Goal: Task Accomplishment & Management: Manage account settings

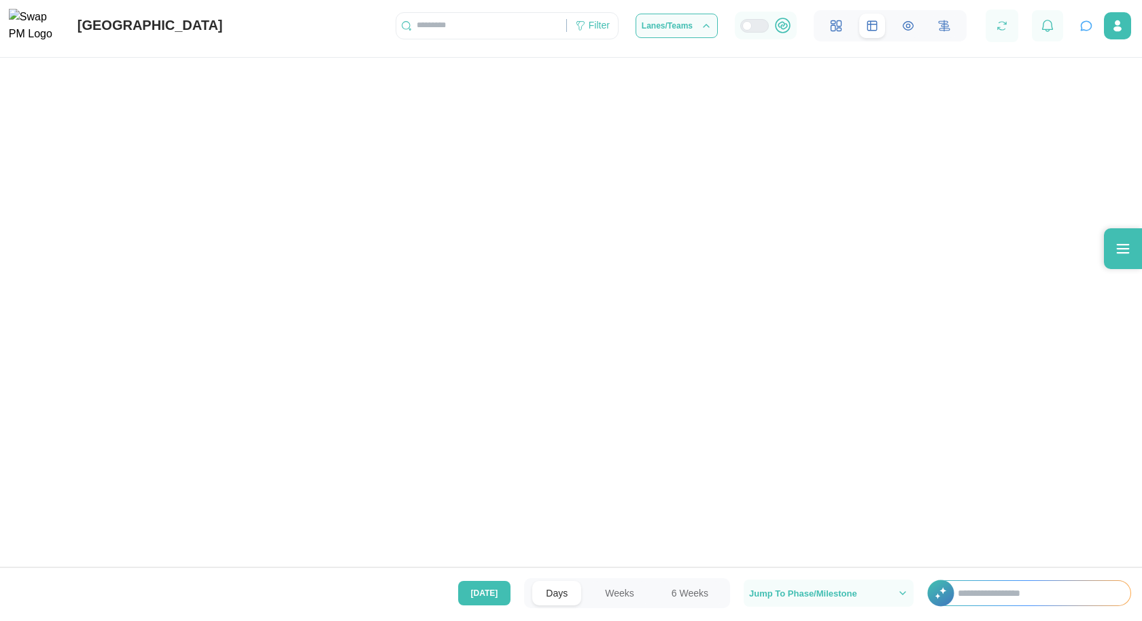
scroll to position [434, 0]
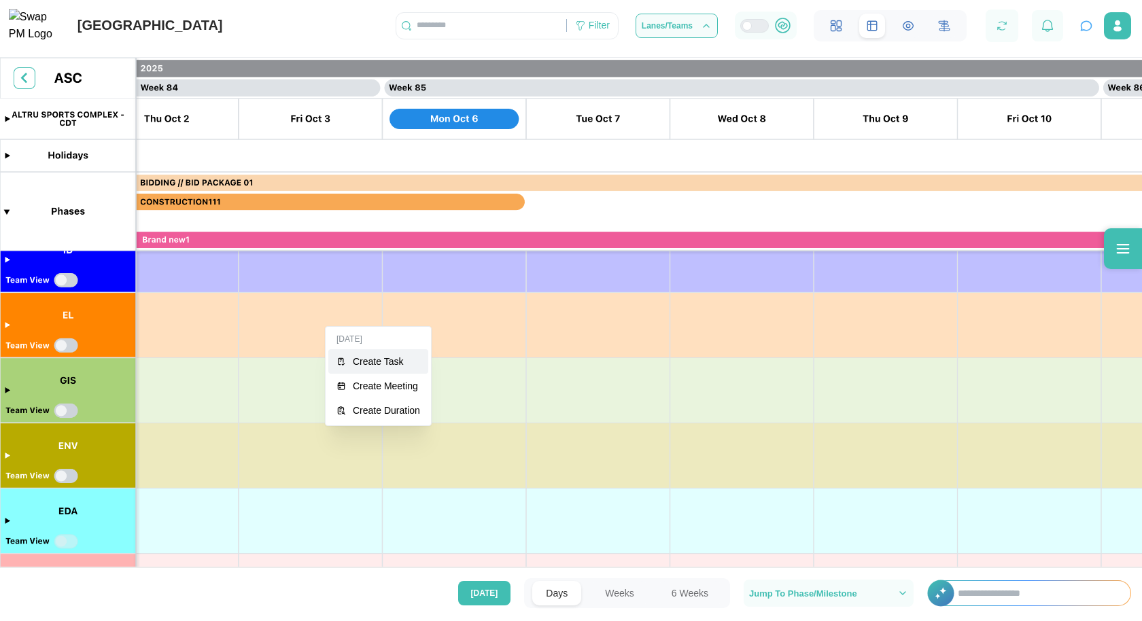
click at [355, 356] on div "Create Task" at bounding box center [386, 361] width 67 height 11
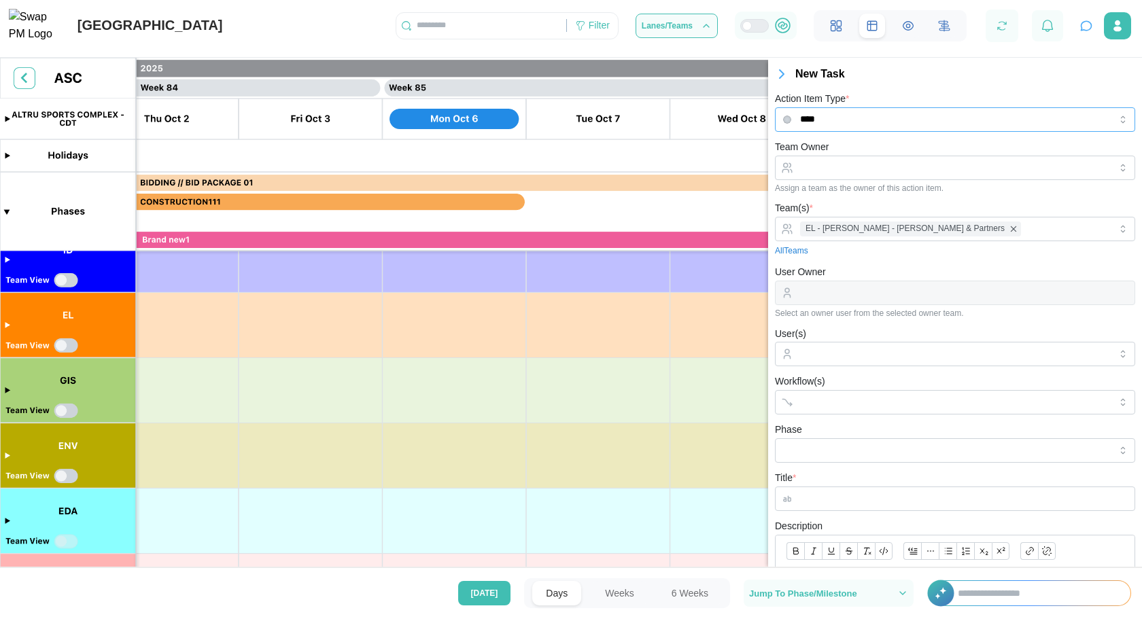
click at [877, 123] on input "****" at bounding box center [955, 119] width 360 height 24
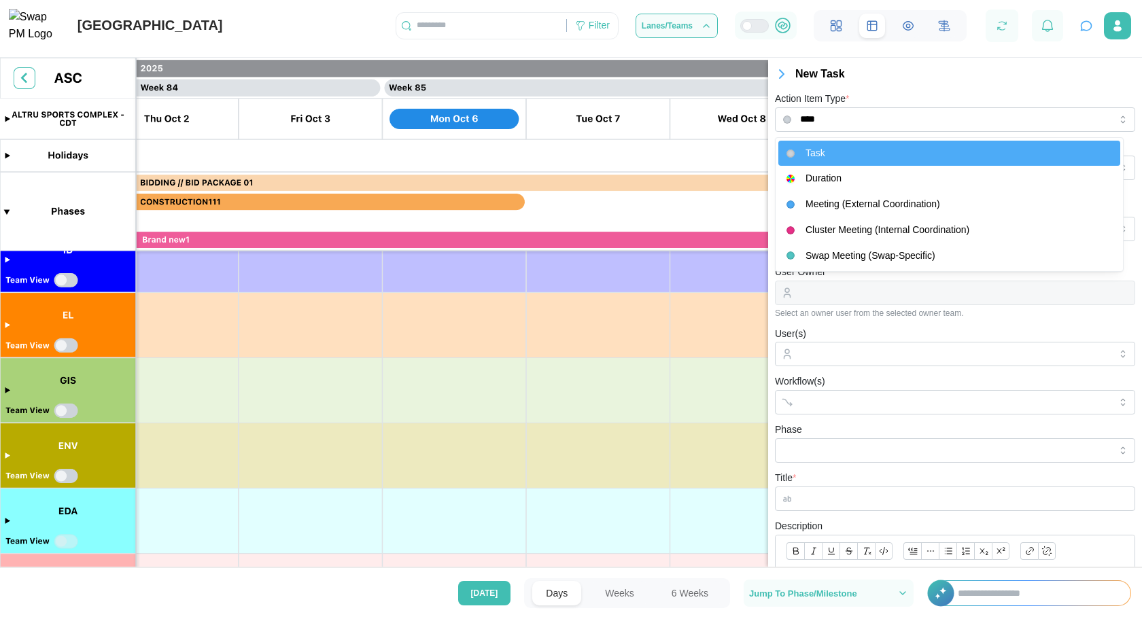
click at [901, 97] on div "Action Item Type * ****" at bounding box center [955, 110] width 360 height 41
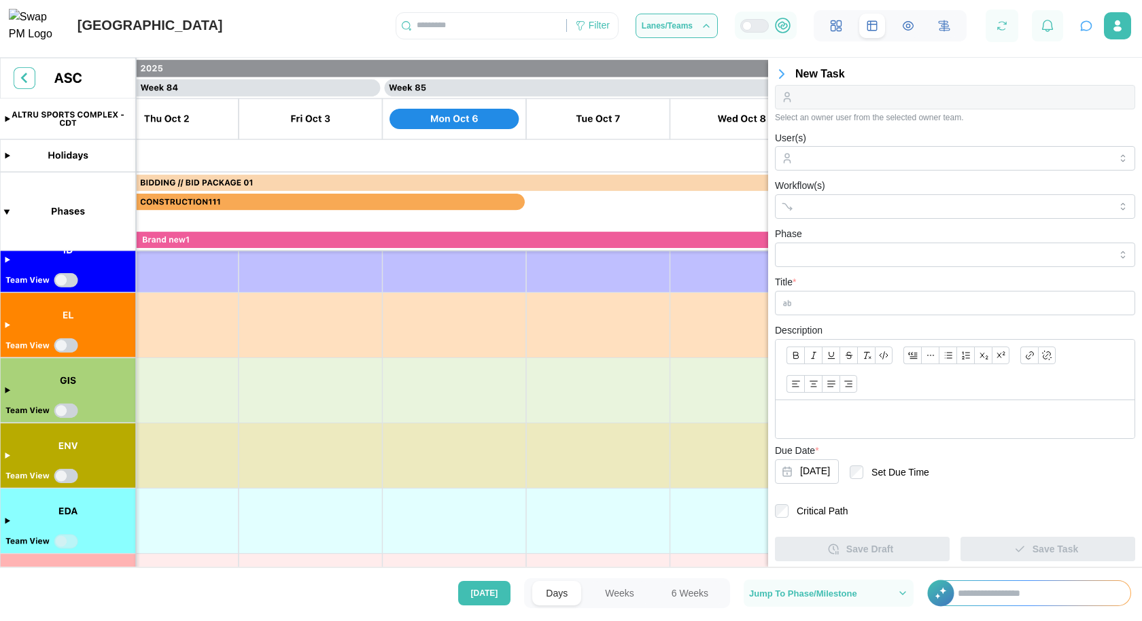
scroll to position [0, 0]
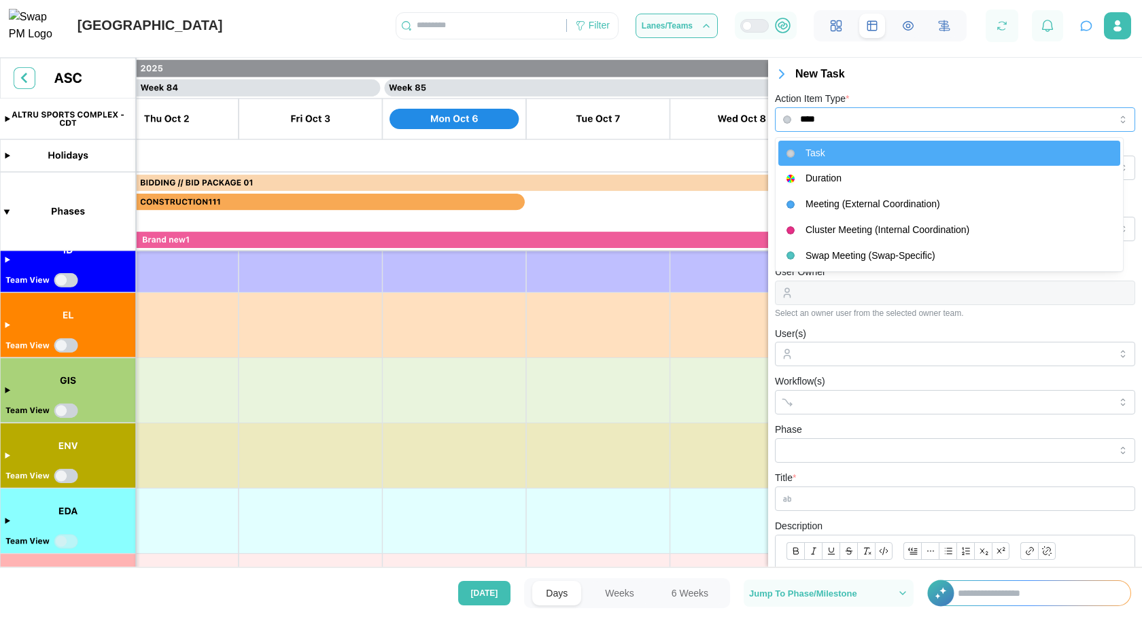
click at [877, 116] on input "****" at bounding box center [955, 119] width 360 height 24
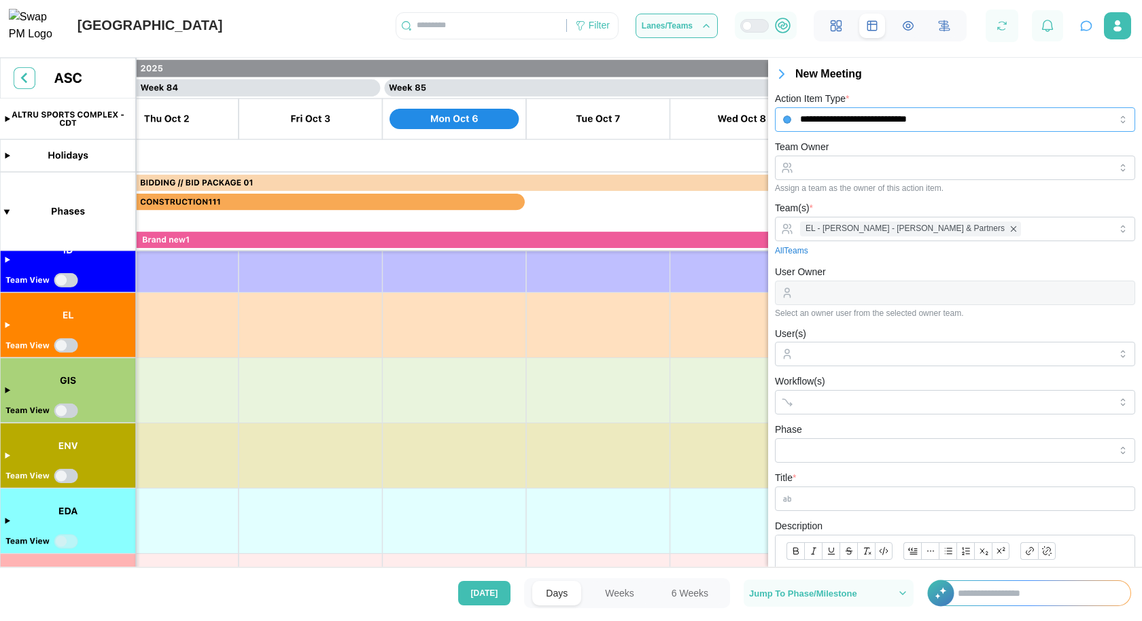
click at [851, 119] on input "**********" at bounding box center [955, 119] width 360 height 24
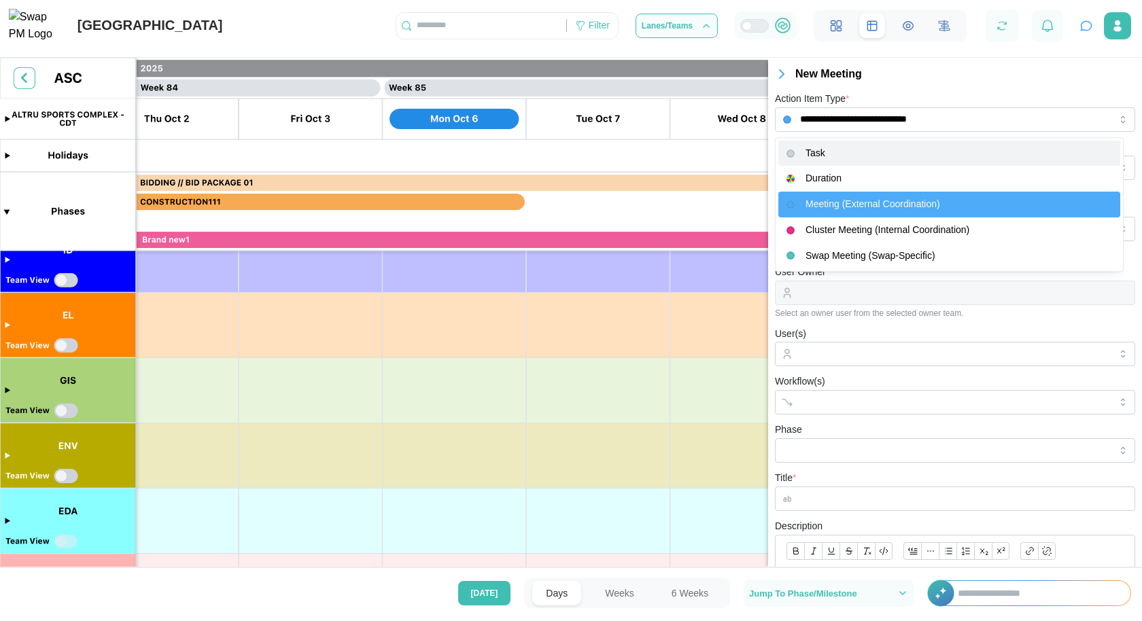
type input "****"
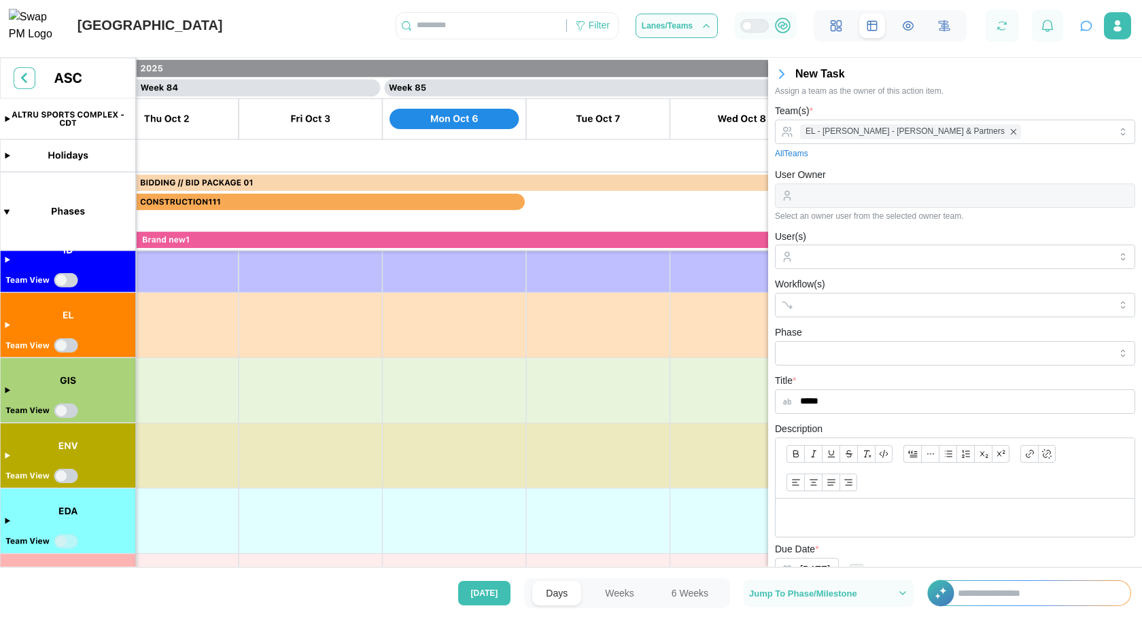
scroll to position [196, 0]
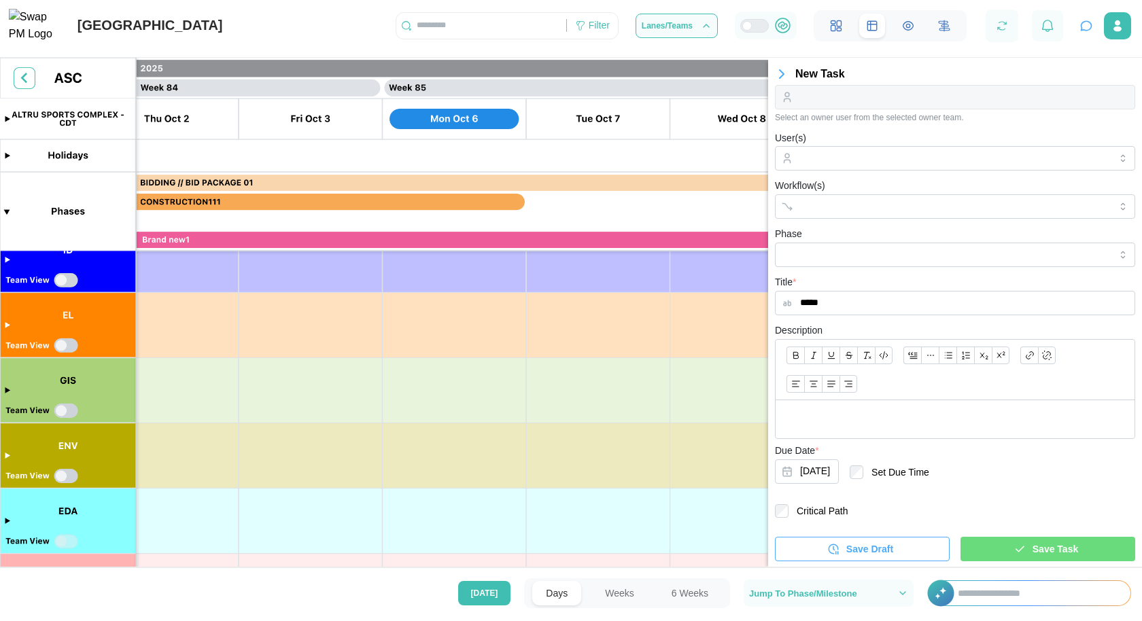
type input "*****"
click at [988, 543] on div "Save Task" at bounding box center [1045, 549] width 153 height 23
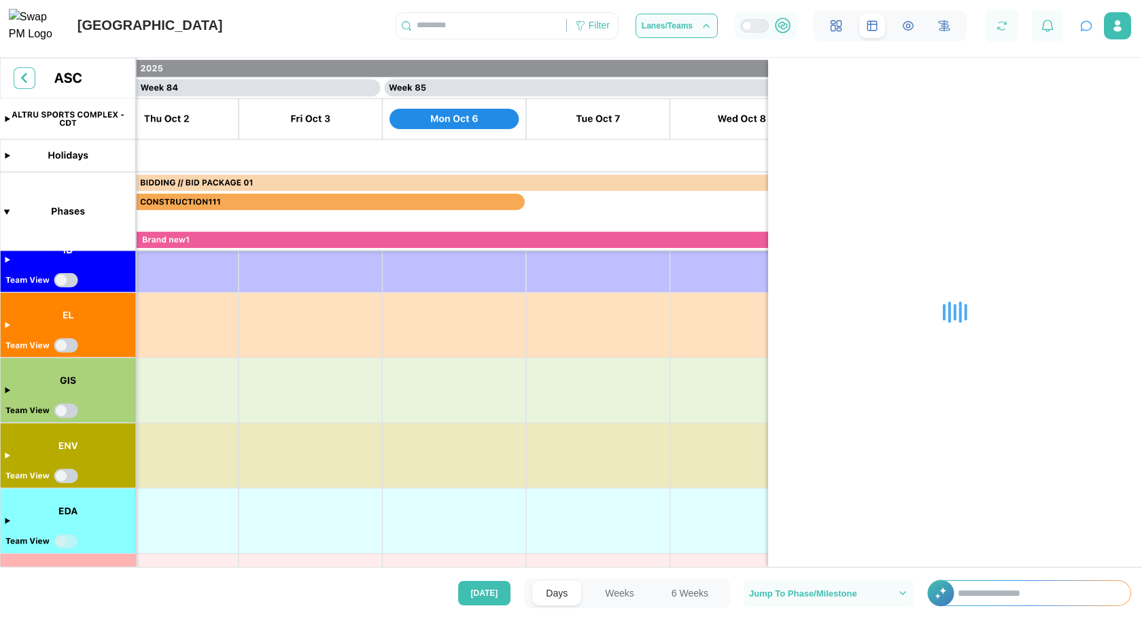
scroll to position [0, 0]
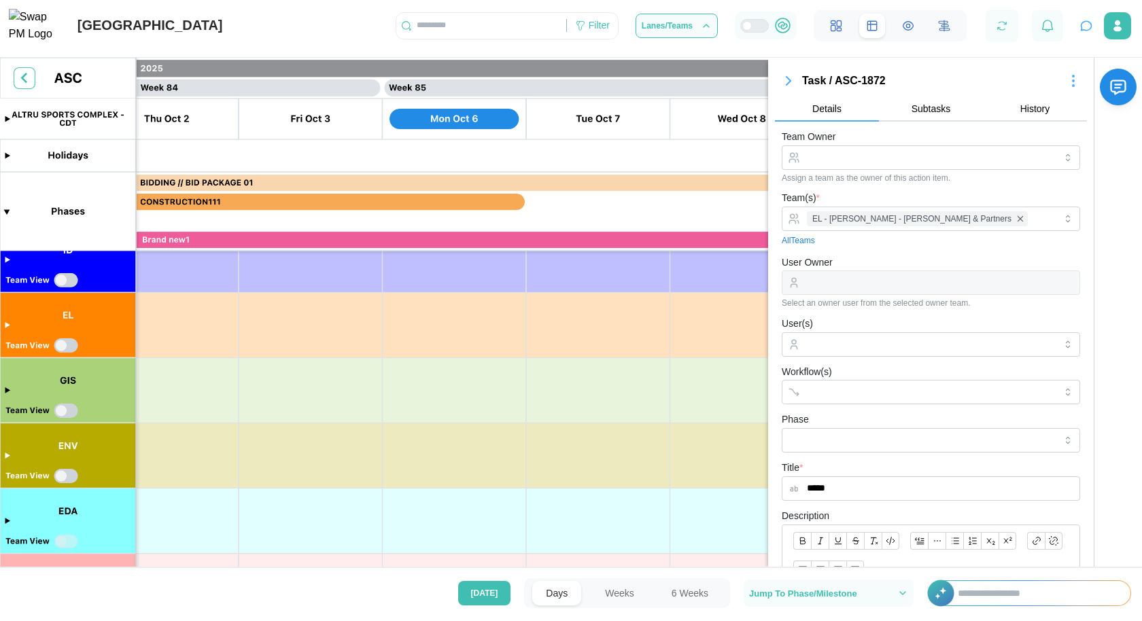
click at [926, 101] on button "Subtasks" at bounding box center [931, 109] width 104 height 24
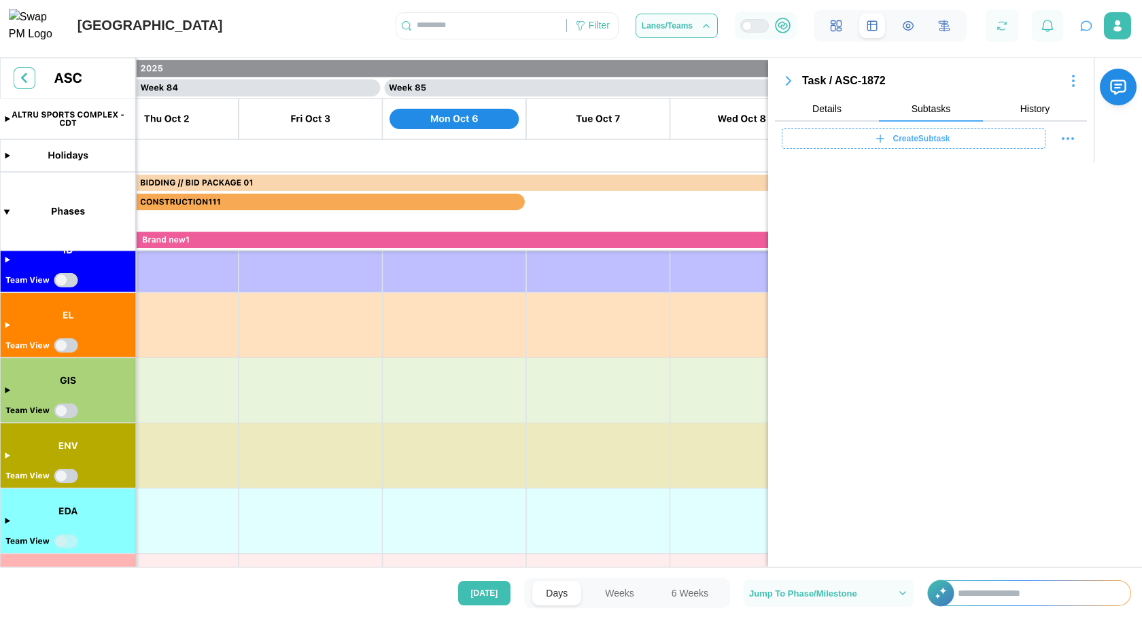
click at [1081, 139] on div "Create Subtask" at bounding box center [931, 139] width 312 height 34
click at [1071, 137] on icon "button" at bounding box center [1068, 138] width 16 height 16
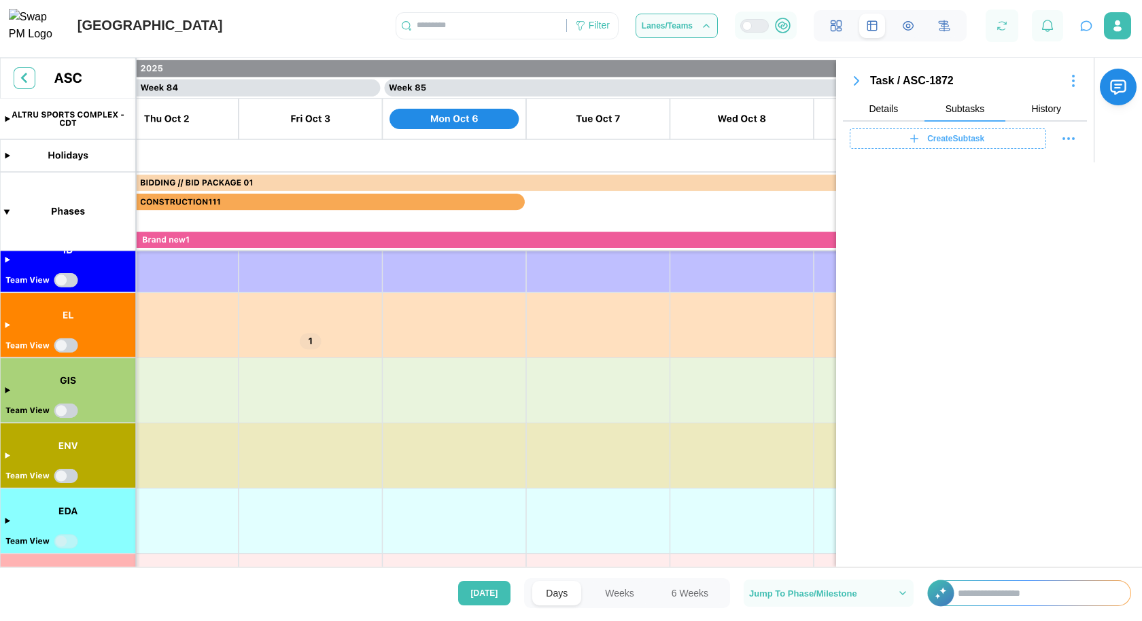
click at [946, 173] on section "Task / ASC-1872 Details Subtasks History Create Subtask More Actions Mark all a…" at bounding box center [989, 312] width 306 height 509
click at [945, 147] on span "Create Subtask" at bounding box center [955, 138] width 57 height 19
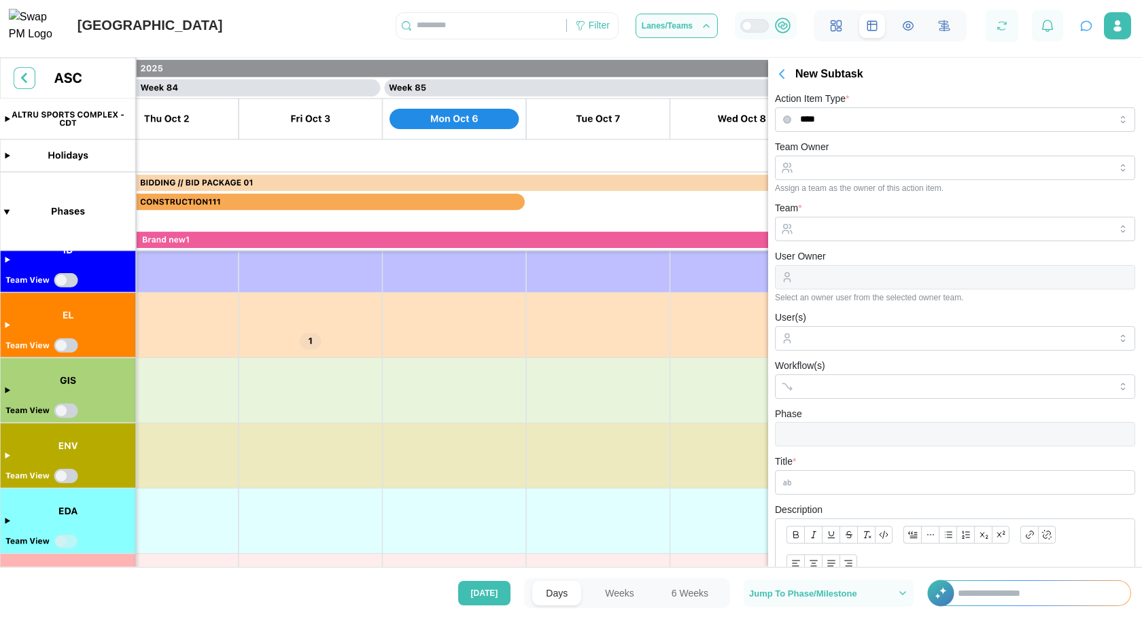
click at [923, 134] on div "Action Item Type * **** Team Owner Assign a team as the owner of this action it…" at bounding box center [955, 415] width 360 height 651
click at [914, 120] on input "****" at bounding box center [955, 119] width 360 height 24
click at [926, 80] on div "New Subtask" at bounding box center [968, 74] width 347 height 17
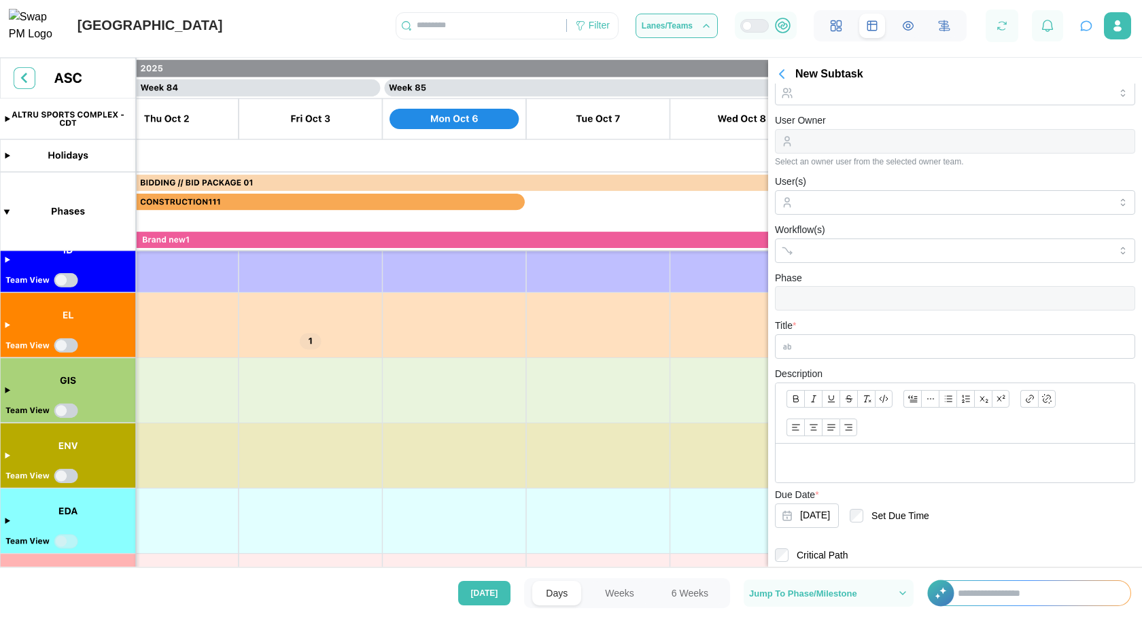
scroll to position [179, 0]
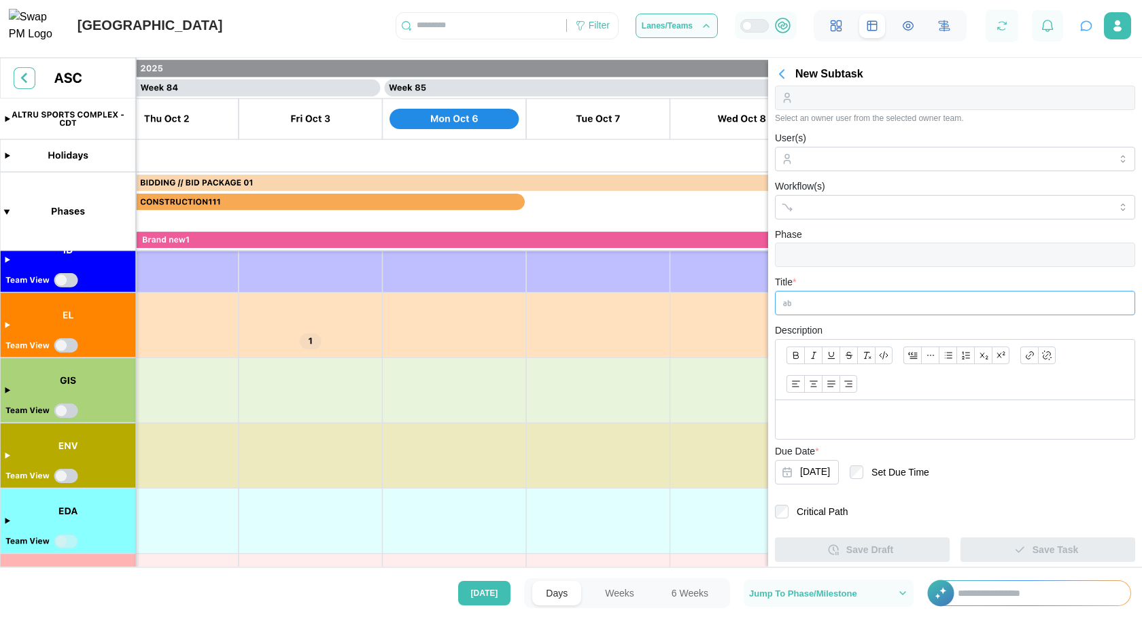
click at [930, 300] on input "Title *" at bounding box center [955, 303] width 360 height 24
click at [930, 427] on div at bounding box center [954, 419] width 359 height 39
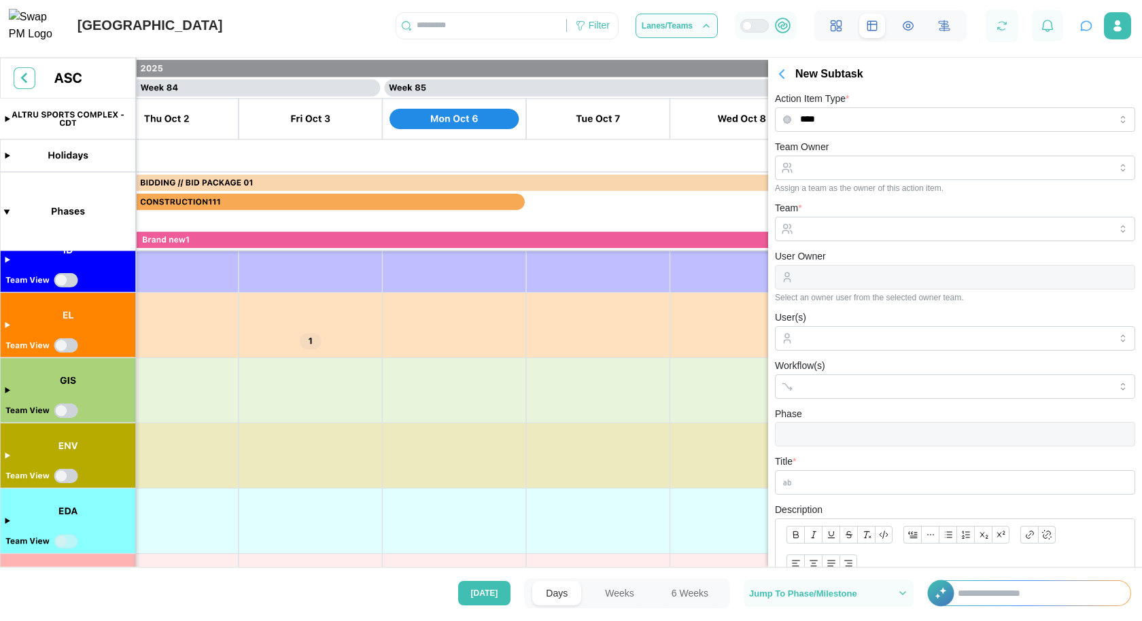
click at [782, 79] on icon "button" at bounding box center [781, 74] width 16 height 16
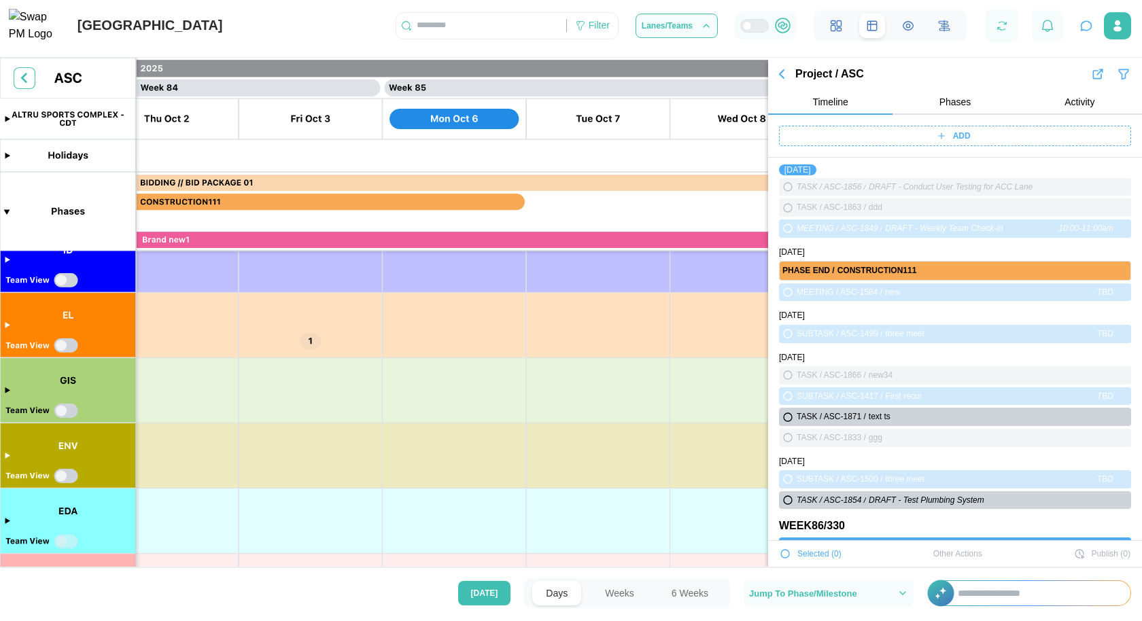
click at [943, 109] on button "Phases" at bounding box center [954, 102] width 124 height 24
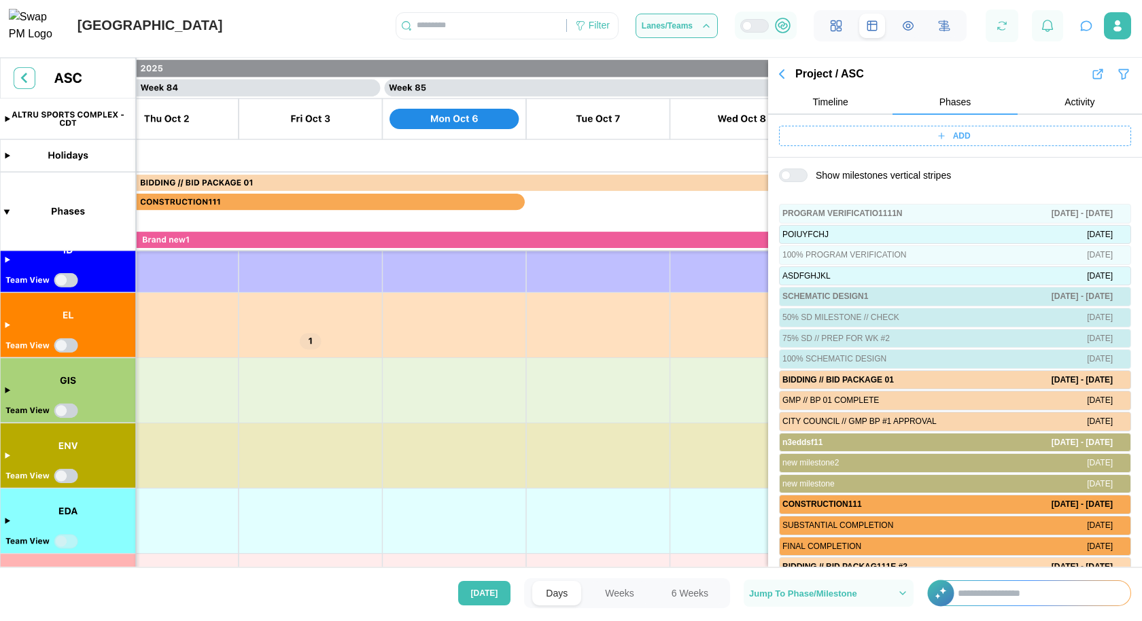
click at [1043, 105] on button "Activity" at bounding box center [1079, 102] width 124 height 24
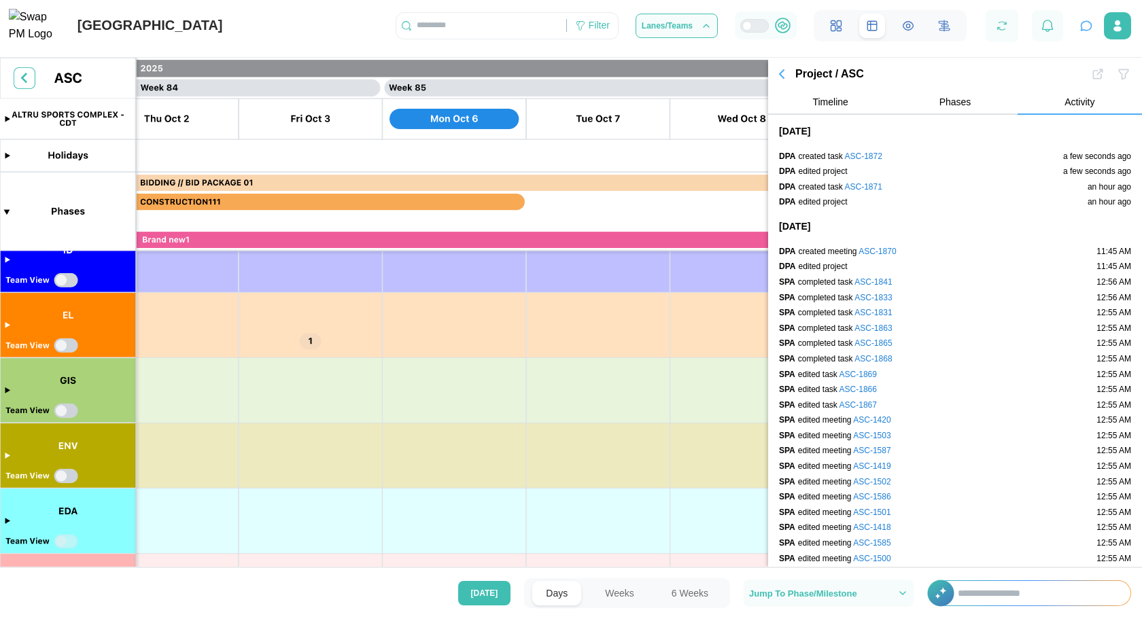
click at [948, 95] on button "Phases" at bounding box center [954, 102] width 124 height 24
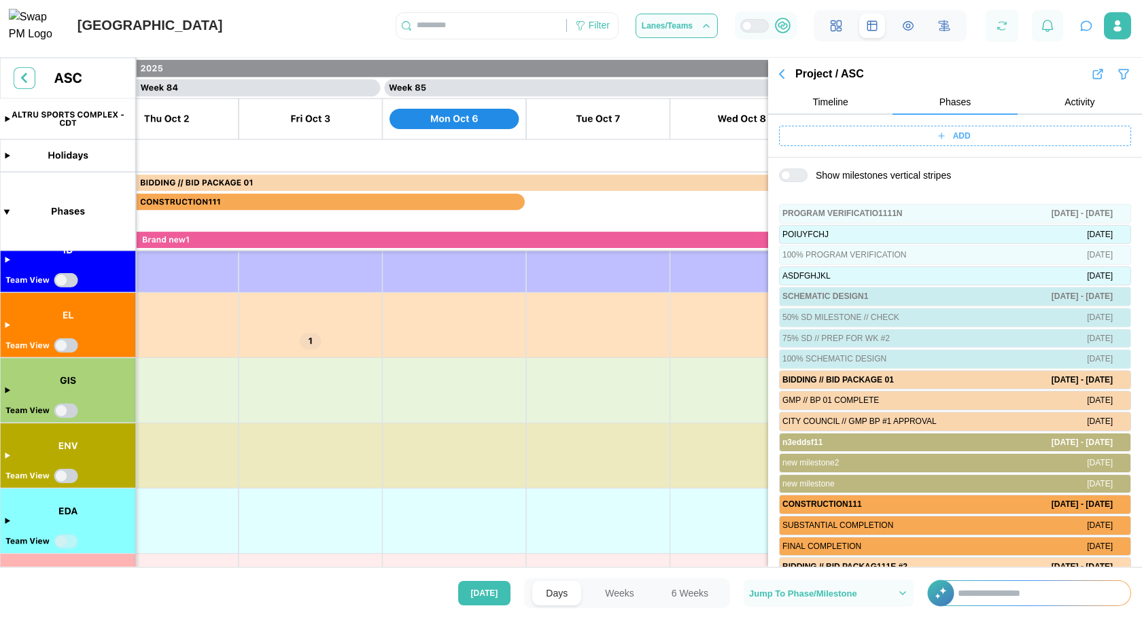
click at [855, 94] on button "Timeline" at bounding box center [830, 102] width 124 height 24
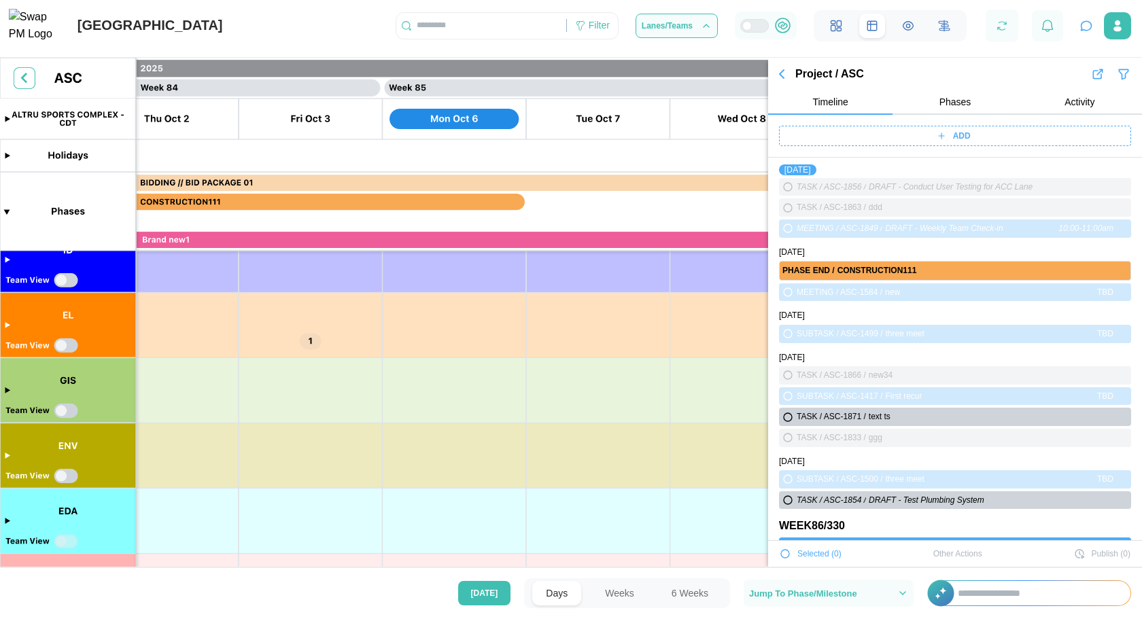
click at [781, 71] on icon "button" at bounding box center [781, 74] width 16 height 16
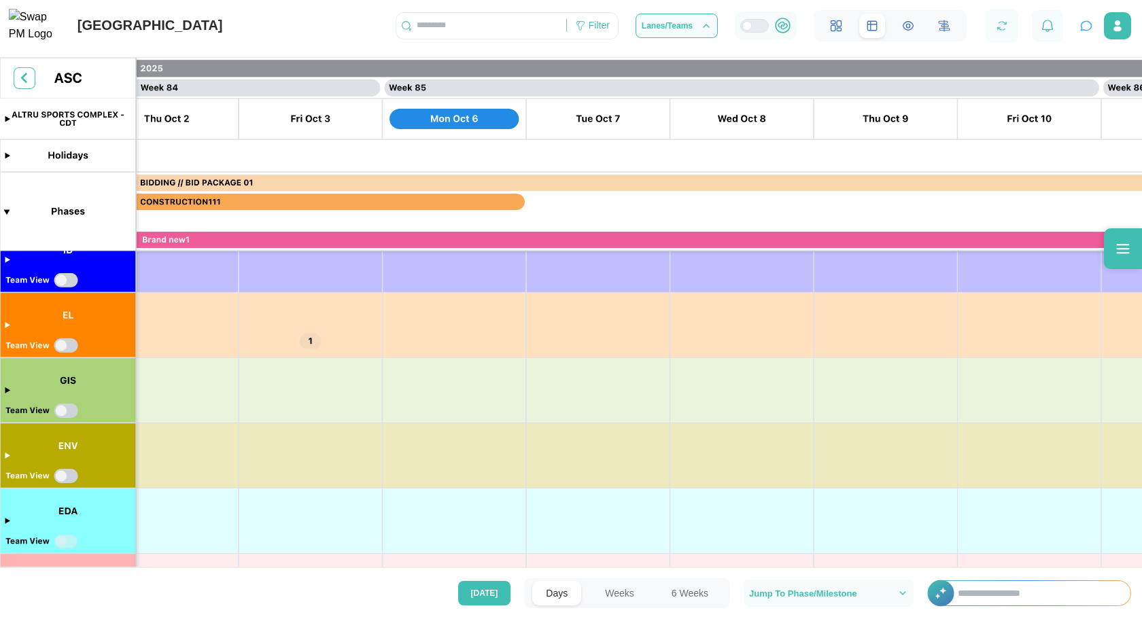
click at [1080, 31] on icon "button" at bounding box center [1086, 26] width 14 height 14
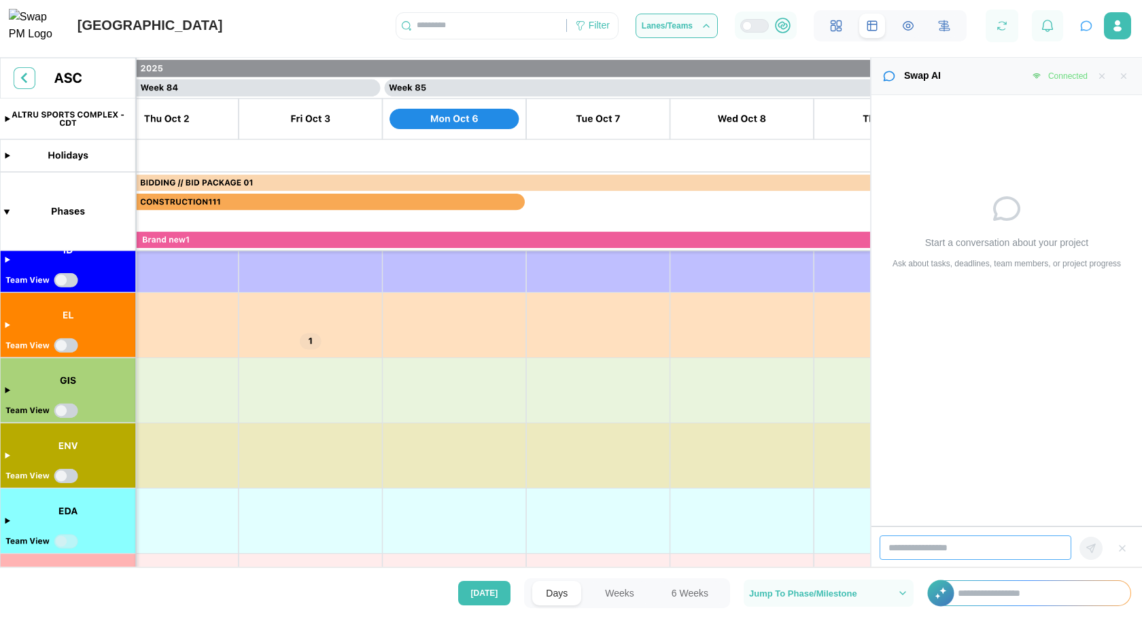
click at [1007, 554] on input "search" at bounding box center [975, 548] width 192 height 24
type input "**"
click at [758, 30] on div at bounding box center [760, 26] width 16 height 12
click at [752, 30] on div at bounding box center [760, 26] width 16 height 12
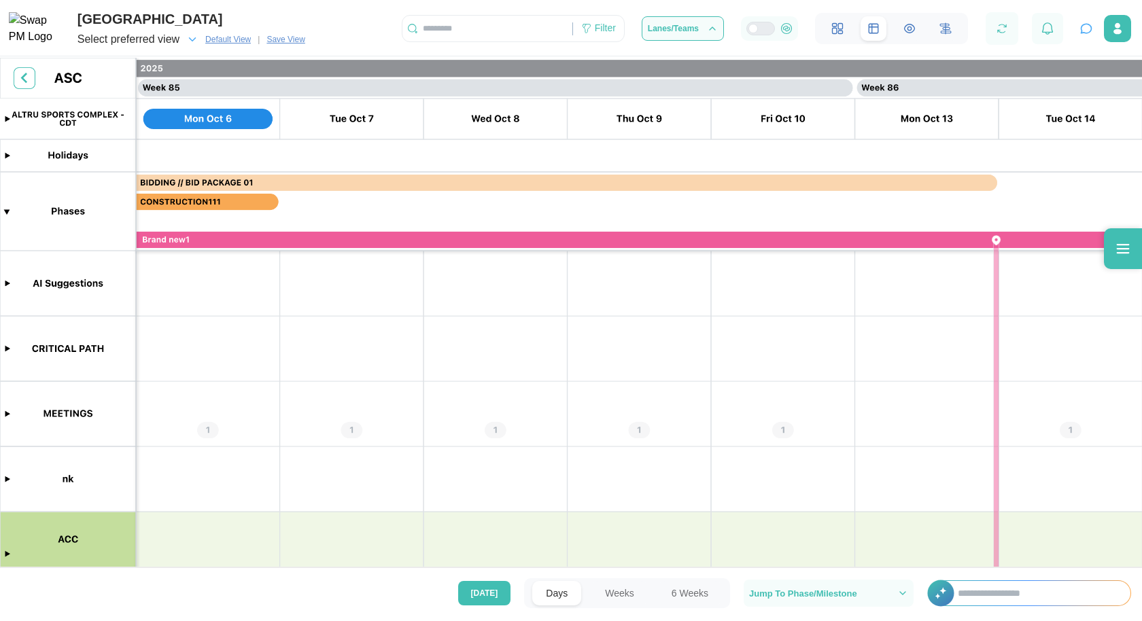
scroll to position [0, 60352]
click at [1083, 33] on icon "button" at bounding box center [1086, 28] width 10 height 9
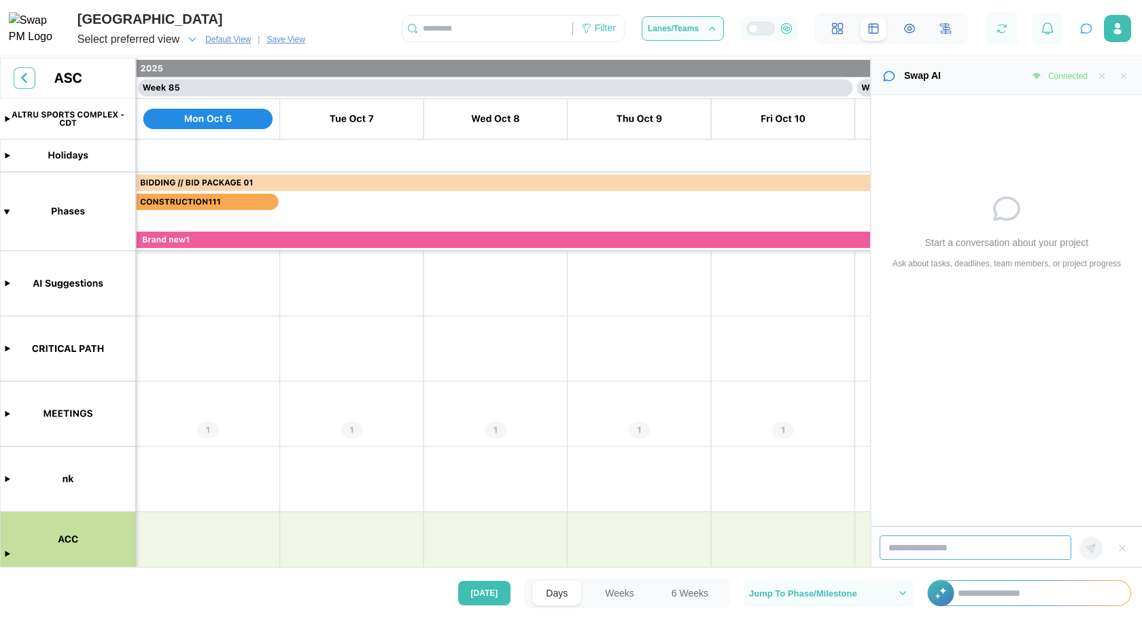
click at [988, 542] on input "search" at bounding box center [975, 548] width 192 height 24
type input "*"
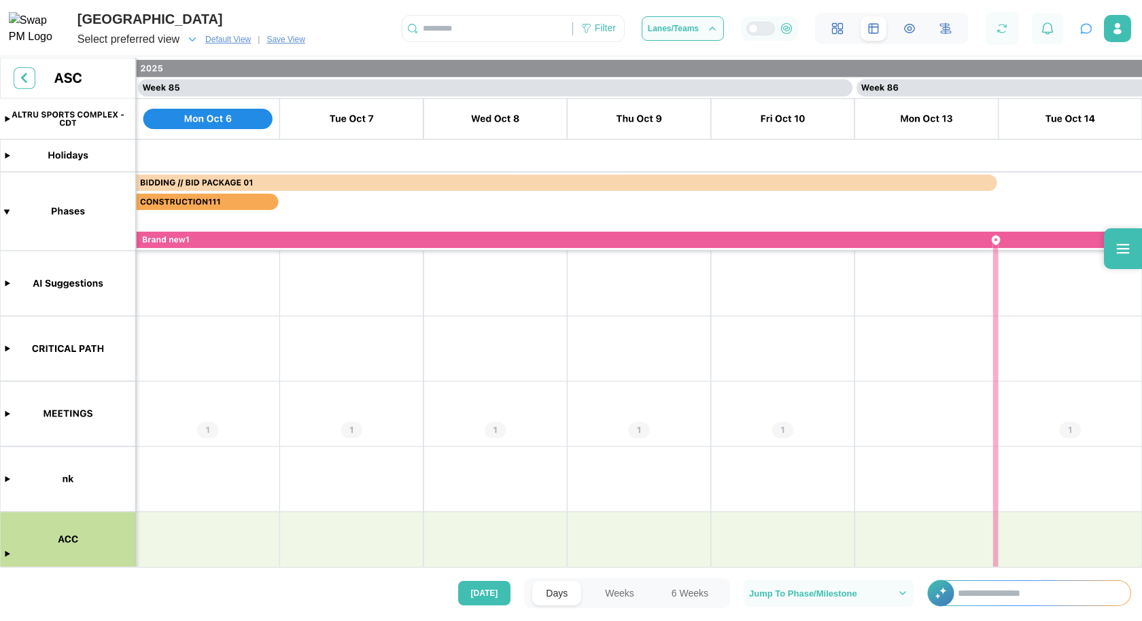
scroll to position [0, 60352]
click at [300, 39] on span "Save View" at bounding box center [285, 40] width 38 height 14
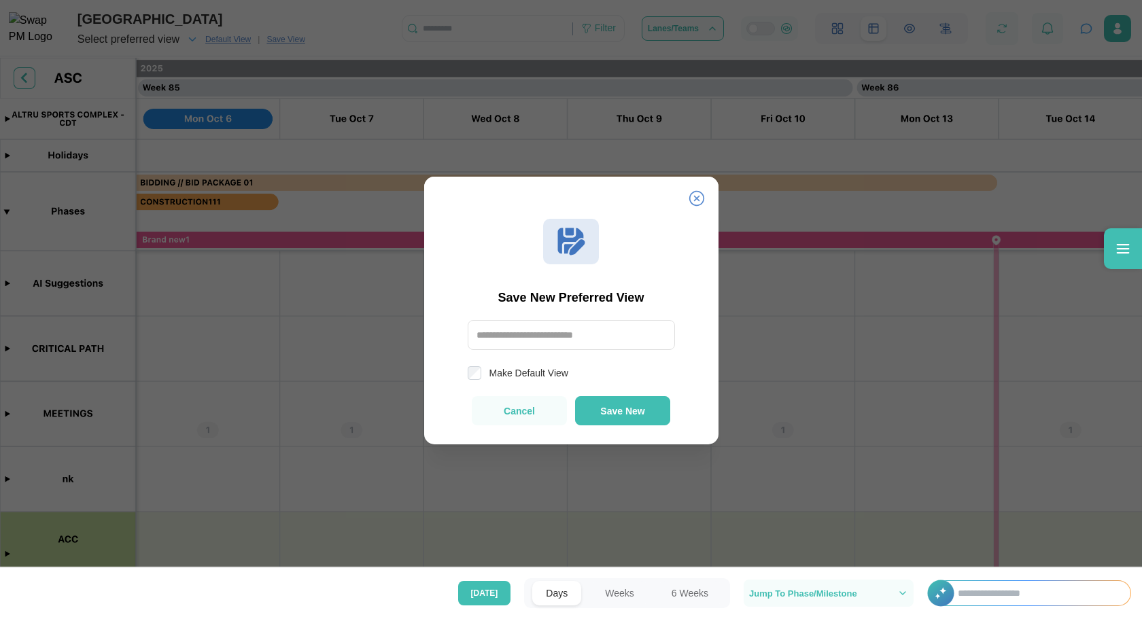
click at [584, 345] on input "text" at bounding box center [571, 335] width 207 height 30
type input "****"
click at [562, 382] on div "Save New Preferred View **** Make Default View Cancel Save New" at bounding box center [571, 326] width 294 height 238
click at [550, 376] on label "Make Default View" at bounding box center [524, 373] width 87 height 14
click at [619, 408] on span "Save New" at bounding box center [622, 411] width 44 height 10
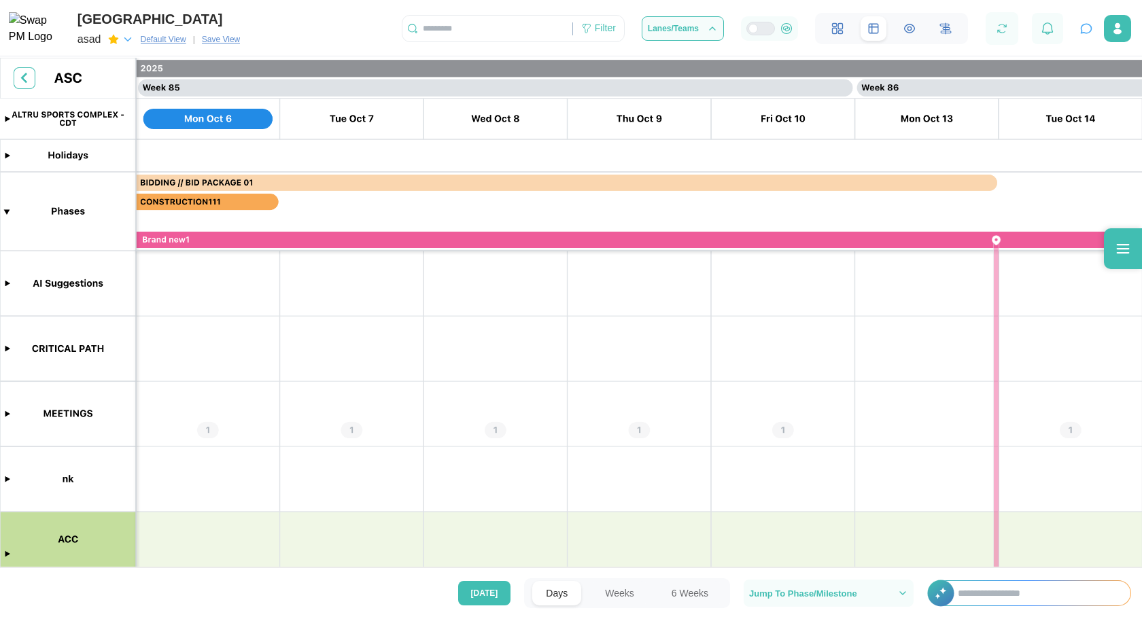
click at [128, 39] on icon "button" at bounding box center [128, 39] width 12 height 12
click at [143, 72] on div "asad" at bounding box center [128, 79] width 94 height 22
click at [128, 46] on div "asad" at bounding box center [105, 39] width 56 height 19
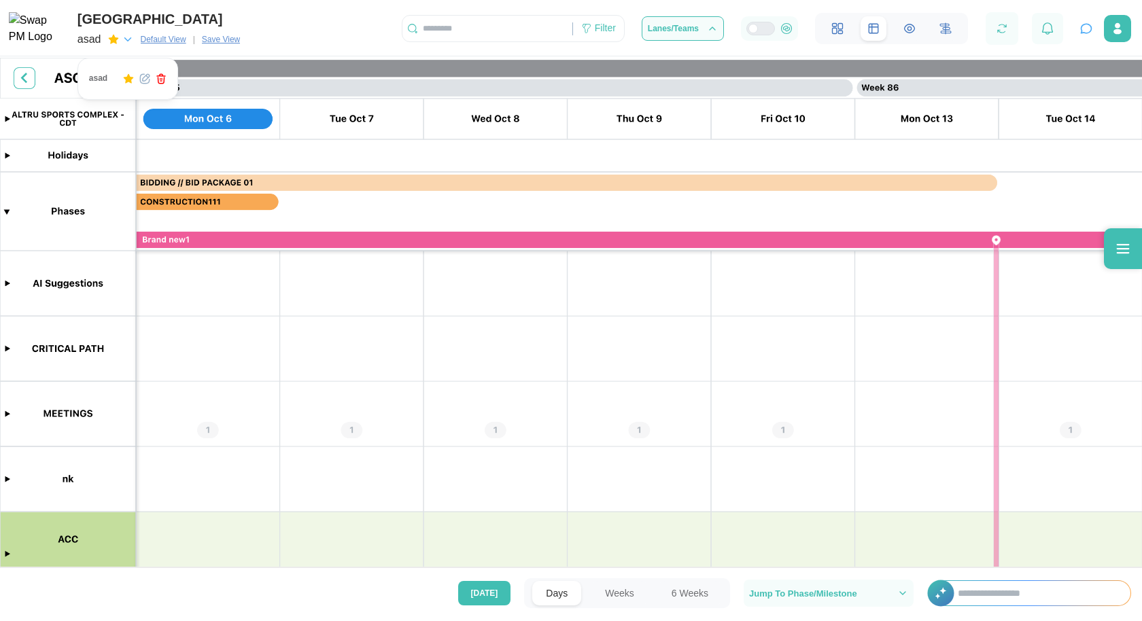
click at [147, 82] on icon "button" at bounding box center [144, 78] width 11 height 11
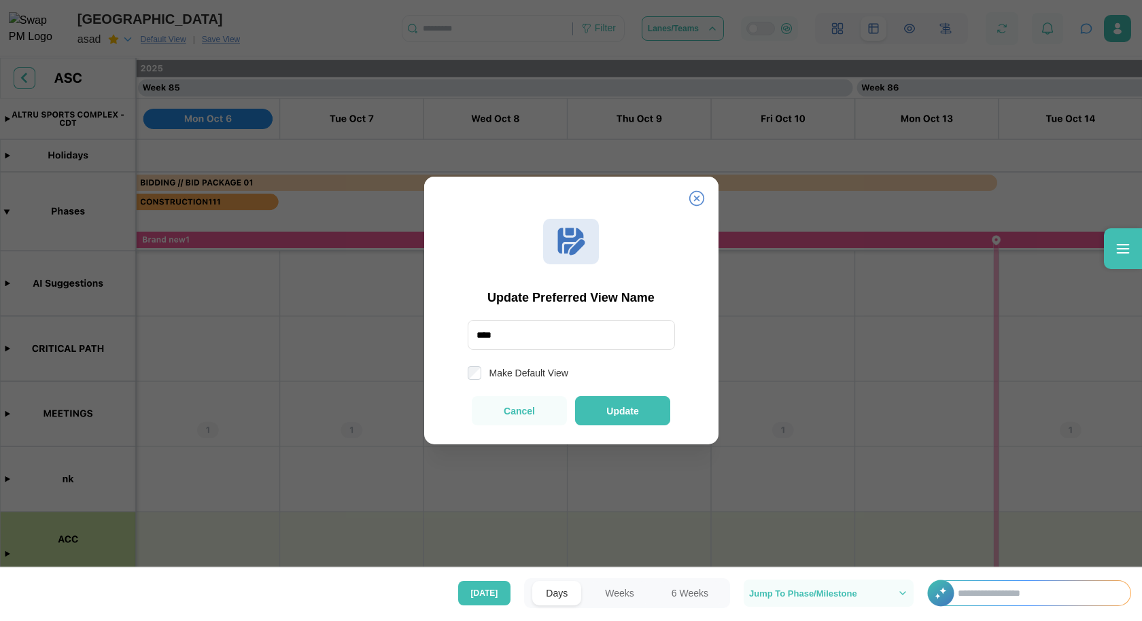
click at [697, 194] on icon at bounding box center [696, 198] width 16 height 16
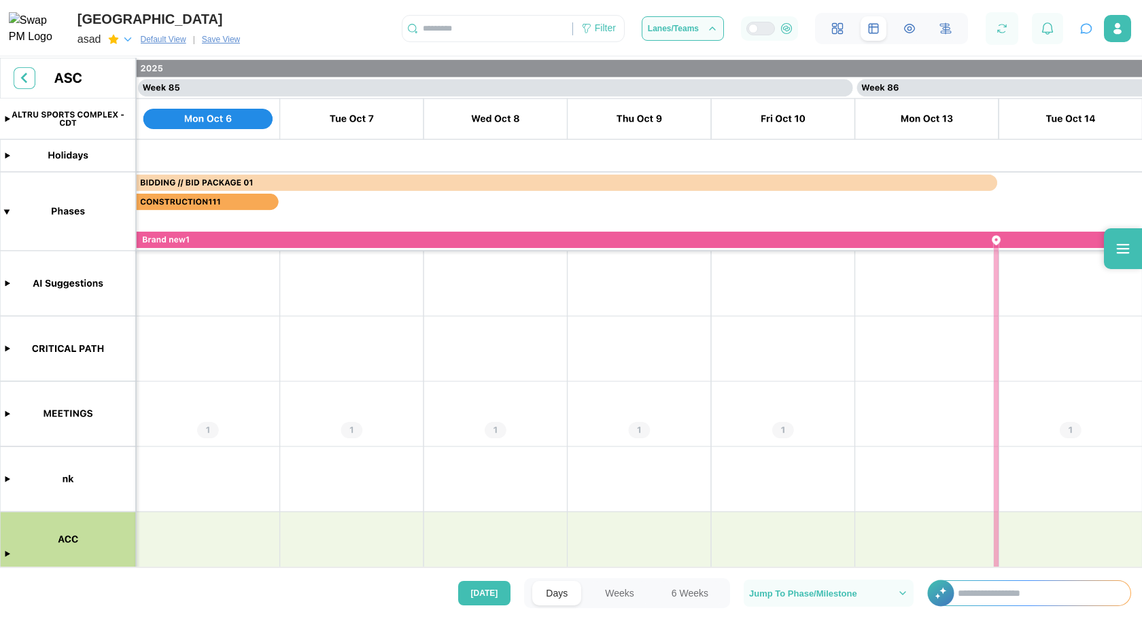
click at [156, 39] on span "Default View" at bounding box center [164, 40] width 46 height 14
click at [241, 37] on span "Default View" at bounding box center [228, 40] width 46 height 14
click at [304, 43] on span "Save View" at bounding box center [285, 40] width 38 height 14
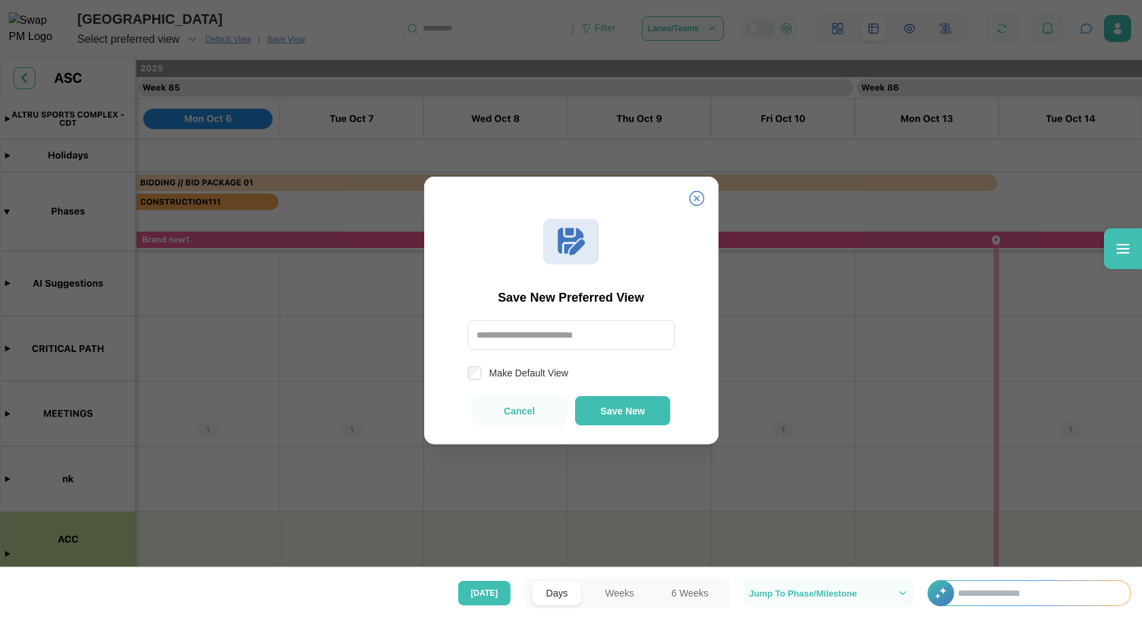
click at [204, 44] on div at bounding box center [571, 310] width 1142 height 621
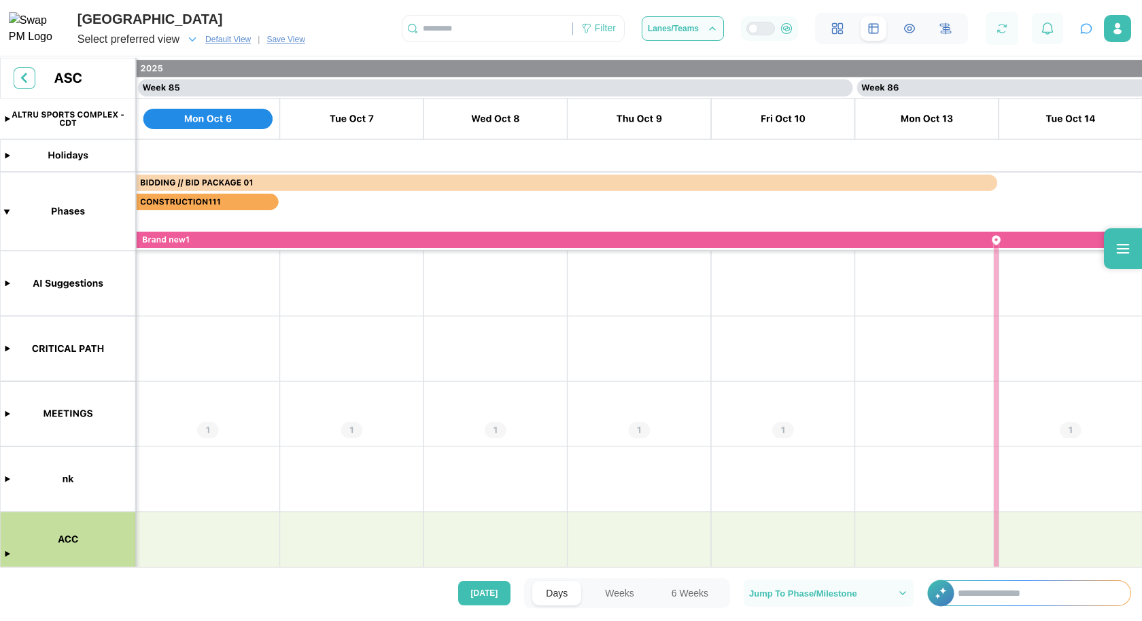
click at [195, 42] on icon "button" at bounding box center [192, 39] width 12 height 12
click at [105, 82] on span "asad" at bounding box center [98, 79] width 18 height 10
click at [616, 33] on div "Filter" at bounding box center [598, 28] width 51 height 23
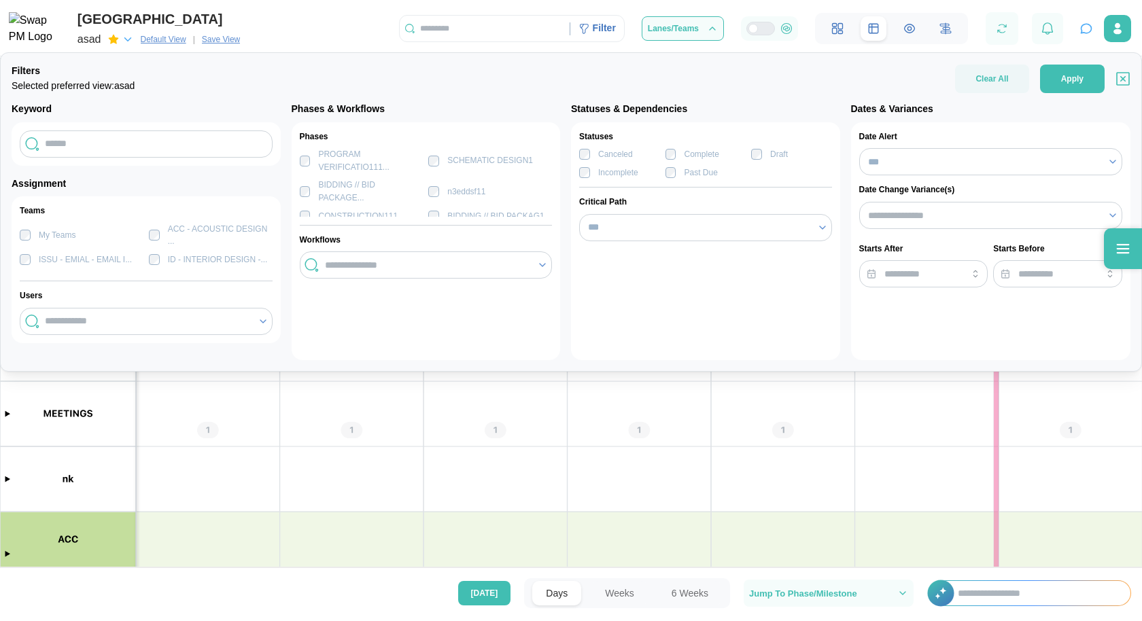
click at [311, 160] on label "PROGRAM VERIFICATIO111..." at bounding box center [366, 160] width 113 height 25
click at [1055, 77] on button "Apply" at bounding box center [1072, 79] width 65 height 29
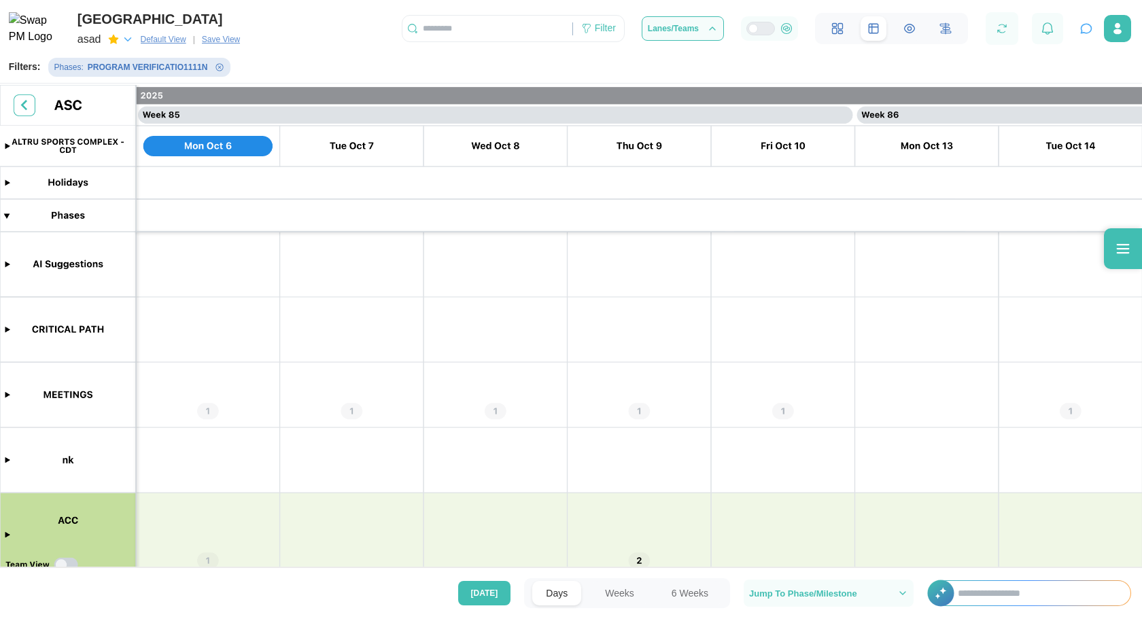
click at [221, 43] on span "Save View" at bounding box center [221, 40] width 38 height 14
click at [235, 39] on span "Save View" at bounding box center [221, 40] width 38 height 14
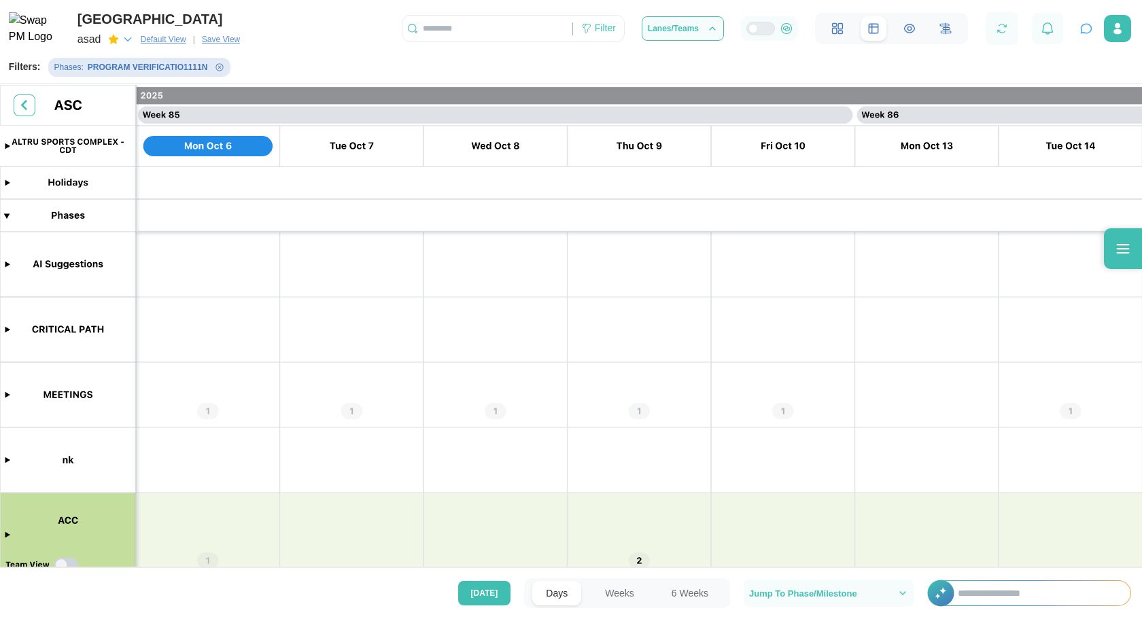
click at [235, 39] on span "Save View" at bounding box center [221, 40] width 38 height 14
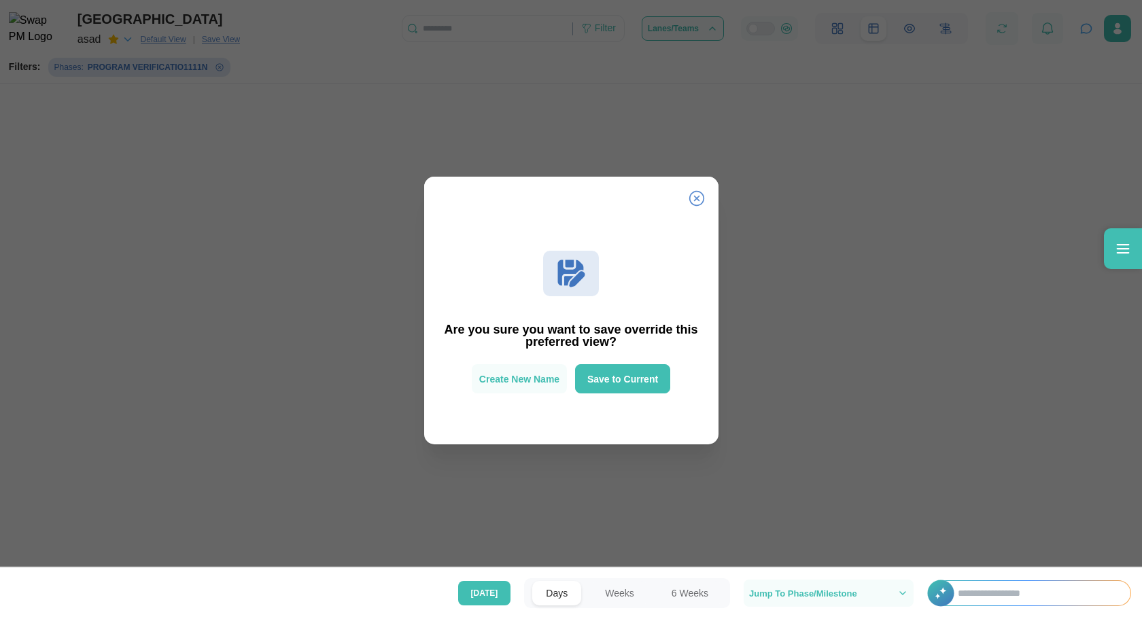
scroll to position [0, 0]
click at [225, 39] on div at bounding box center [571, 310] width 1142 height 621
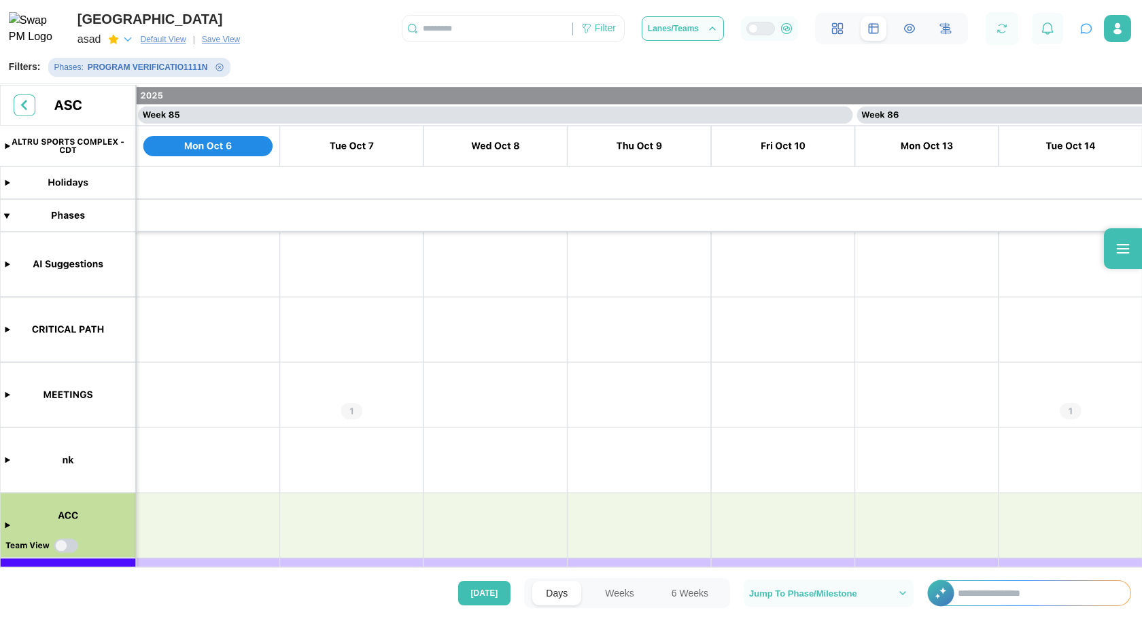
click at [225, 39] on span "Save View" at bounding box center [221, 40] width 38 height 14
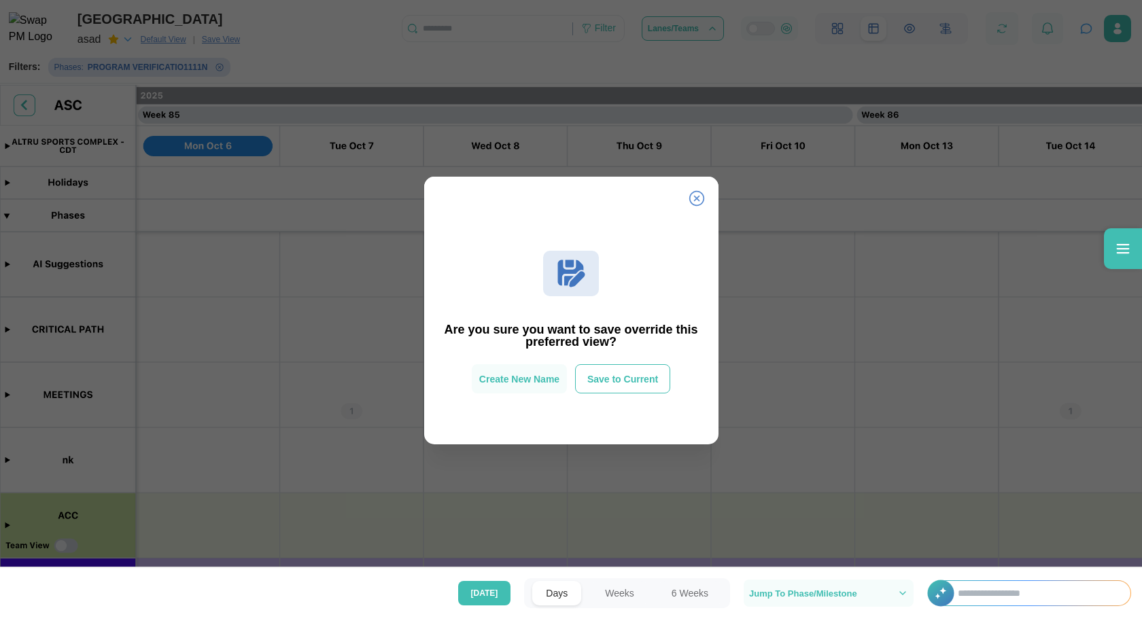
click at [621, 377] on span "Save to Current" at bounding box center [622, 379] width 71 height 10
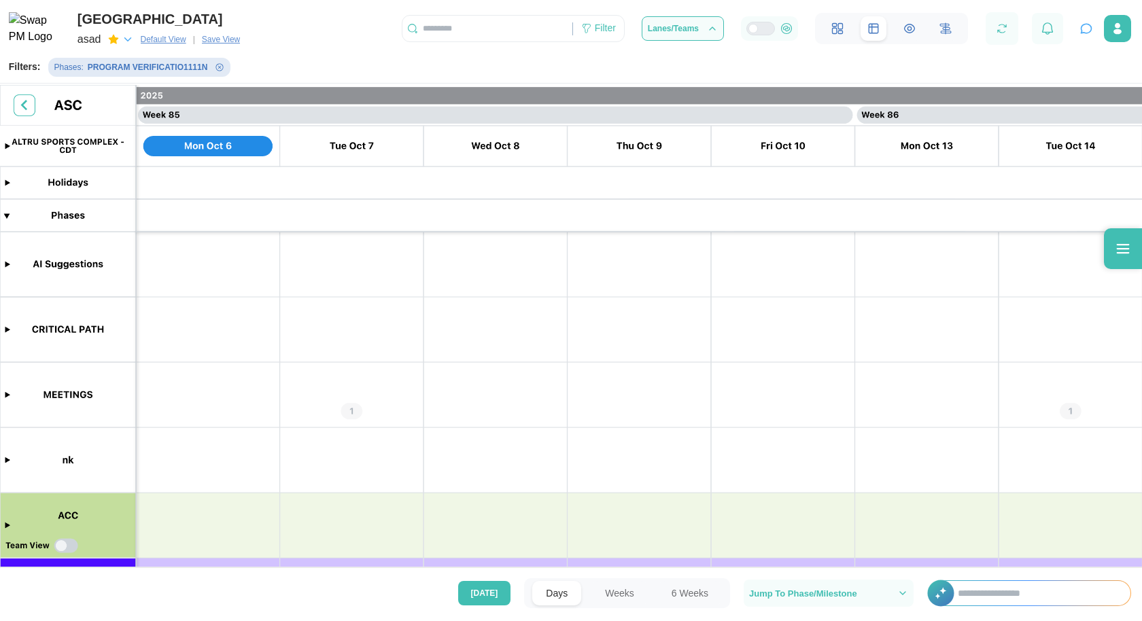
click at [123, 38] on icon "button" at bounding box center [128, 39] width 12 height 12
click at [103, 82] on span "asad" at bounding box center [98, 79] width 18 height 10
click at [275, 58] on div "Filters: Phases : PROGRAM VERIFICATIO1111N" at bounding box center [575, 65] width 1133 height 27
click at [173, 40] on span "Default View" at bounding box center [164, 40] width 46 height 14
click at [240, 43] on span "Save View" at bounding box center [221, 40] width 38 height 14
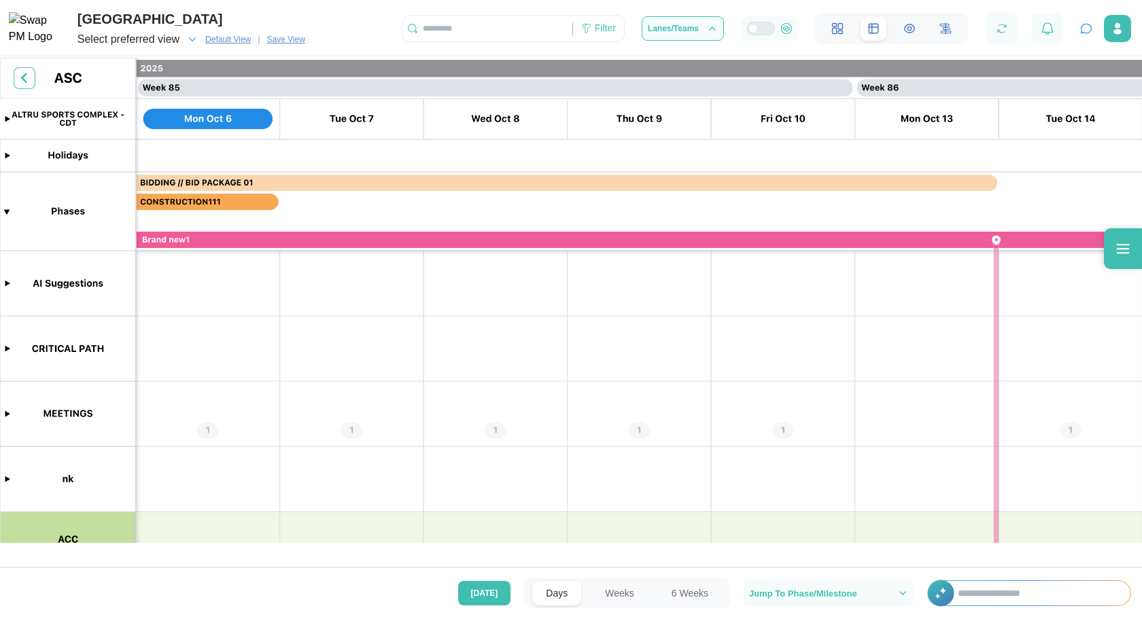
scroll to position [0, 60352]
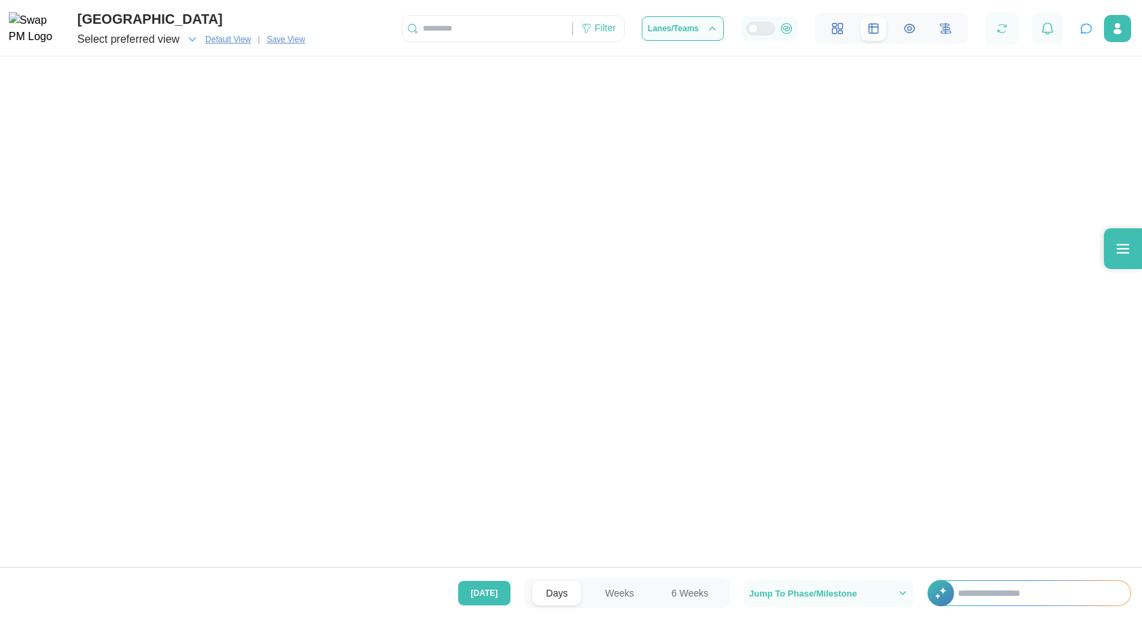
click at [157, 40] on span "Select preferred view" at bounding box center [128, 39] width 102 height 19
click at [100, 78] on span "asad" at bounding box center [98, 79] width 18 height 10
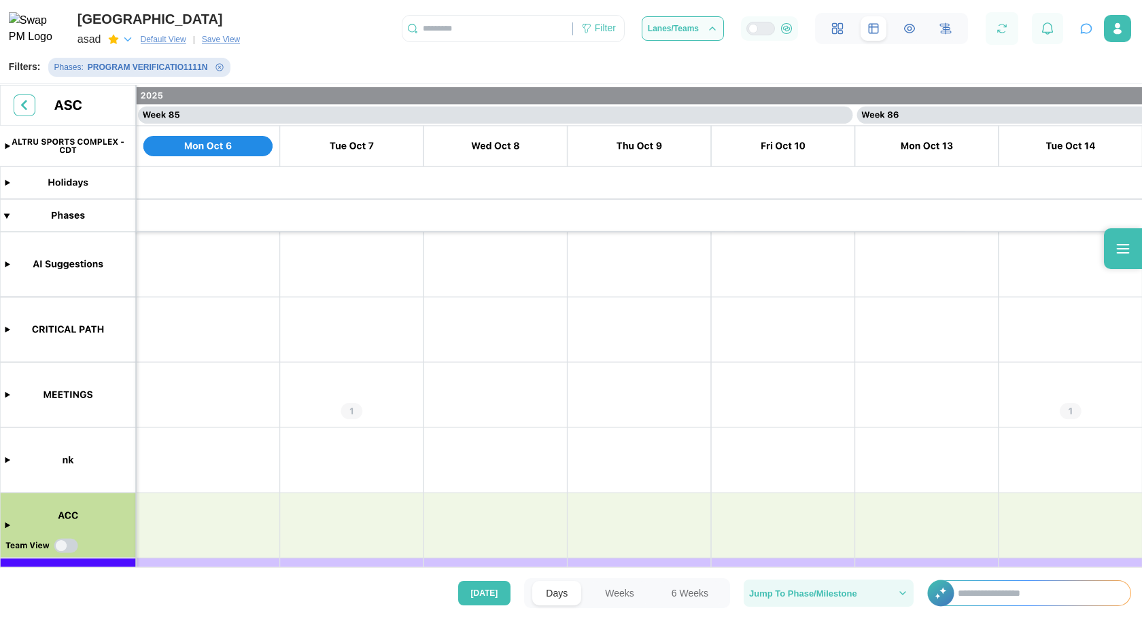
click at [827, 589] on span "Jump To Phase/Milestone" at bounding box center [803, 593] width 108 height 9
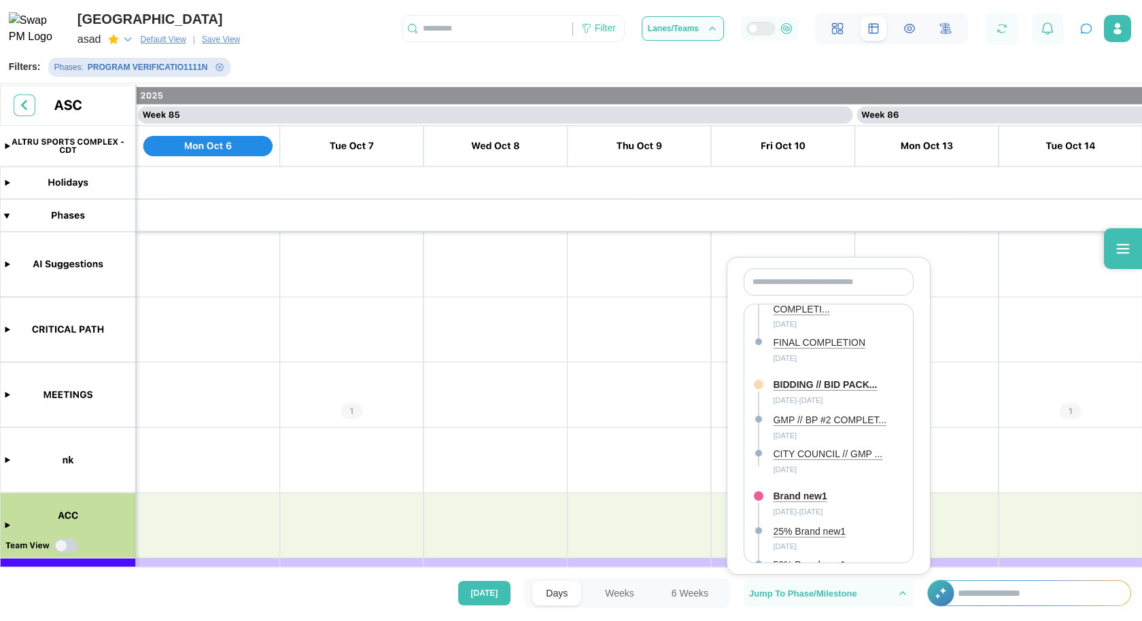
scroll to position [728, 0]
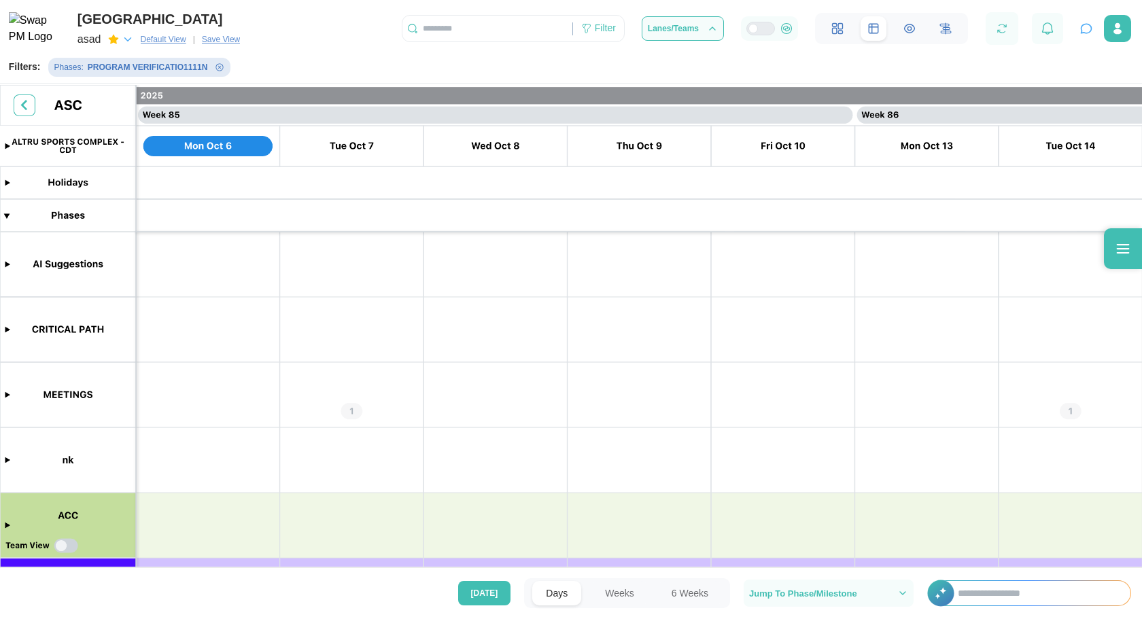
click at [685, 595] on button "6 Weeks" at bounding box center [690, 593] width 64 height 24
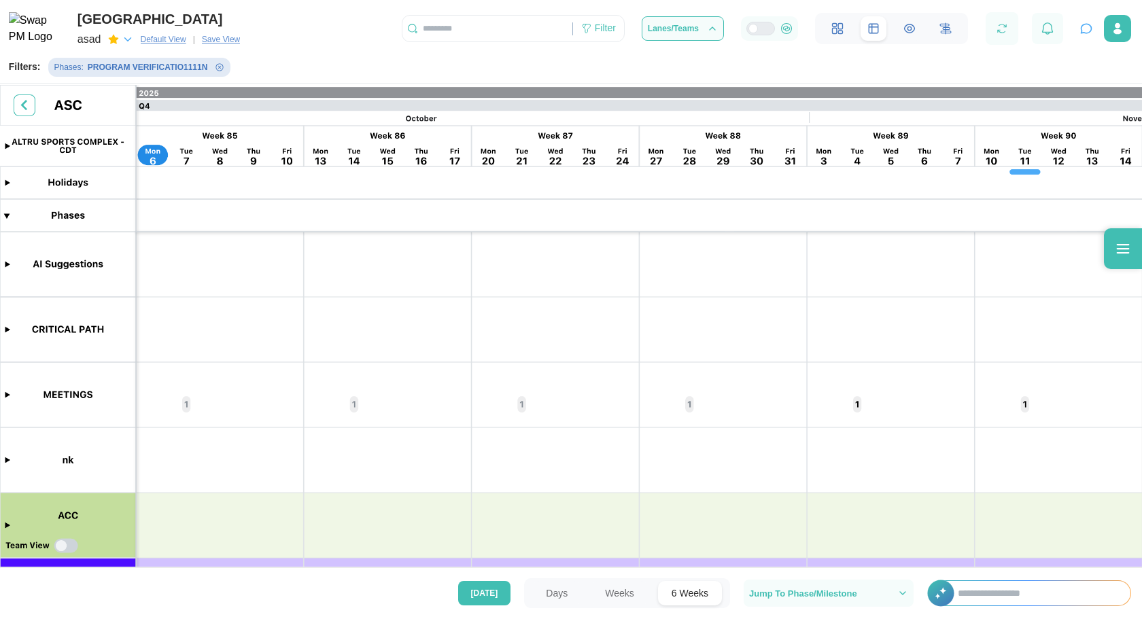
click at [596, 594] on button "Weeks" at bounding box center [619, 593] width 56 height 24
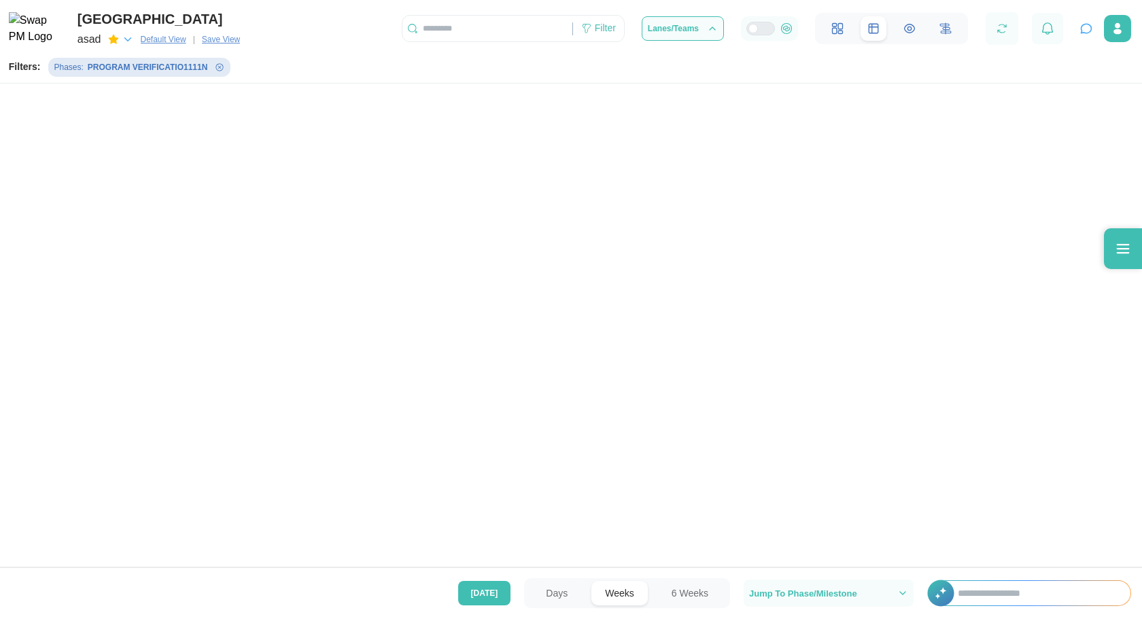
scroll to position [0, 37948]
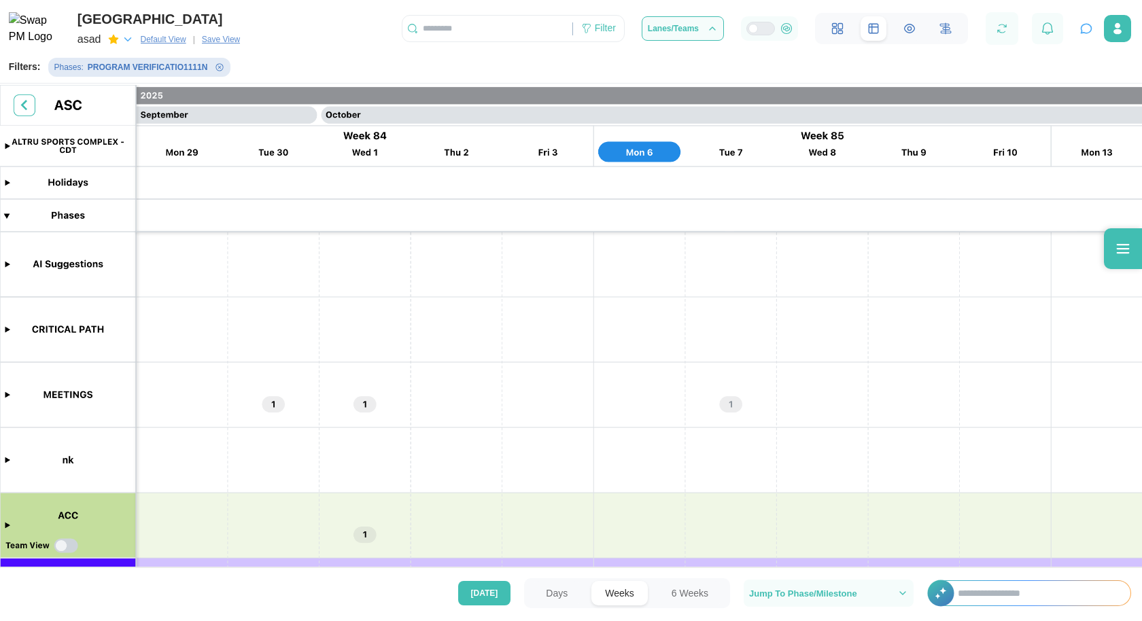
click at [535, 596] on button "Days" at bounding box center [556, 593] width 49 height 24
click at [555, 599] on button "Days" at bounding box center [556, 593] width 49 height 24
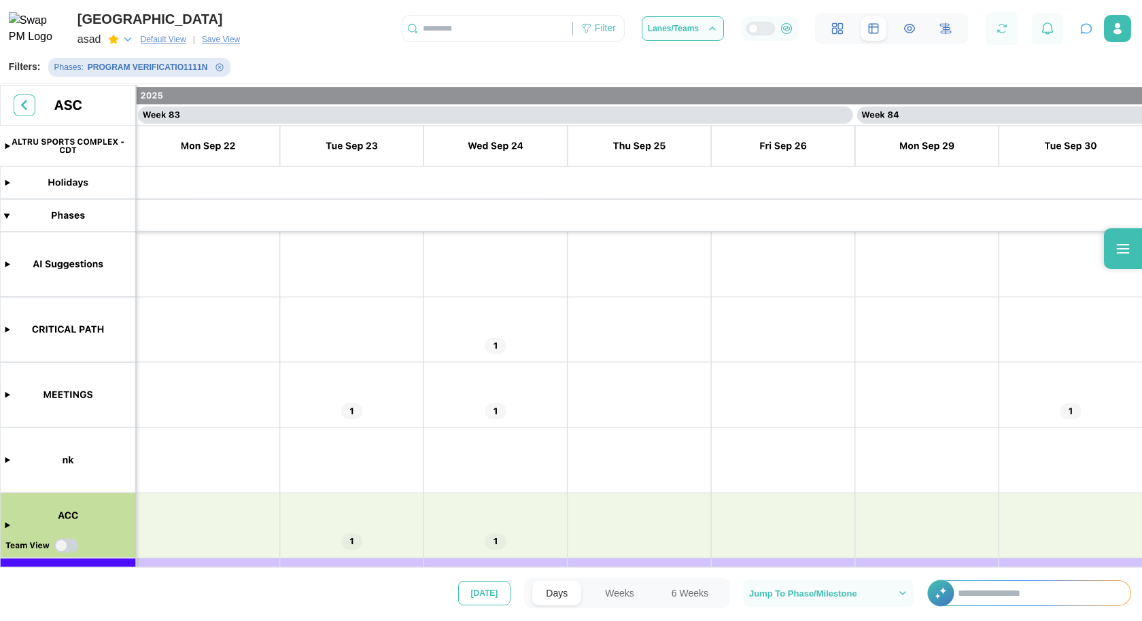
click at [506, 595] on button "Today" at bounding box center [484, 593] width 53 height 24
click at [1113, 24] on icon "button" at bounding box center [1118, 29] width 14 height 14
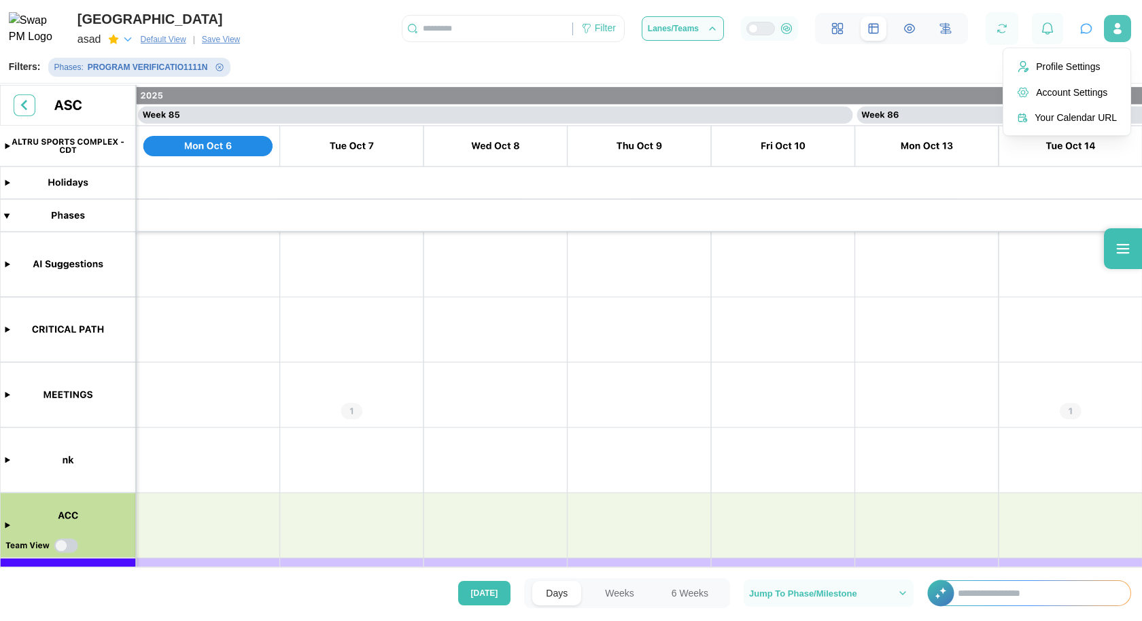
click at [1113, 24] on icon "button" at bounding box center [1118, 29] width 14 height 14
click at [1083, 30] on icon "button" at bounding box center [1086, 29] width 14 height 14
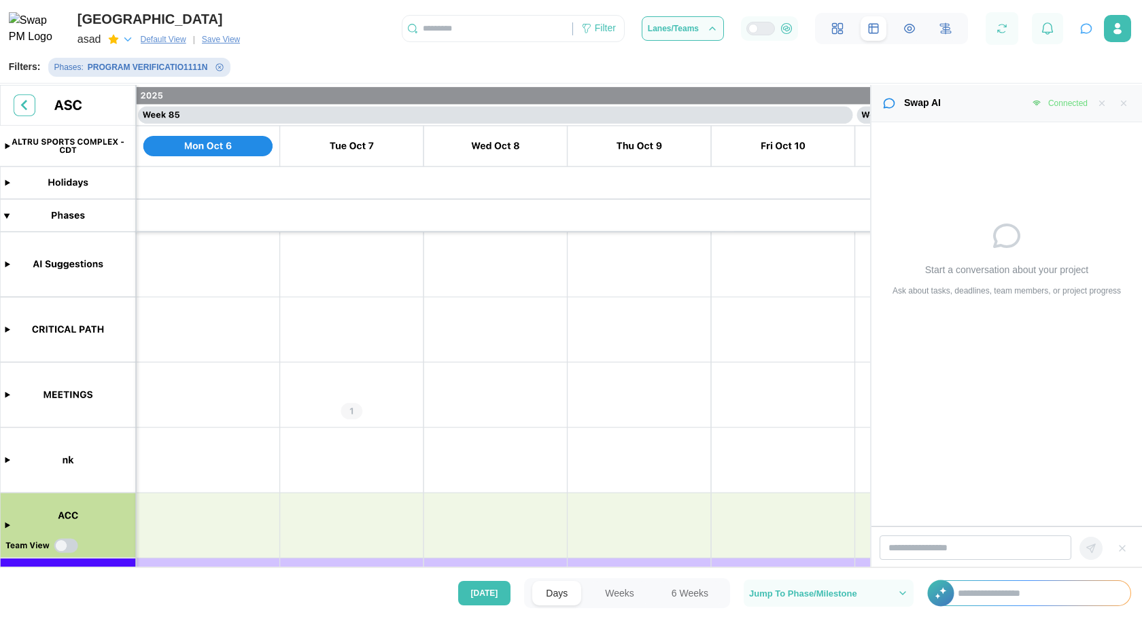
click at [1083, 30] on icon "button" at bounding box center [1086, 29] width 14 height 14
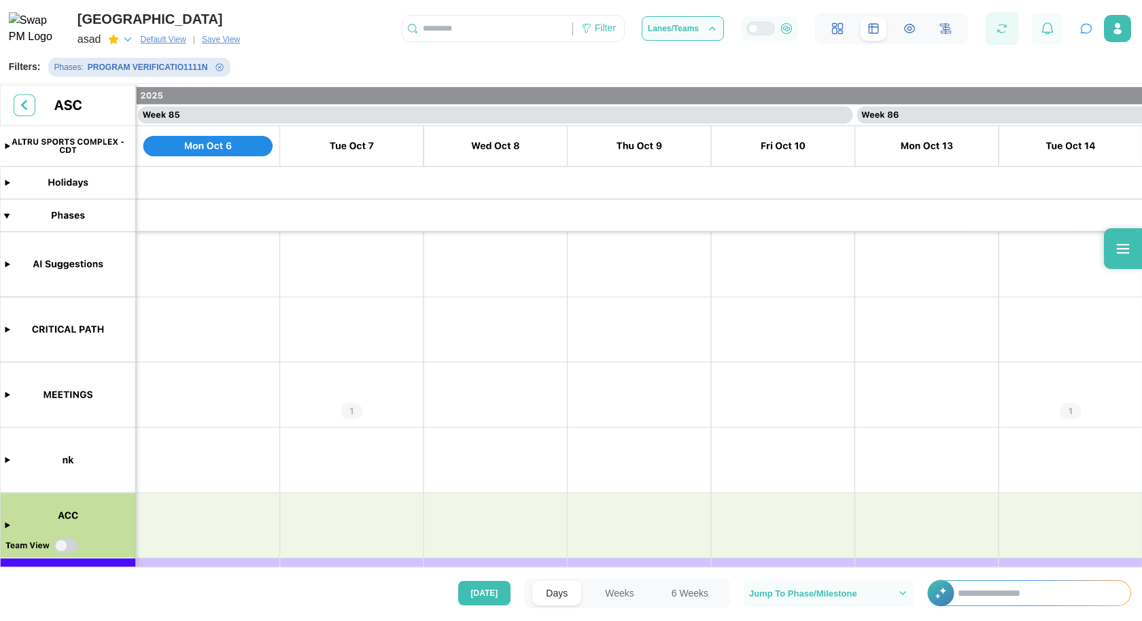
click at [1005, 31] on icon "button" at bounding box center [1002, 28] width 12 height 12
click at [943, 27] on icon at bounding box center [945, 28] width 12 height 12
click at [217, 67] on icon "Remove Phases filter" at bounding box center [219, 66] width 7 height 7
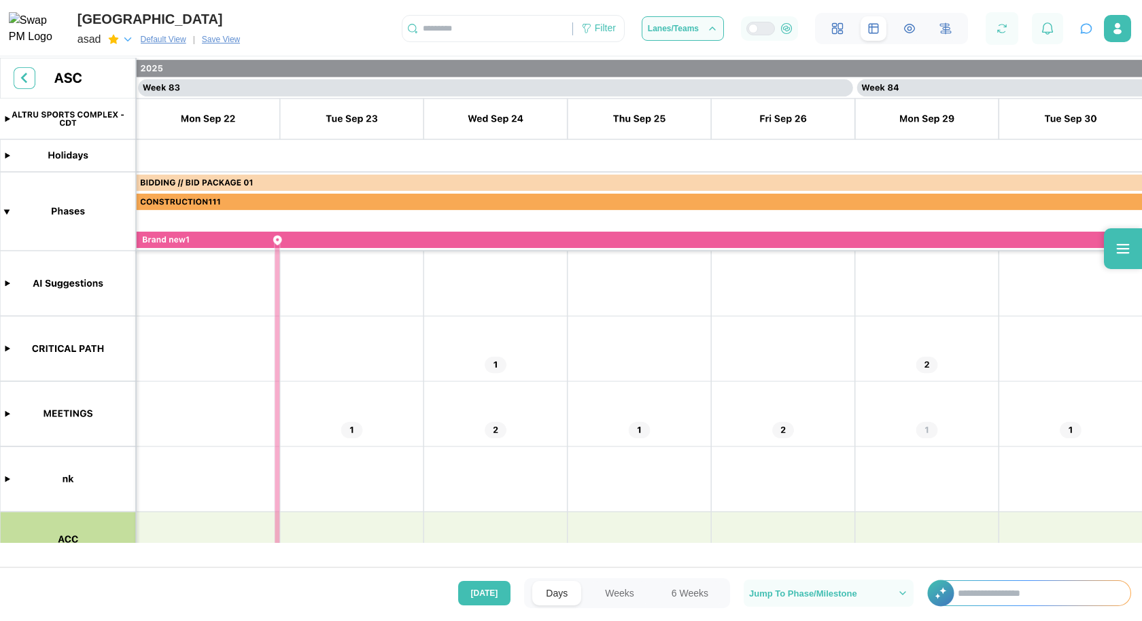
scroll to position [0, 58914]
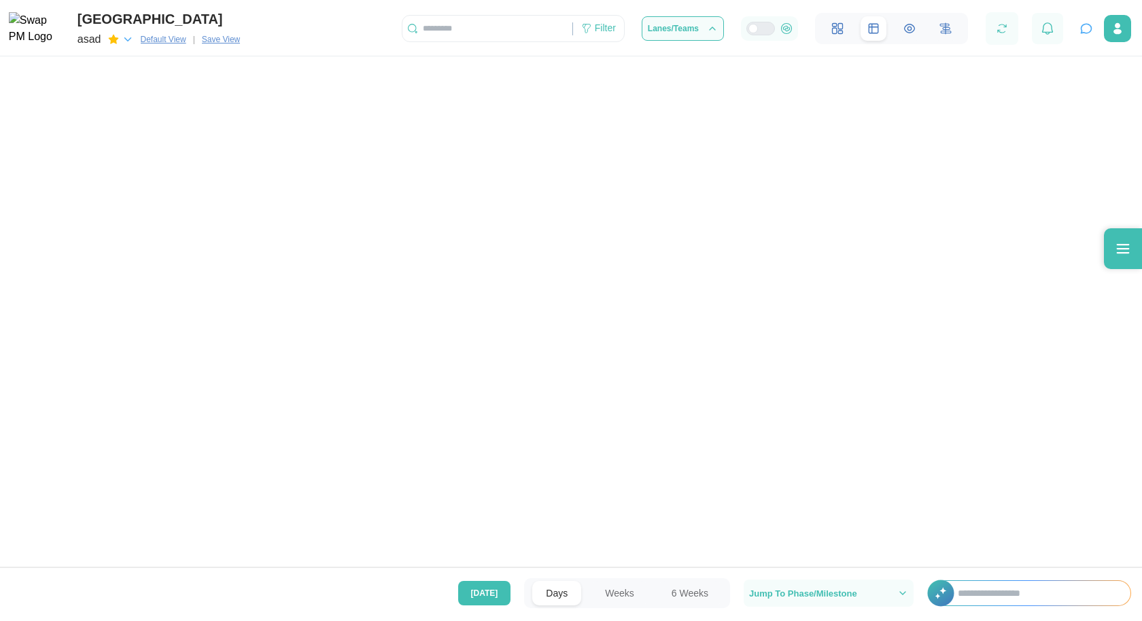
click at [128, 39] on icon "button" at bounding box center [128, 39] width 12 height 12
click at [94, 80] on span "asad" at bounding box center [98, 79] width 18 height 10
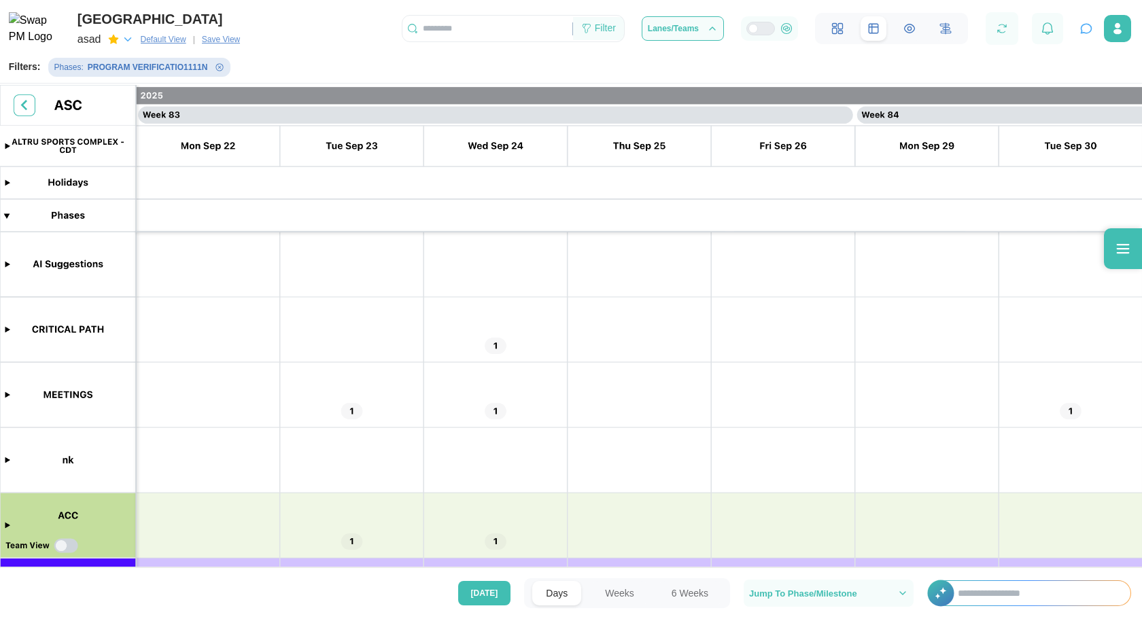
click at [606, 20] on div "Filter" at bounding box center [598, 28] width 51 height 23
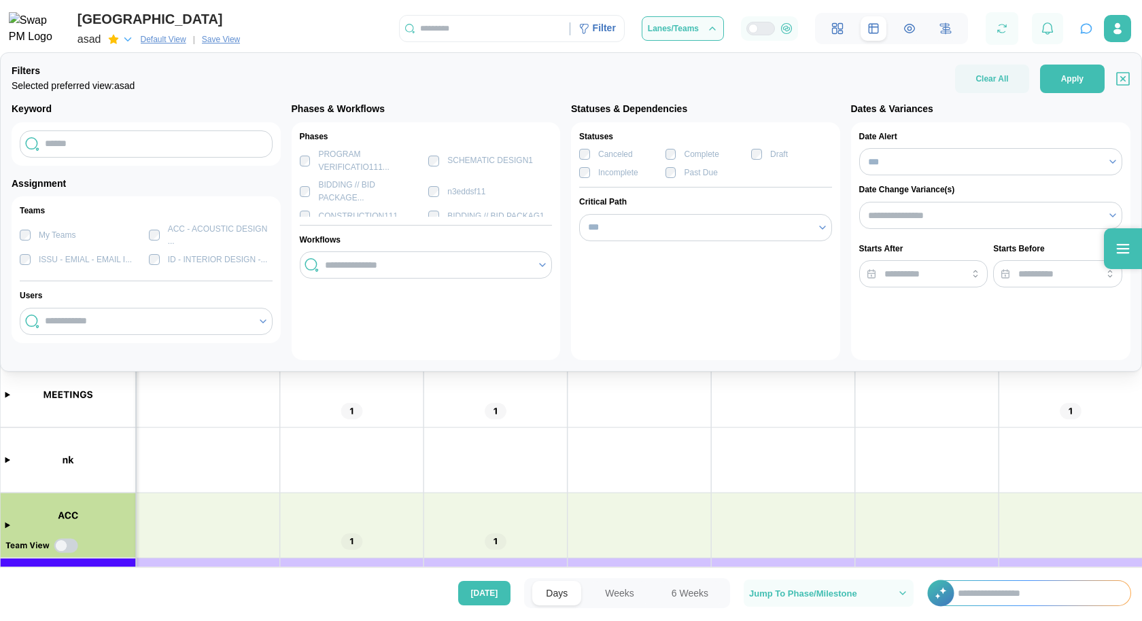
click at [599, 155] on div "Canceled" at bounding box center [615, 154] width 35 height 13
click at [592, 170] on label "Incomplete" at bounding box center [614, 173] width 48 height 13
click at [477, 156] on div "SCHEMATIC DESIGN1" at bounding box center [490, 160] width 86 height 13
click at [451, 192] on div "n3eddsf11" at bounding box center [466, 192] width 38 height 13
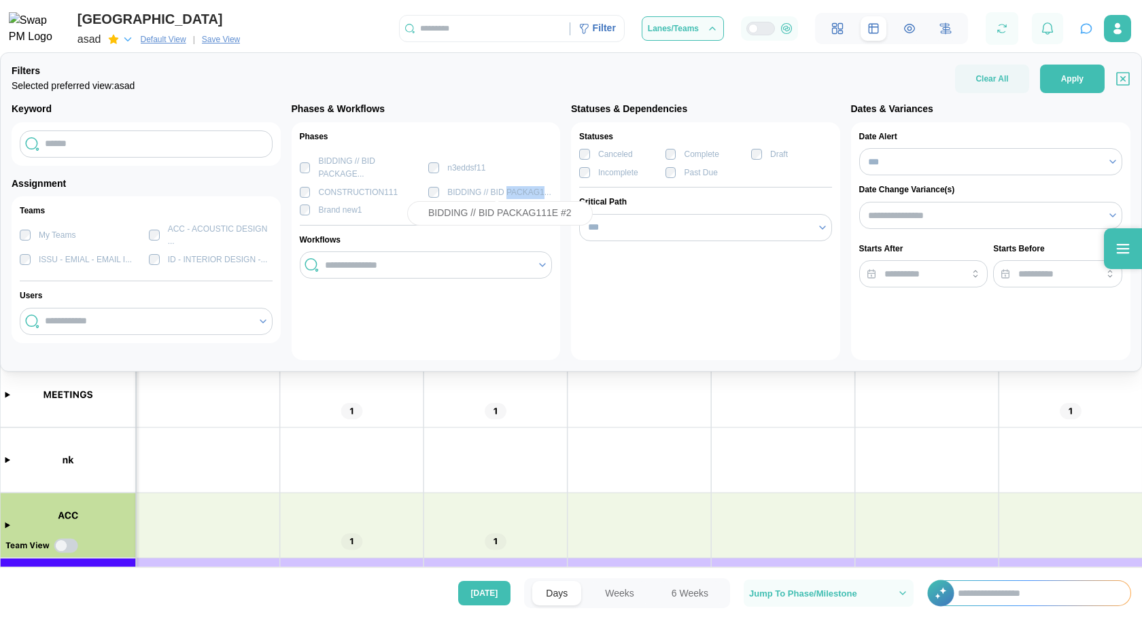
click at [451, 192] on div "BIDDING // BID PACKAG1..." at bounding box center [498, 192] width 103 height 13
click at [342, 156] on div "BIDDING // BID PACKAGE..." at bounding box center [371, 167] width 105 height 25
click at [663, 160] on div "Canceled Complete Draft Incomplete Past Due" at bounding box center [705, 163] width 253 height 31
click at [767, 154] on label "Draft" at bounding box center [775, 154] width 26 height 13
click at [659, 219] on input "***" at bounding box center [705, 227] width 253 height 27
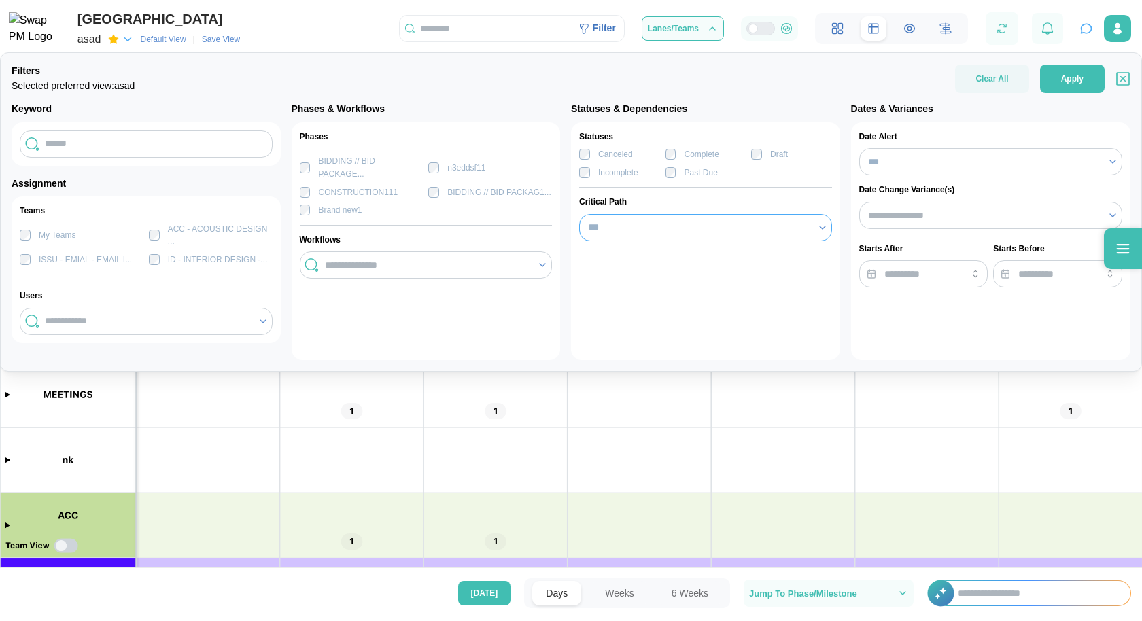
click at [612, 220] on input "***" at bounding box center [705, 227] width 253 height 27
type input "**"
click at [425, 249] on div "Phases PROGRAM VERIFICATIO111... SCHEMATIC DESIGN1 BIDDING // BID PACKAGE... n3…" at bounding box center [426, 241] width 269 height 238
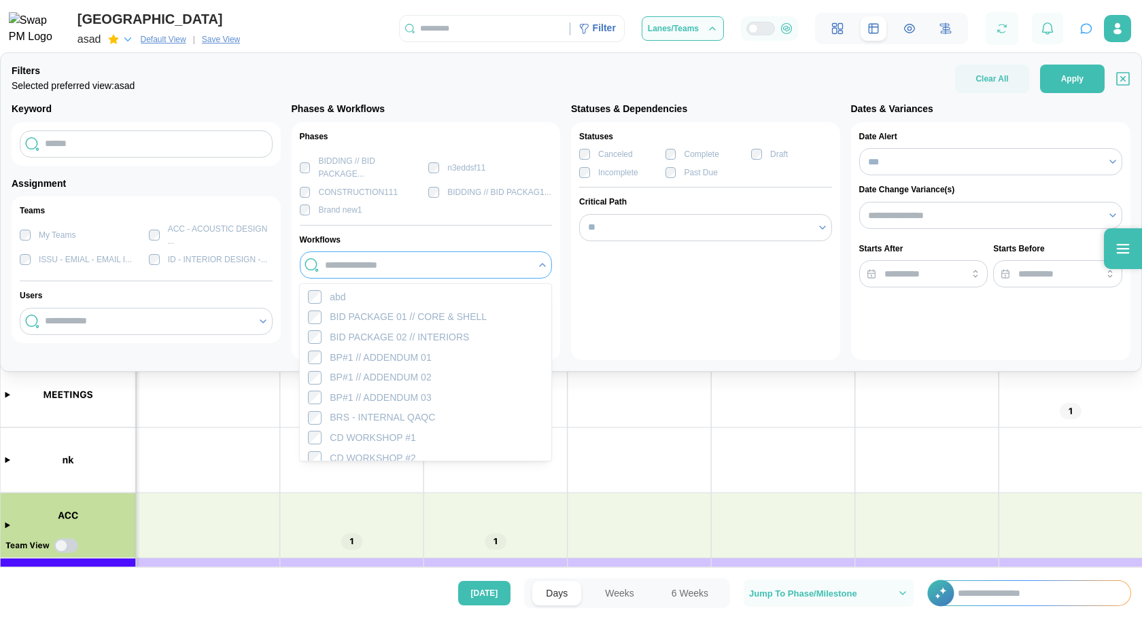
click at [419, 257] on div at bounding box center [425, 265] width 208 height 23
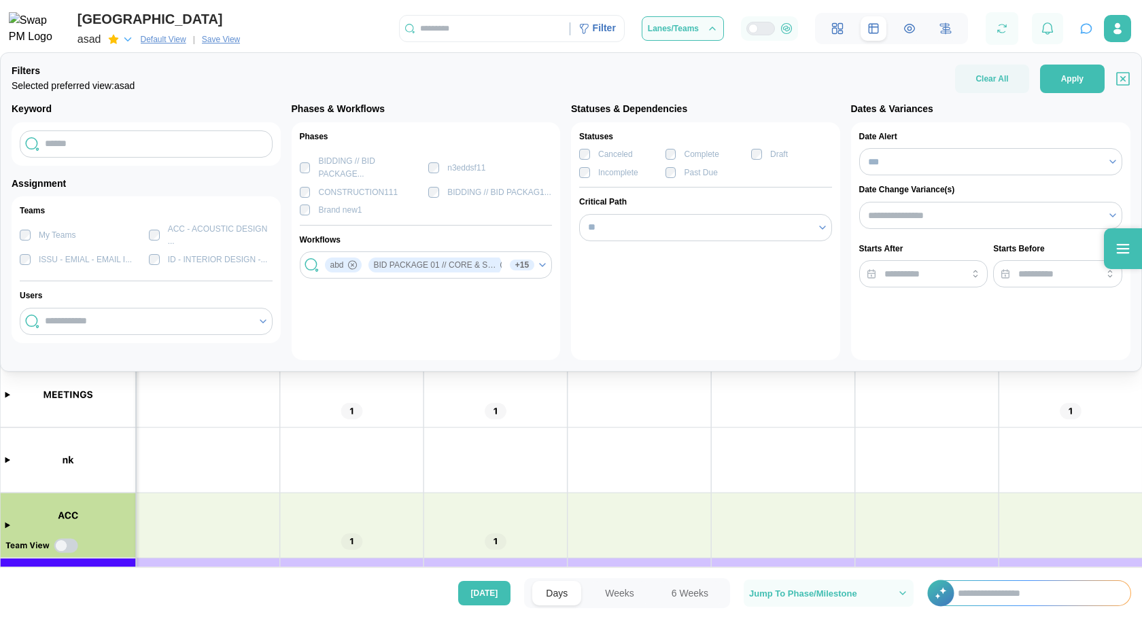
click at [596, 300] on div "Statuses Canceled Complete Draft Incomplete Past Due Critical Path **" at bounding box center [705, 241] width 269 height 238
click at [61, 234] on label "My Teams" at bounding box center [53, 235] width 45 height 11
click at [61, 256] on div "ISSU - EMIAL - EMAIL I..." at bounding box center [85, 260] width 93 height 13
click at [181, 254] on div "ID - INTERIOR DESIGN -..." at bounding box center [218, 260] width 100 height 13
click at [173, 232] on div "ACC - ACOUSTIC DESIGN ..." at bounding box center [220, 235] width 105 height 25
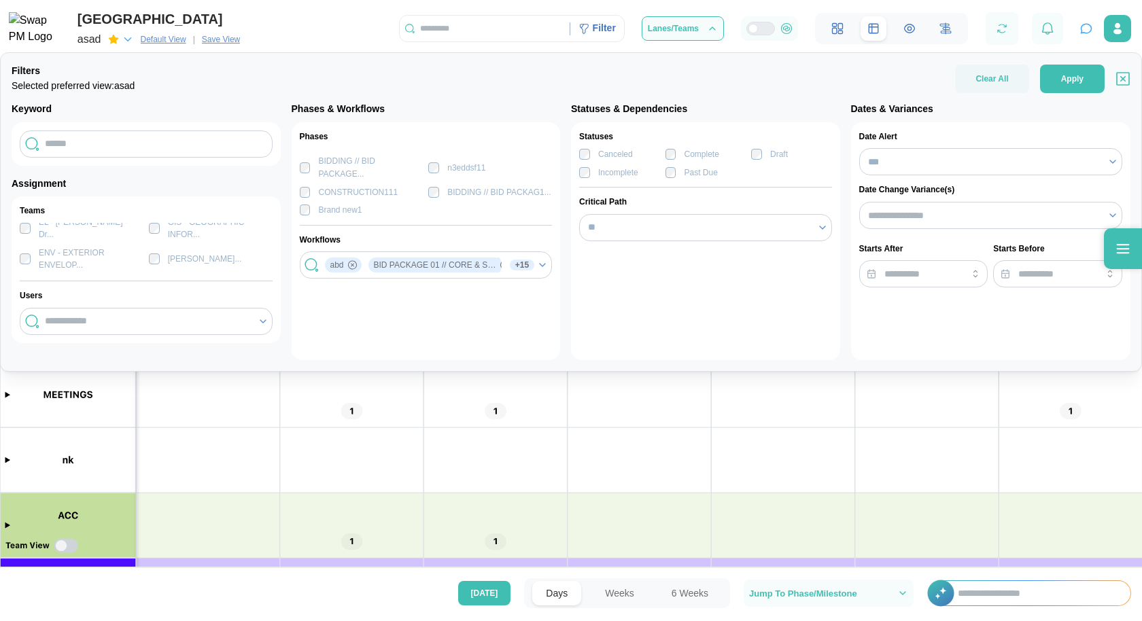
scroll to position [46, 0]
click at [106, 226] on div "EL - ERIC LINDNER - Dr..." at bounding box center [82, 238] width 124 height 25
click at [116, 232] on div "EL - ERIC LINDNER - Dr..." at bounding box center [91, 238] width 105 height 25
click at [160, 234] on label "GIS - GEOGRAPHIC INFOR..." at bounding box center [216, 238] width 113 height 25
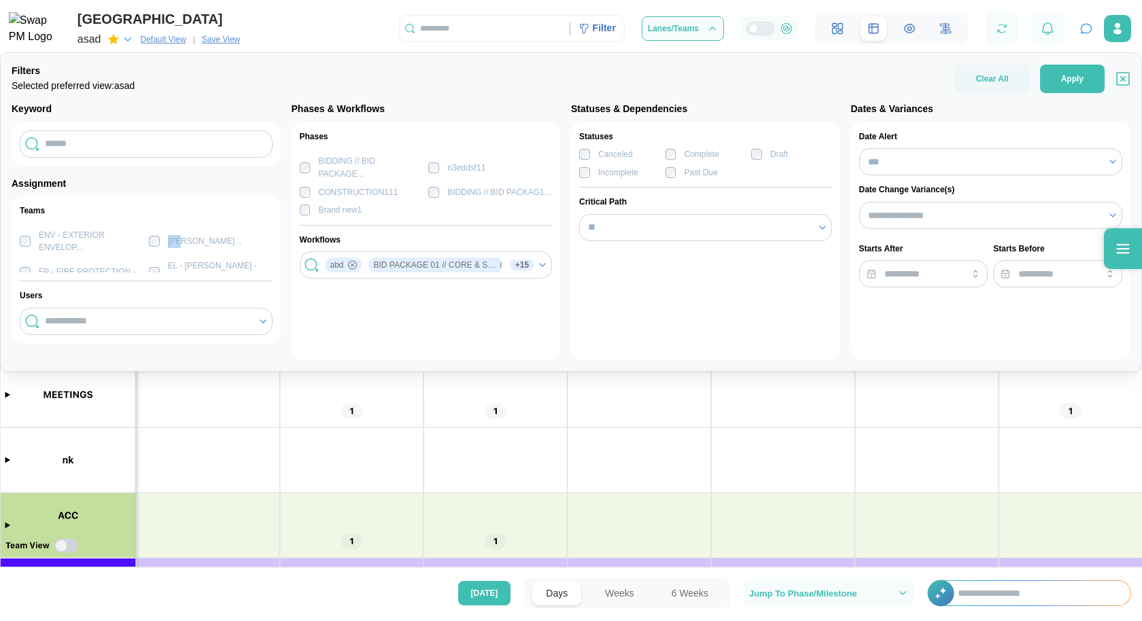
click at [160, 235] on label "EDA - GRANT ADMINISTRA..." at bounding box center [201, 241] width 82 height 13
click at [160, 262] on div "EL - ERIC LINDNER - Fa..." at bounding box center [211, 272] width 124 height 25
click at [155, 249] on div "EL - ERIC LINDNER - Fa..." at bounding box center [211, 259] width 124 height 25
click at [43, 254] on div "FP - FIRE PROTECTION -..." at bounding box center [90, 260] width 103 height 13
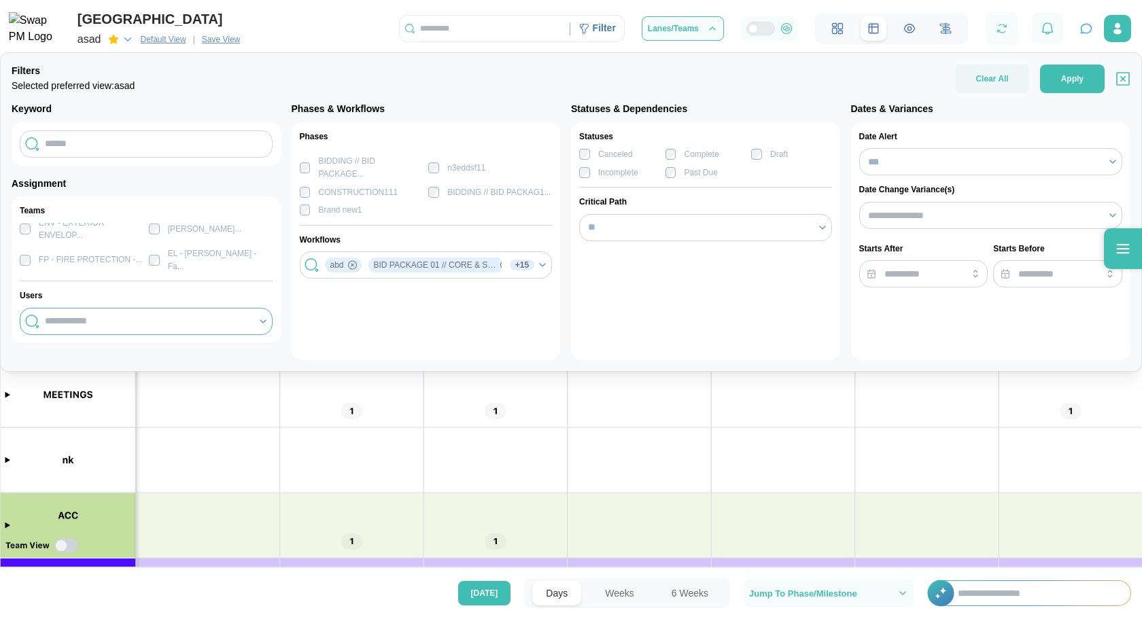
click at [211, 319] on input "search" at bounding box center [147, 320] width 205 height 11
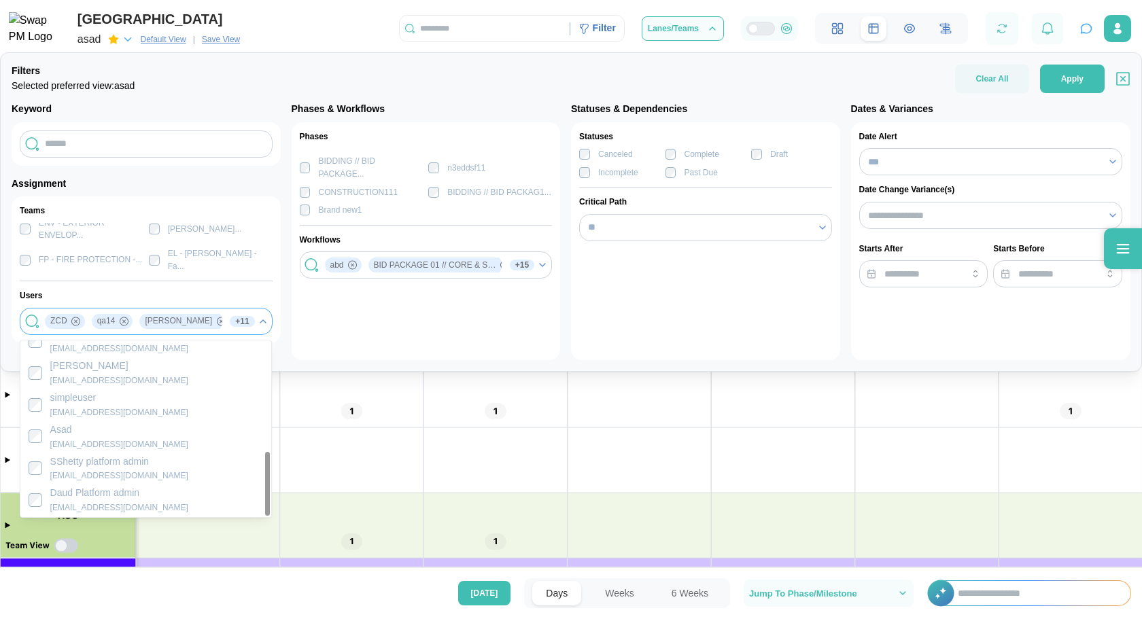
scroll to position [305, 0]
click at [361, 352] on div "Phases PROGRAM VERIFICATIO111... SCHEMATIC DESIGN1 BIDDING // BID PACKAGE... n3…" at bounding box center [426, 241] width 269 height 238
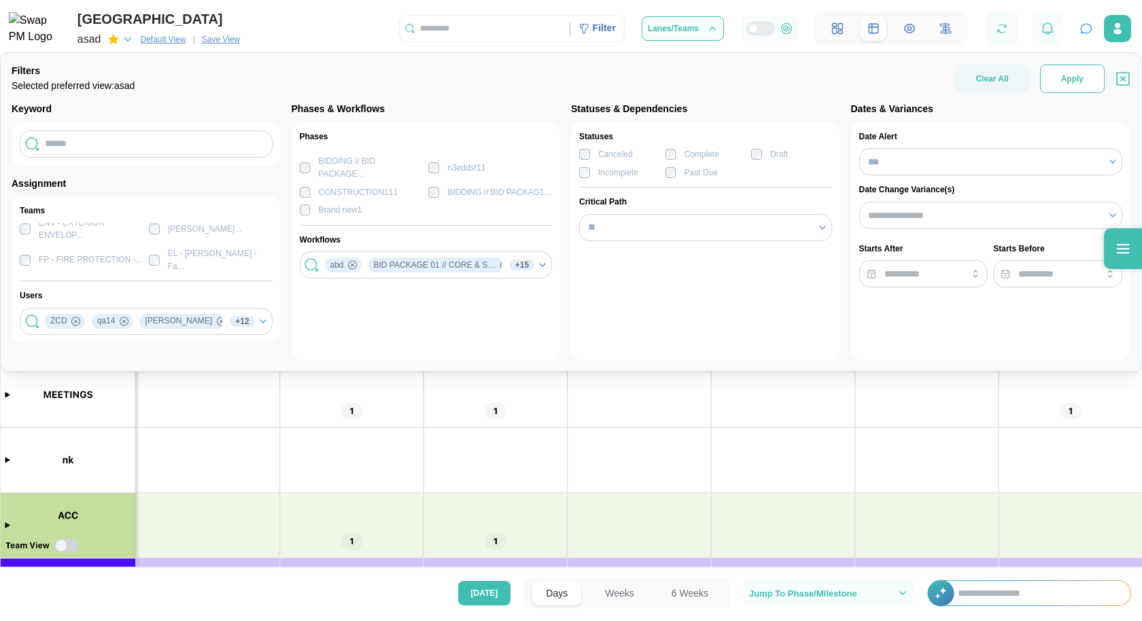
click at [1059, 90] on button "Apply" at bounding box center [1072, 79] width 65 height 29
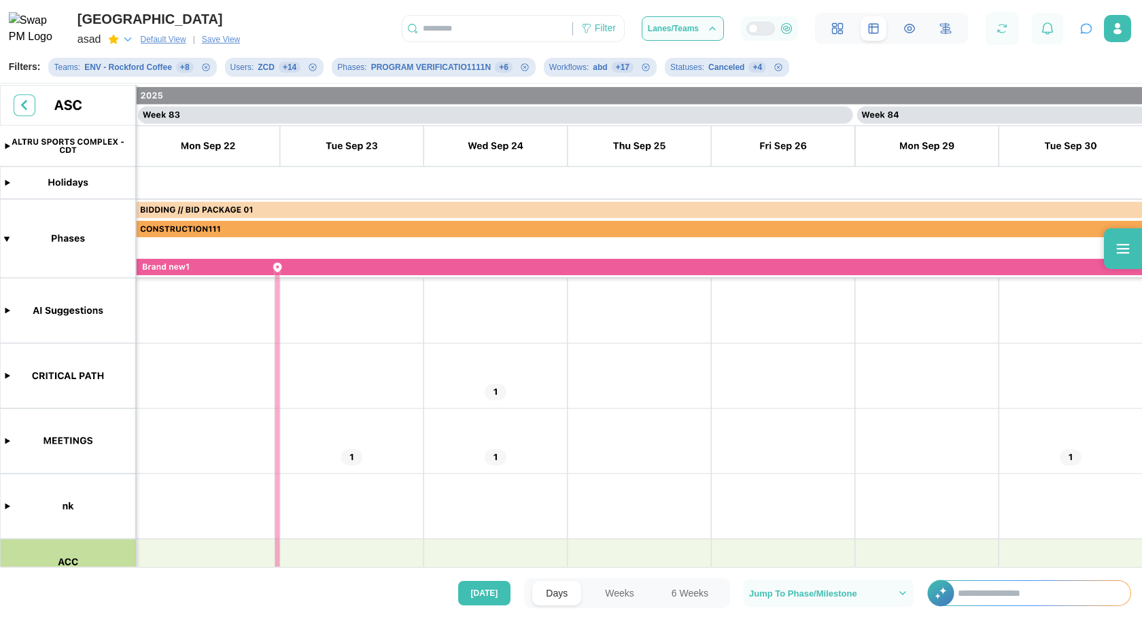
scroll to position [0, 0]
click at [225, 43] on span "Save View" at bounding box center [221, 40] width 38 height 14
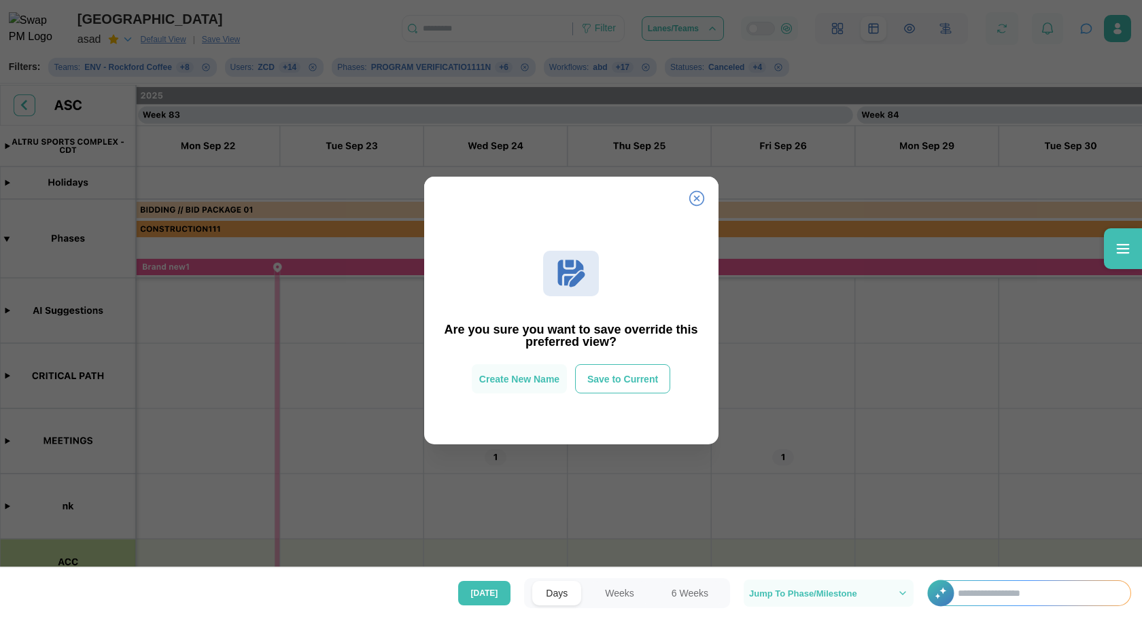
click at [627, 379] on span "Save to Current" at bounding box center [622, 379] width 71 height 10
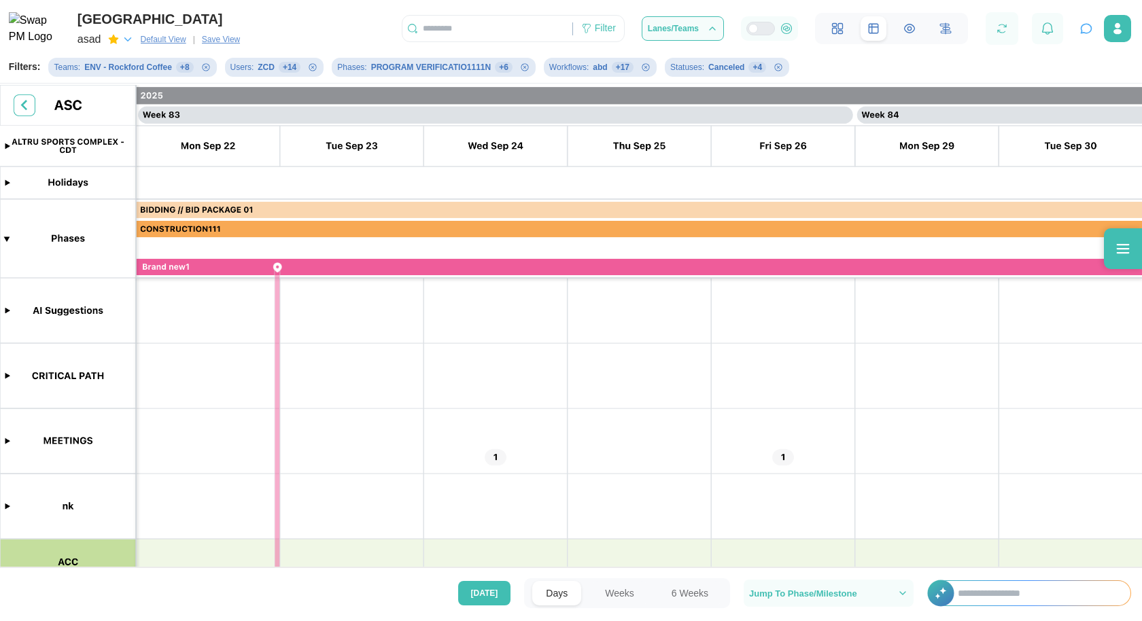
click at [126, 40] on icon "button" at bounding box center [128, 39] width 12 height 12
click at [147, 73] on icon "button" at bounding box center [144, 78] width 11 height 11
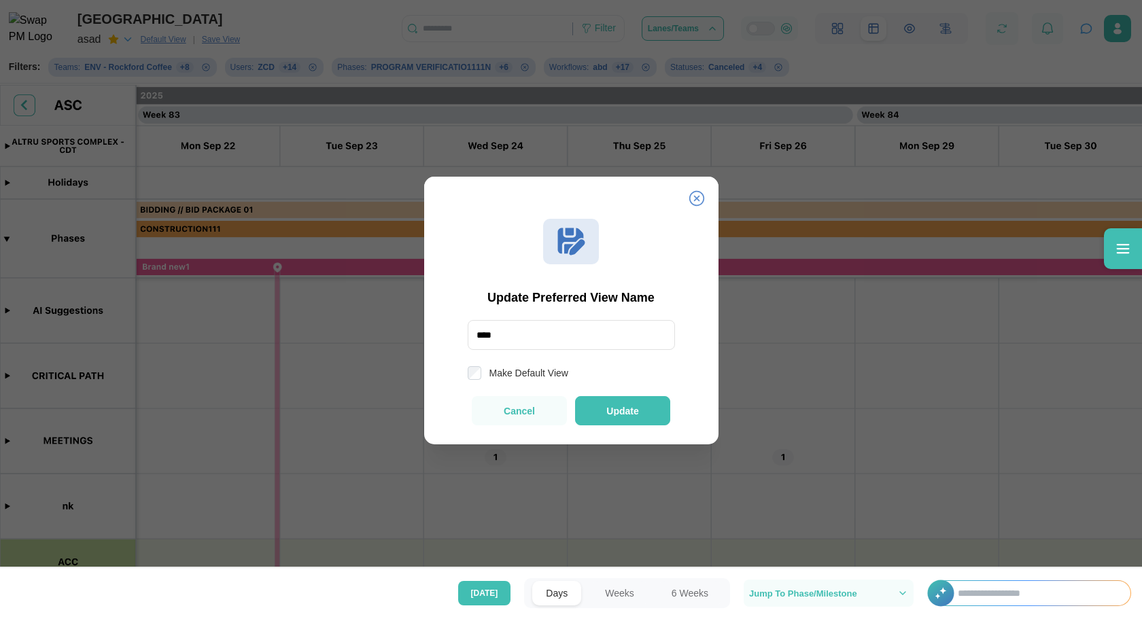
click at [696, 191] on icon at bounding box center [695, 198] width 15 height 15
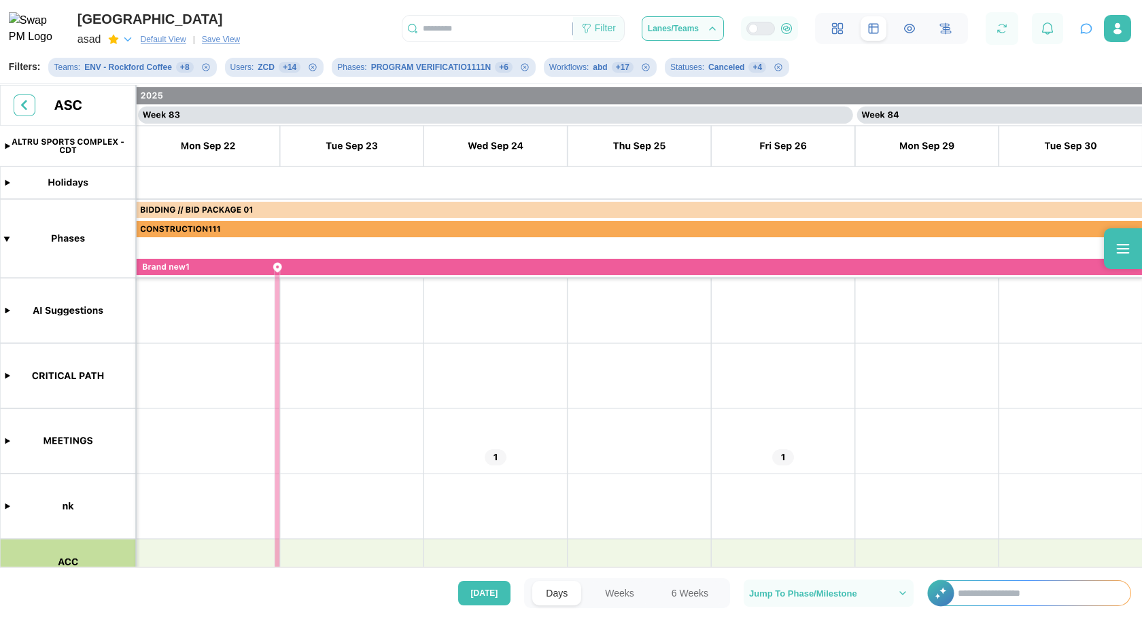
click at [611, 37] on div "Filter" at bounding box center [598, 28] width 51 height 23
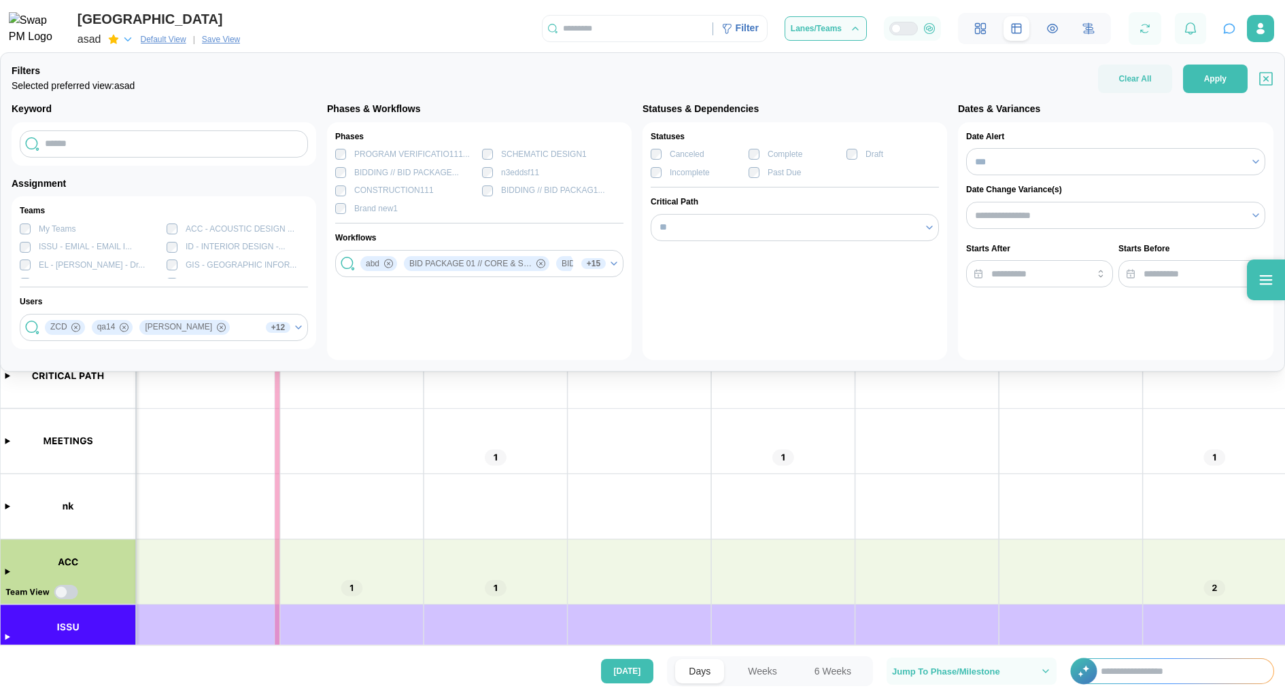
click at [485, 28] on div "ALTRU SPORTS COMPLEX asad Default View | Save View Filter Filters Selected pref…" at bounding box center [642, 24] width 1285 height 49
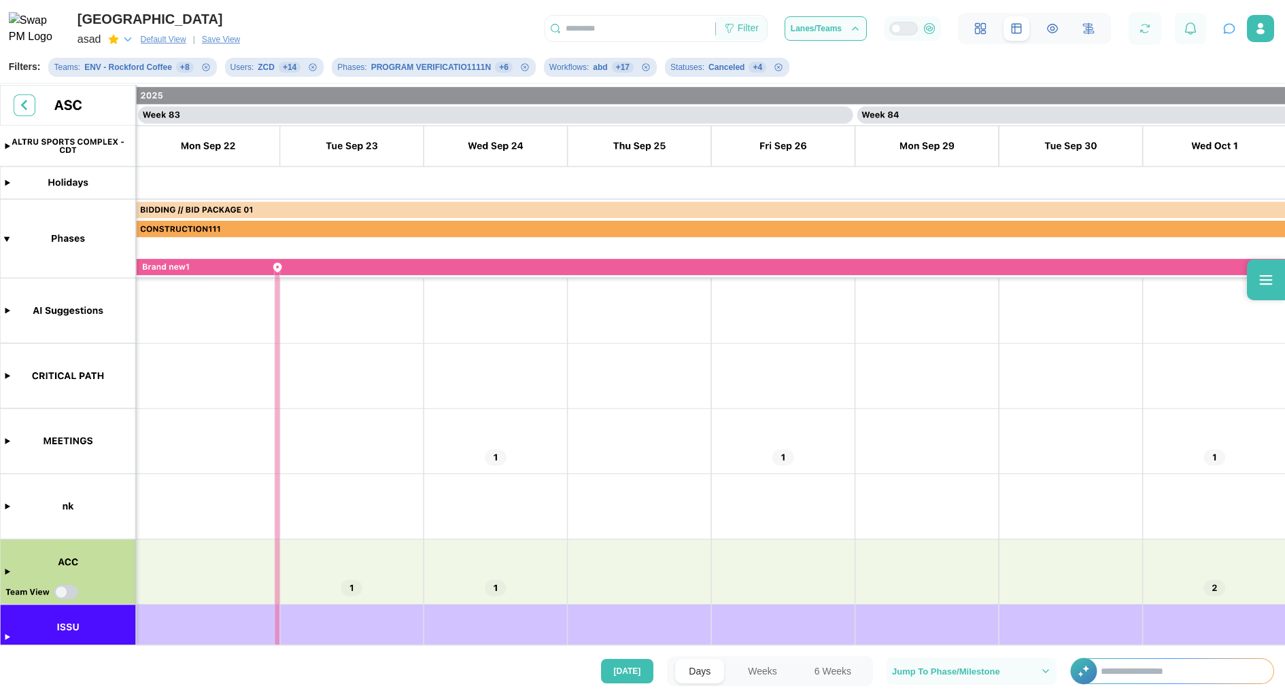
click at [734, 40] on div "Filter" at bounding box center [741, 28] width 51 height 23
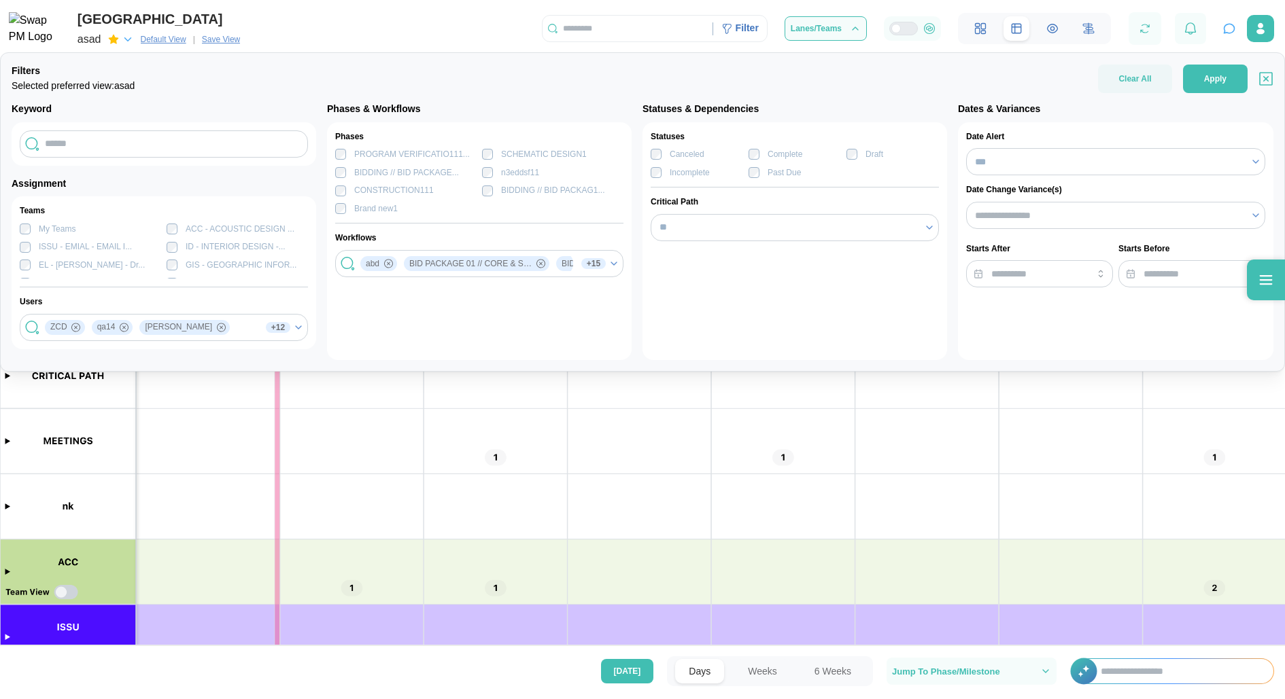
click at [422, 2] on div "ALTRU SPORTS COMPLEX asad Default View | Save View Filter Filters Selected pref…" at bounding box center [642, 24] width 1285 height 49
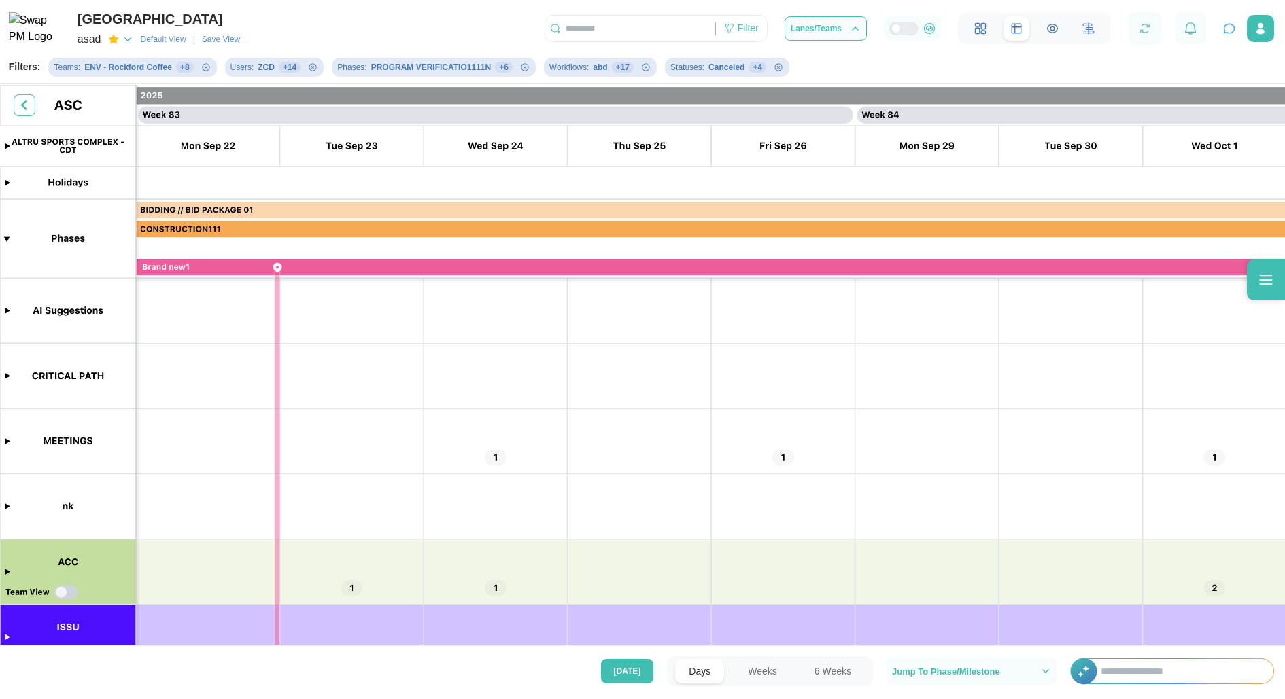
click at [175, 40] on span "Default View" at bounding box center [164, 40] width 46 height 14
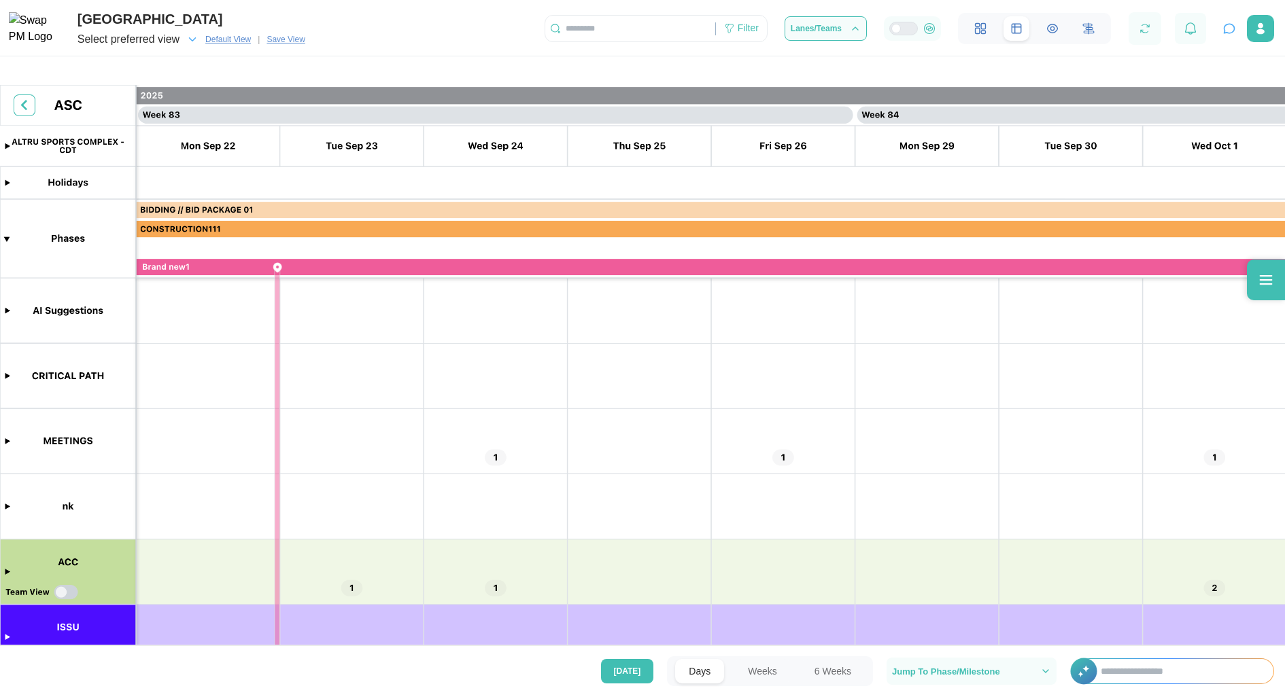
click at [298, 40] on span "Save View" at bounding box center [285, 40] width 38 height 14
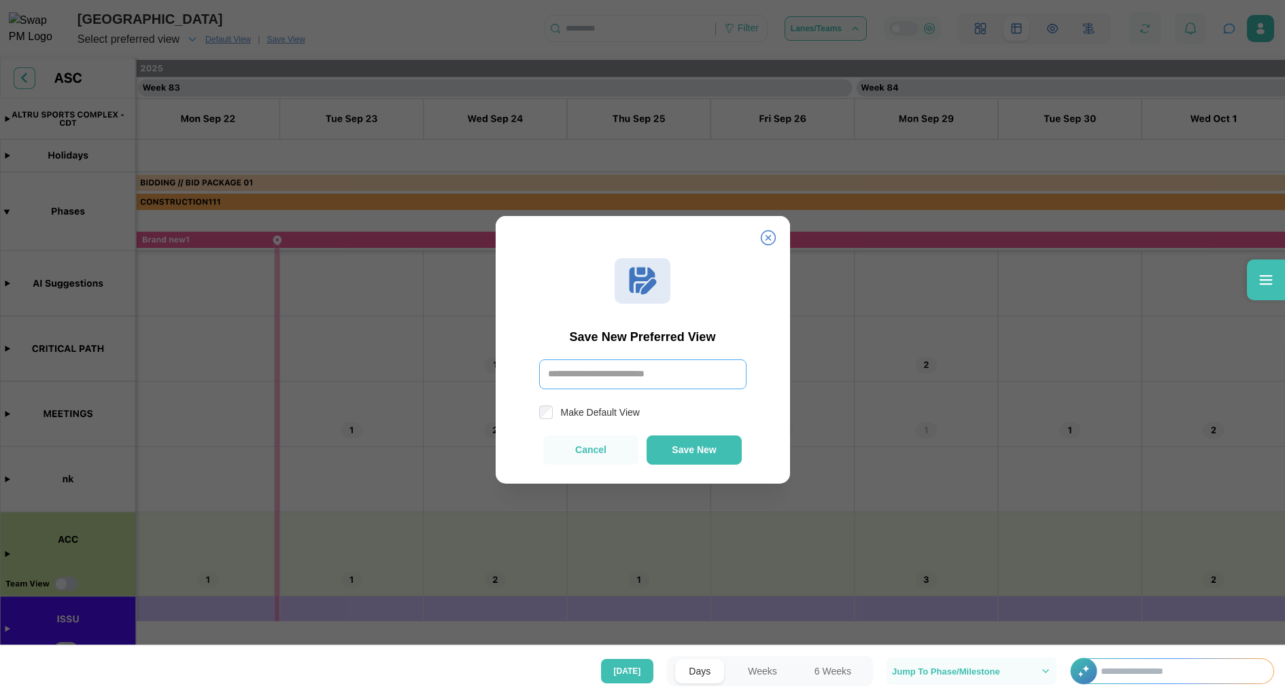
scroll to position [0, 58865]
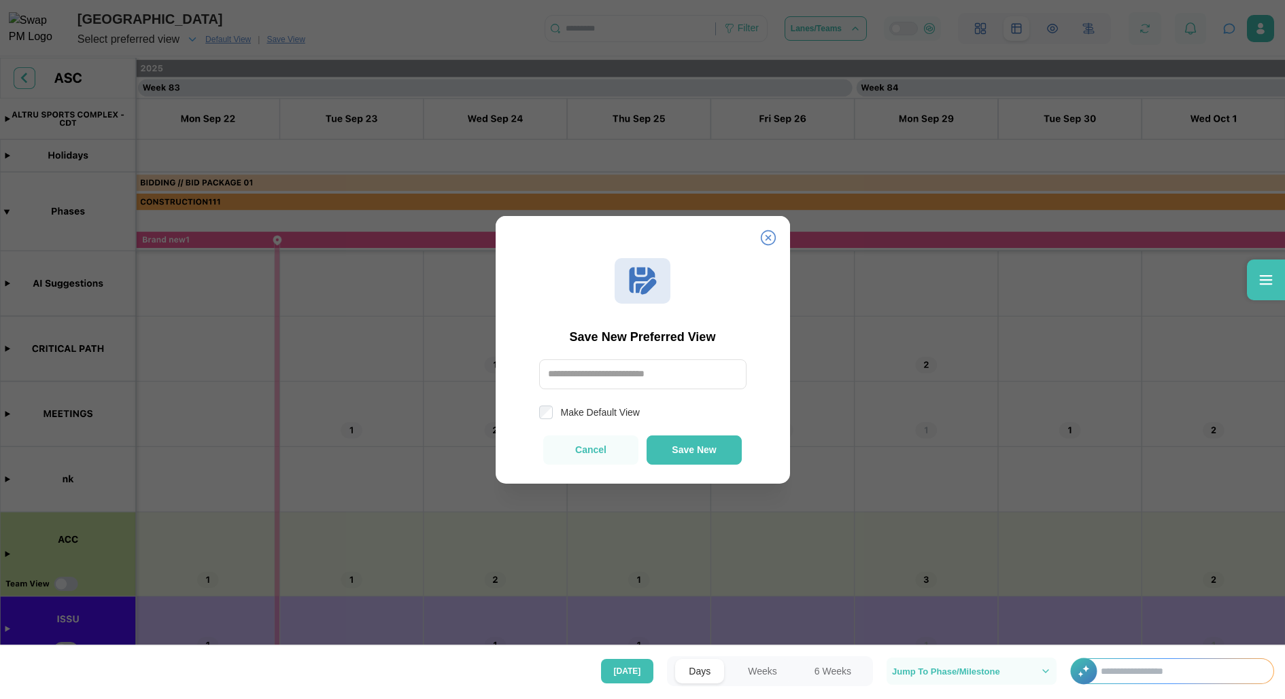
click at [766, 239] on icon at bounding box center [767, 237] width 15 height 15
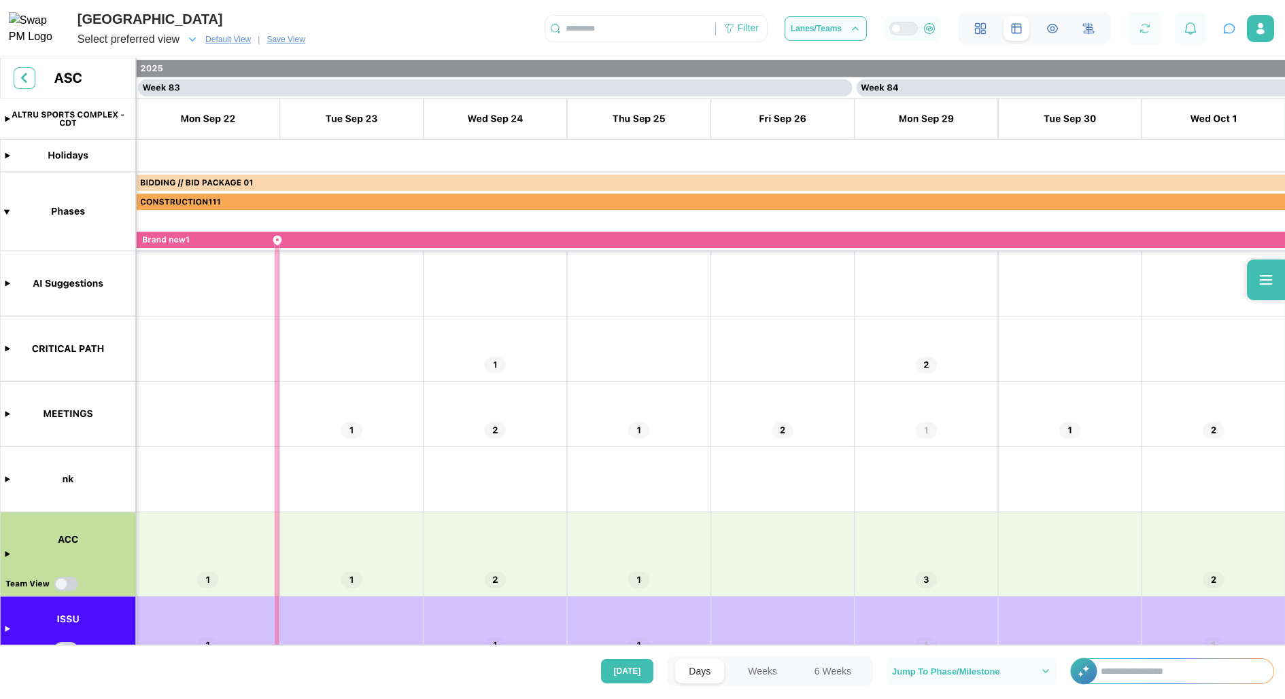
click at [184, 27] on div "ALTRU SPORTS COMPLEX" at bounding box center [193, 19] width 233 height 21
click at [166, 45] on span "Select preferred view" at bounding box center [128, 39] width 102 height 19
click at [93, 82] on span "asad" at bounding box center [98, 79] width 18 height 10
click at [364, 33] on div "ALTRU SPORTS COMPLEX Select preferred view Default View | Save View Filter Lane…" at bounding box center [642, 24] width 1285 height 49
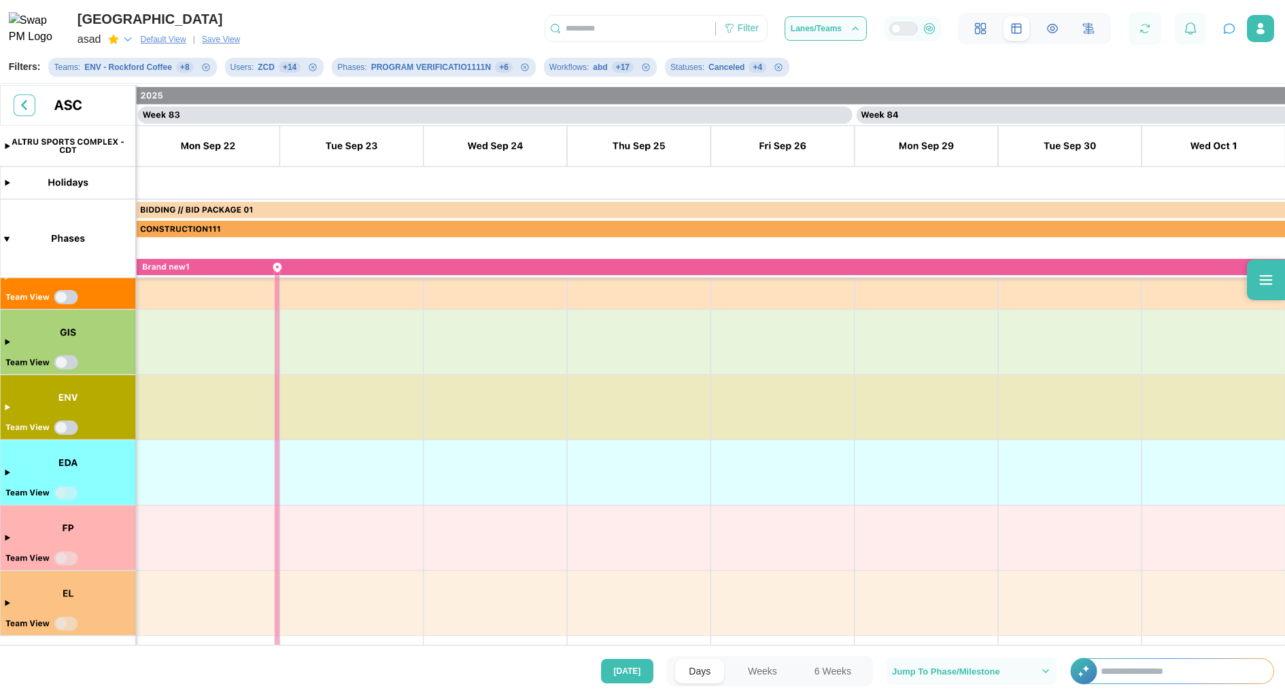
scroll to position [0, 0]
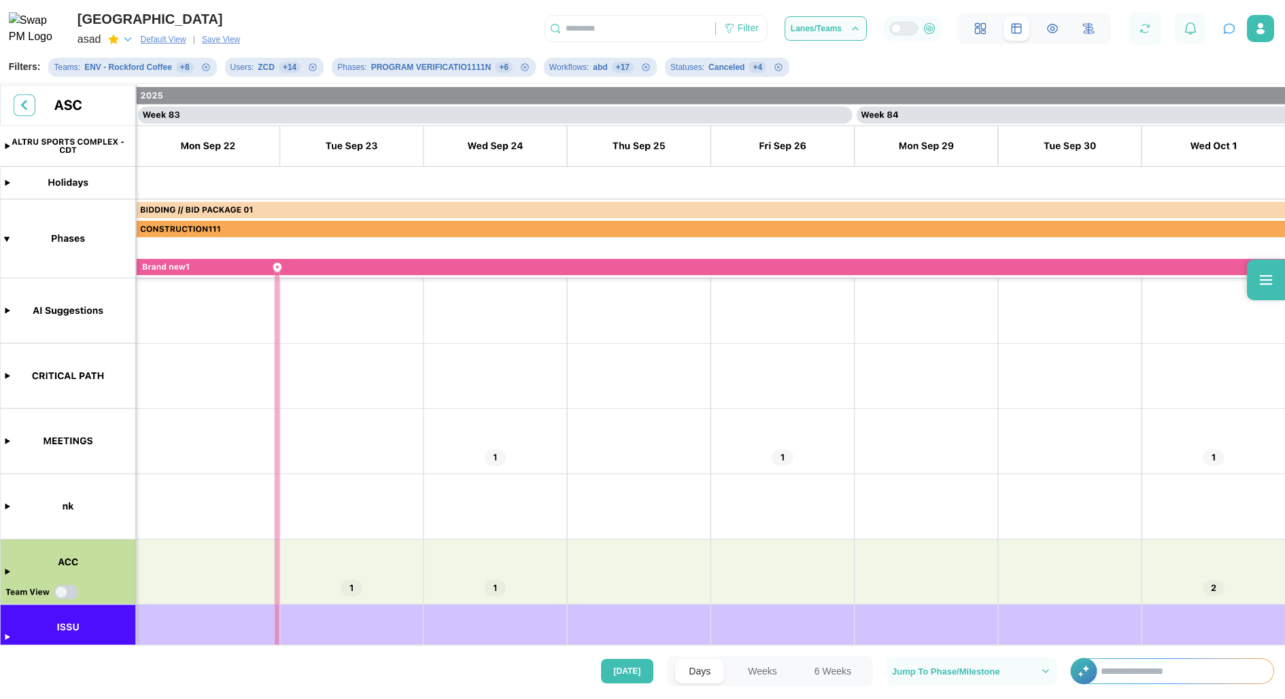
click at [1225, 33] on icon "button" at bounding box center [1229, 29] width 14 height 14
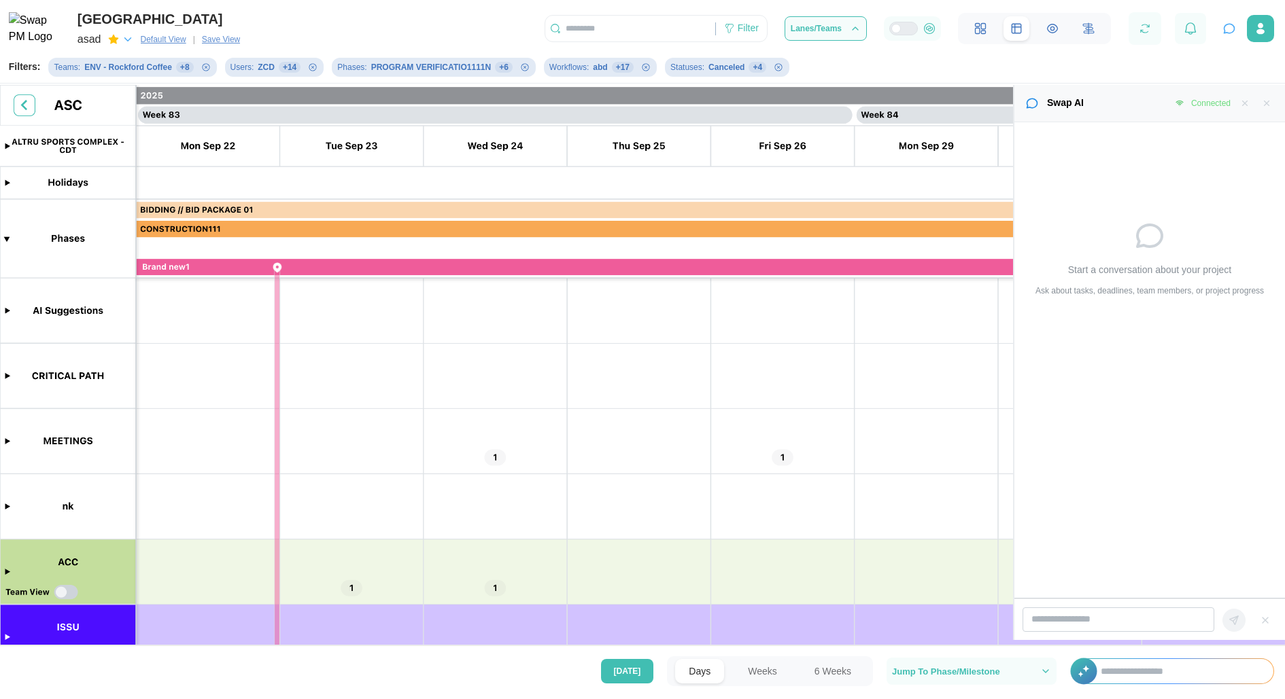
click at [1260, 101] on button "button" at bounding box center [1266, 103] width 15 height 15
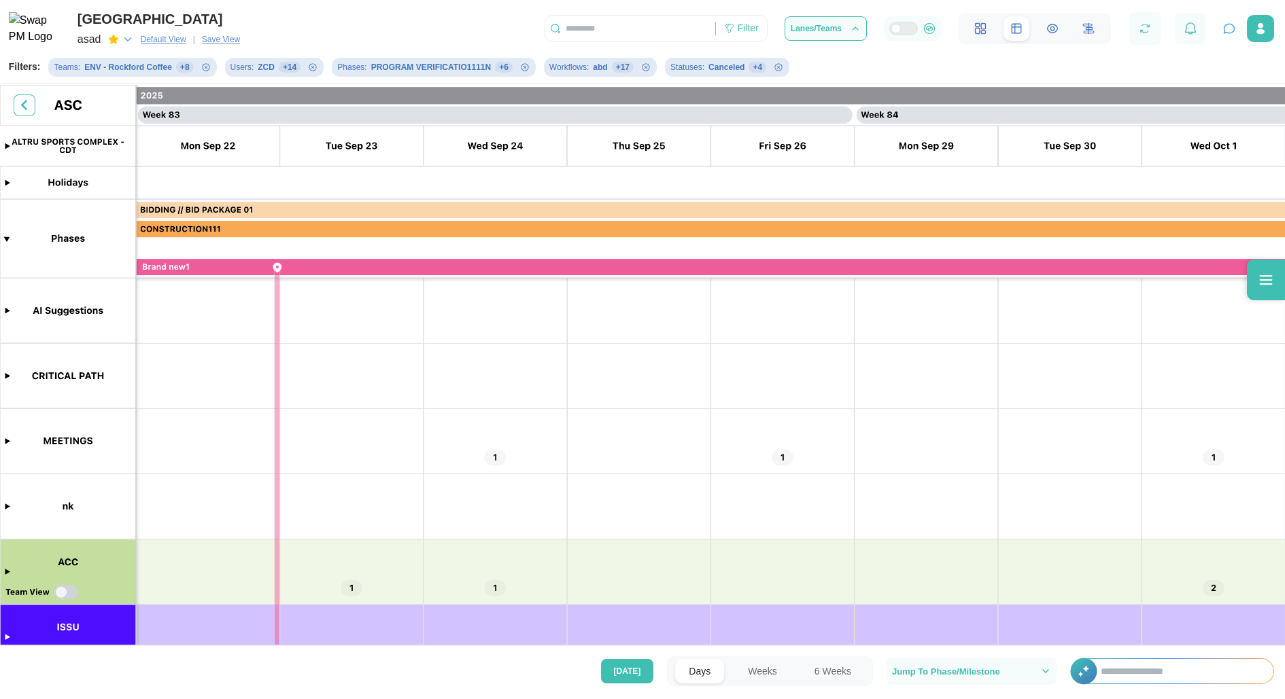
click at [1187, 665] on input "text" at bounding box center [1180, 671] width 186 height 24
click at [829, 673] on button "6 Weeks" at bounding box center [833, 671] width 64 height 24
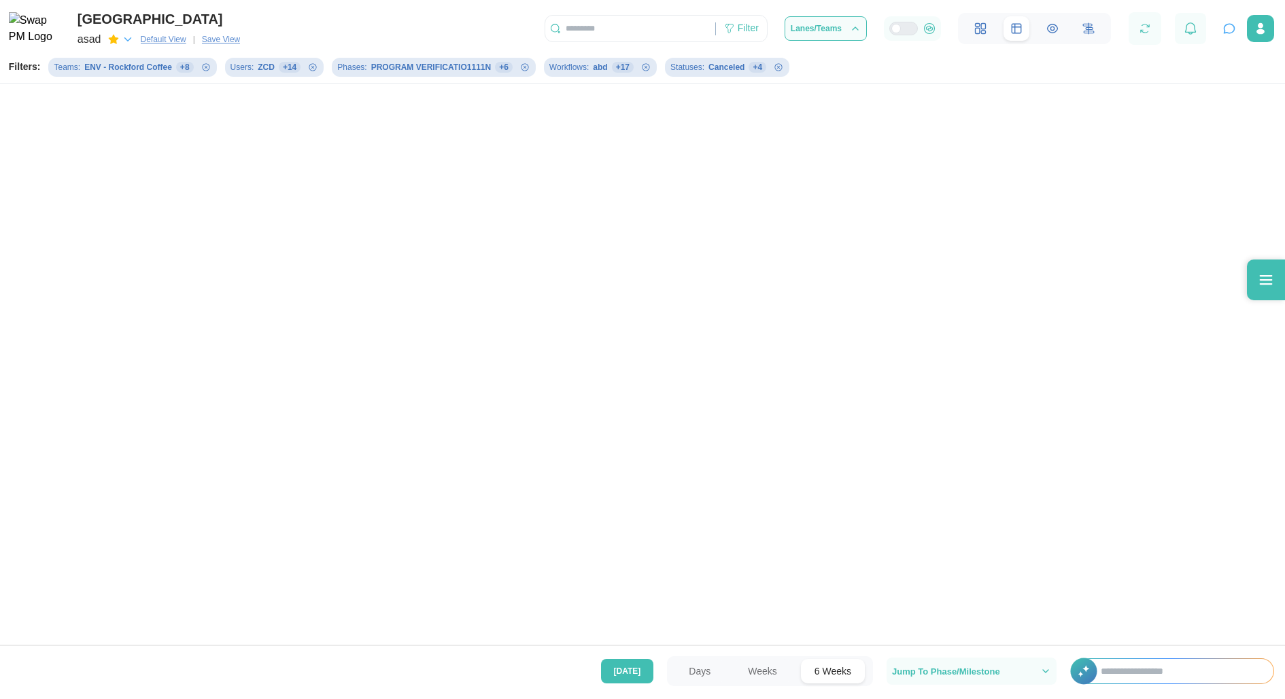
scroll to position [0, 13454]
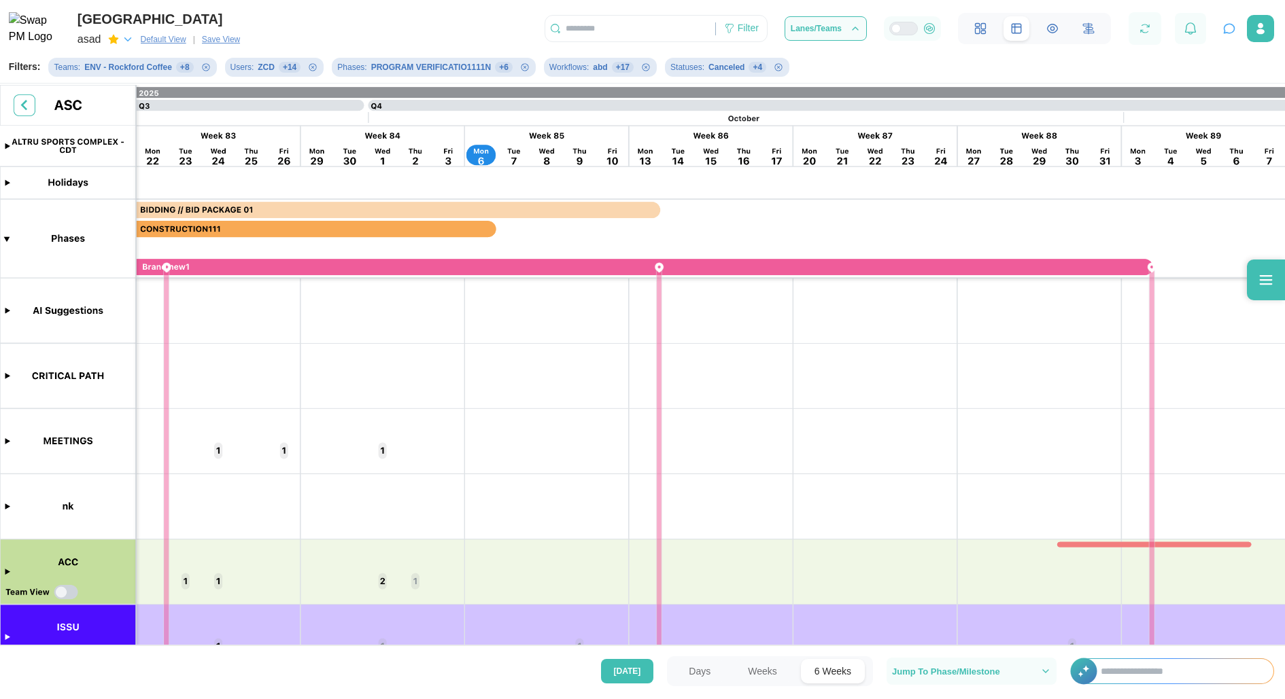
click at [752, 667] on button "Weeks" at bounding box center [762, 671] width 56 height 24
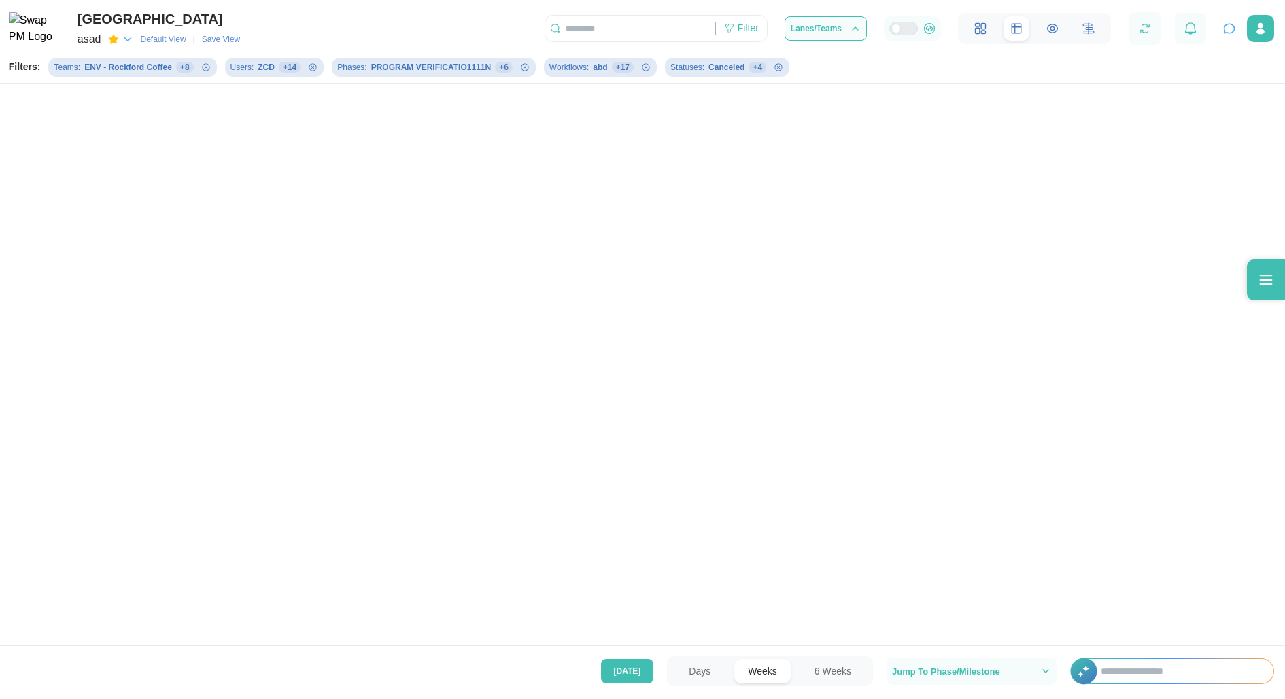
scroll to position [0, 35783]
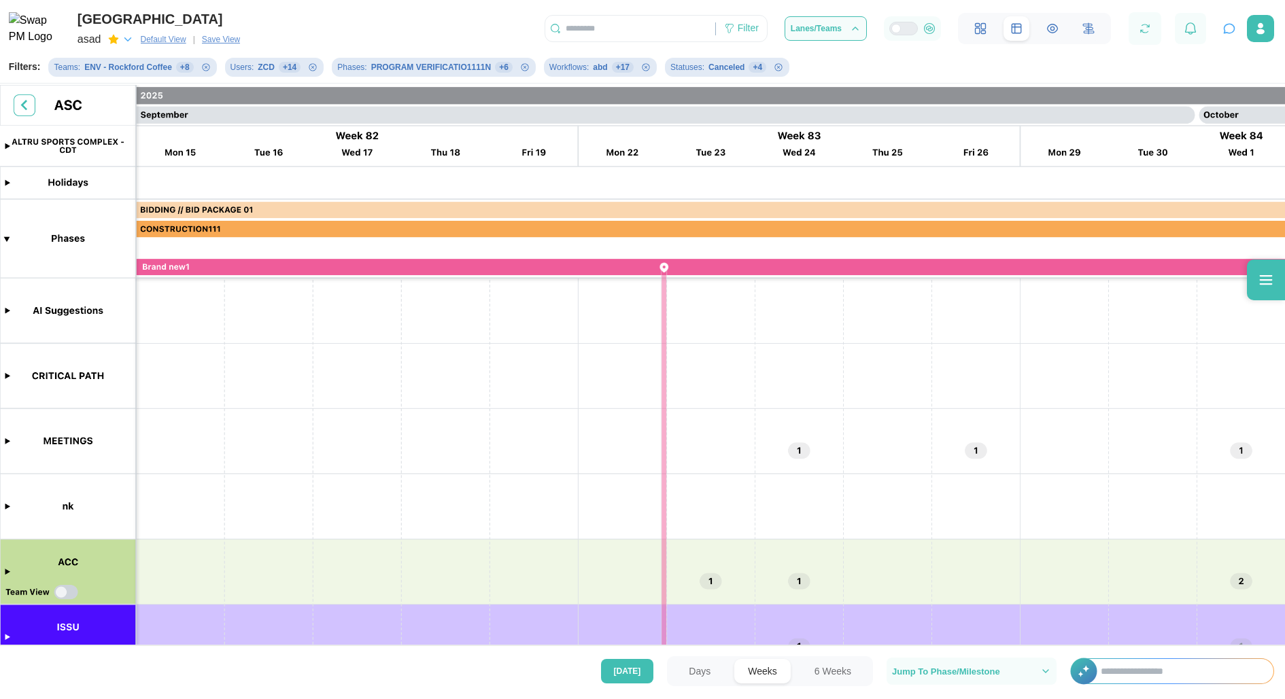
click at [9, 569] on canvas at bounding box center [642, 366] width 1285 height 563
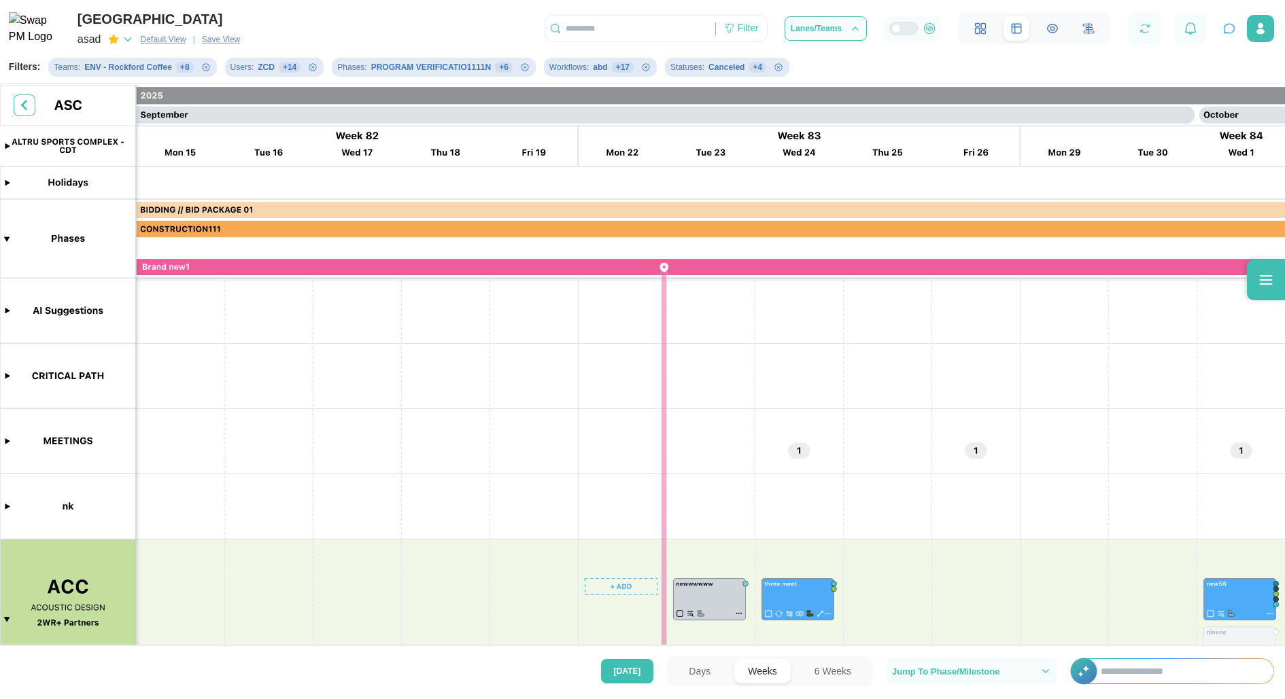
scroll to position [52, 0]
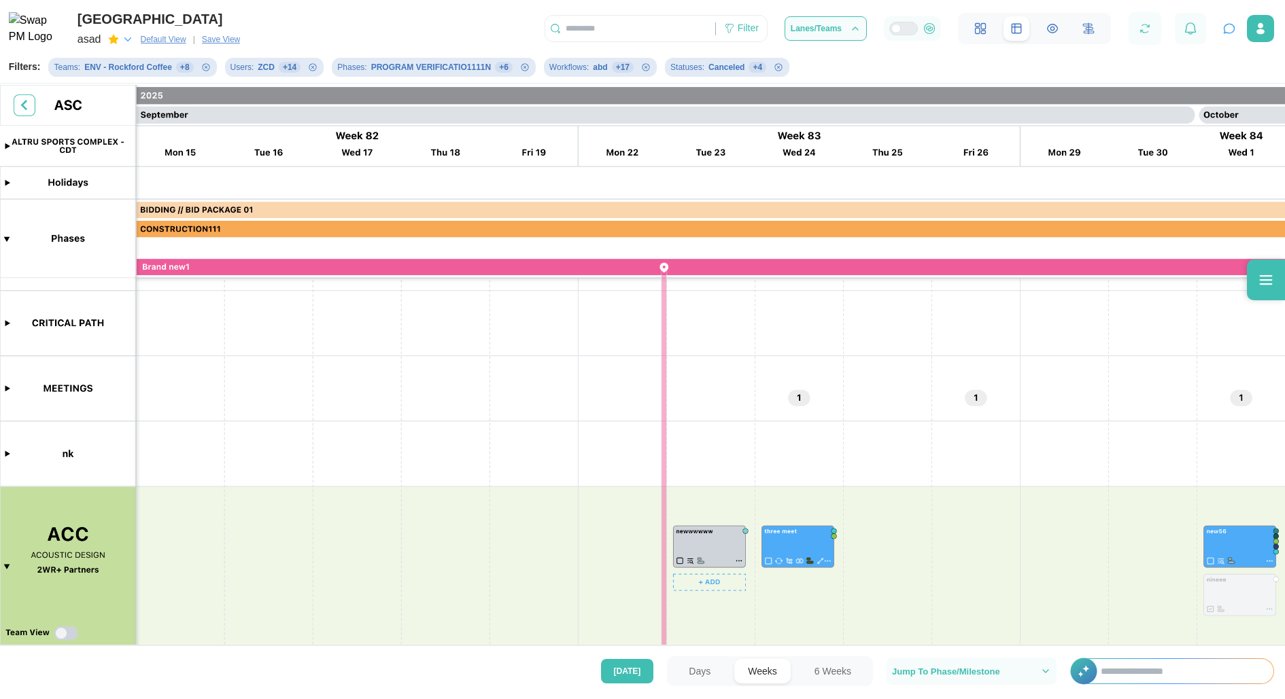
click at [740, 563] on canvas at bounding box center [642, 366] width 1285 height 563
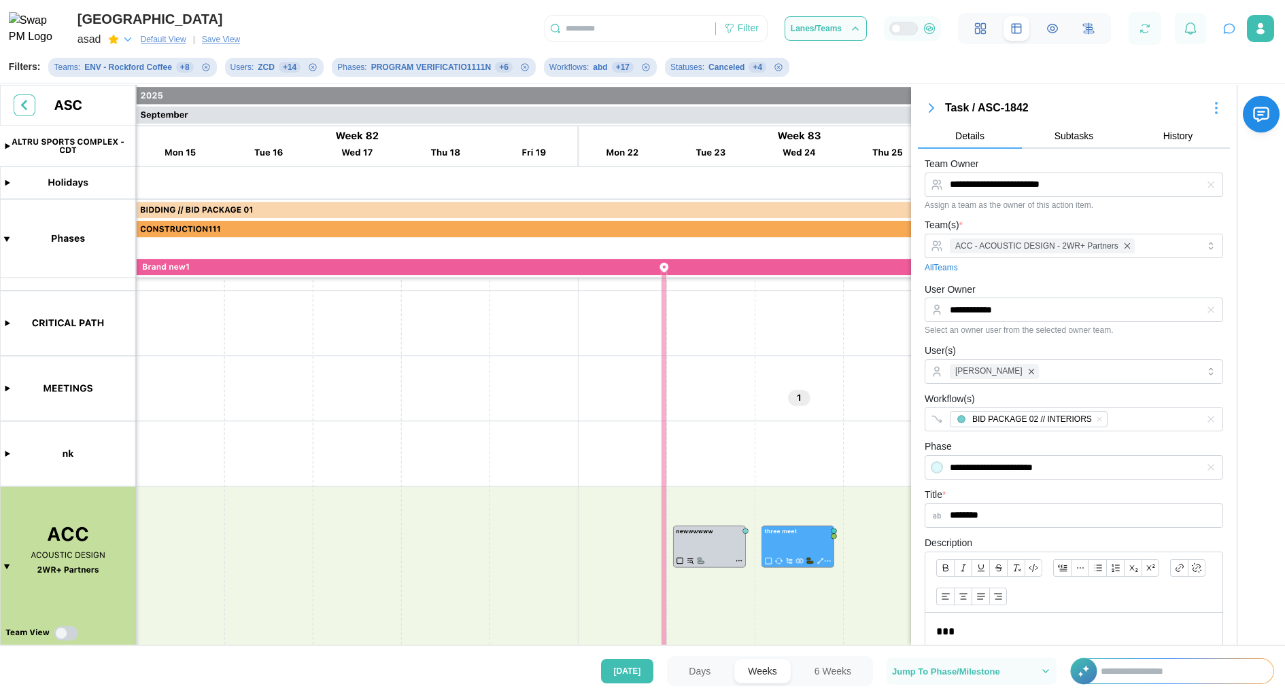
click at [828, 665] on button "6 Weeks" at bounding box center [833, 671] width 64 height 24
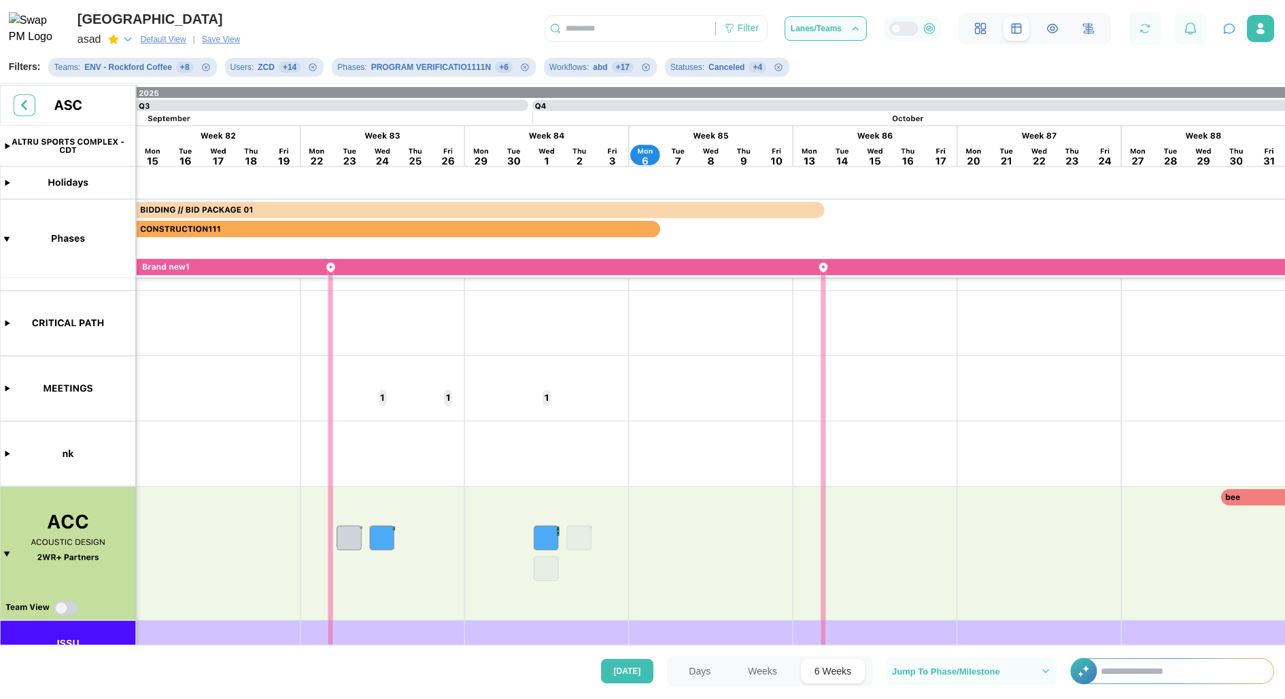
scroll to position [0, 13423]
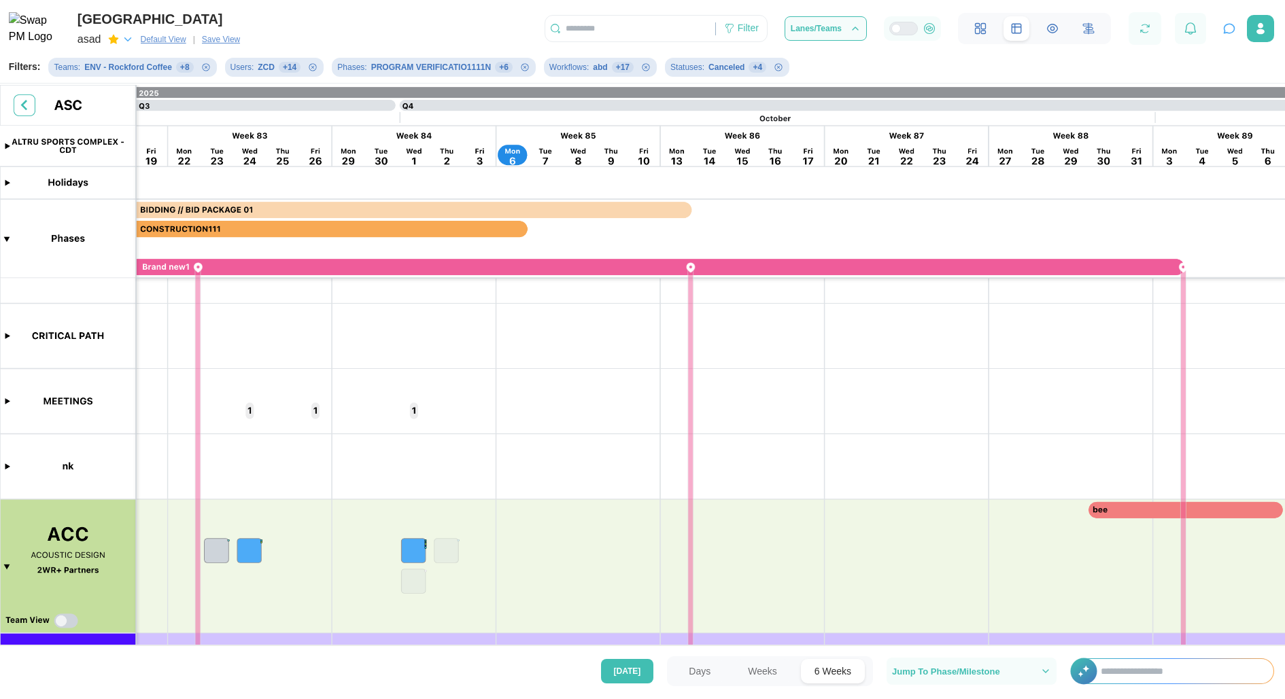
click at [717, 672] on button "Days" at bounding box center [699, 671] width 49 height 24
click at [704, 674] on button "Days" at bounding box center [699, 671] width 49 height 24
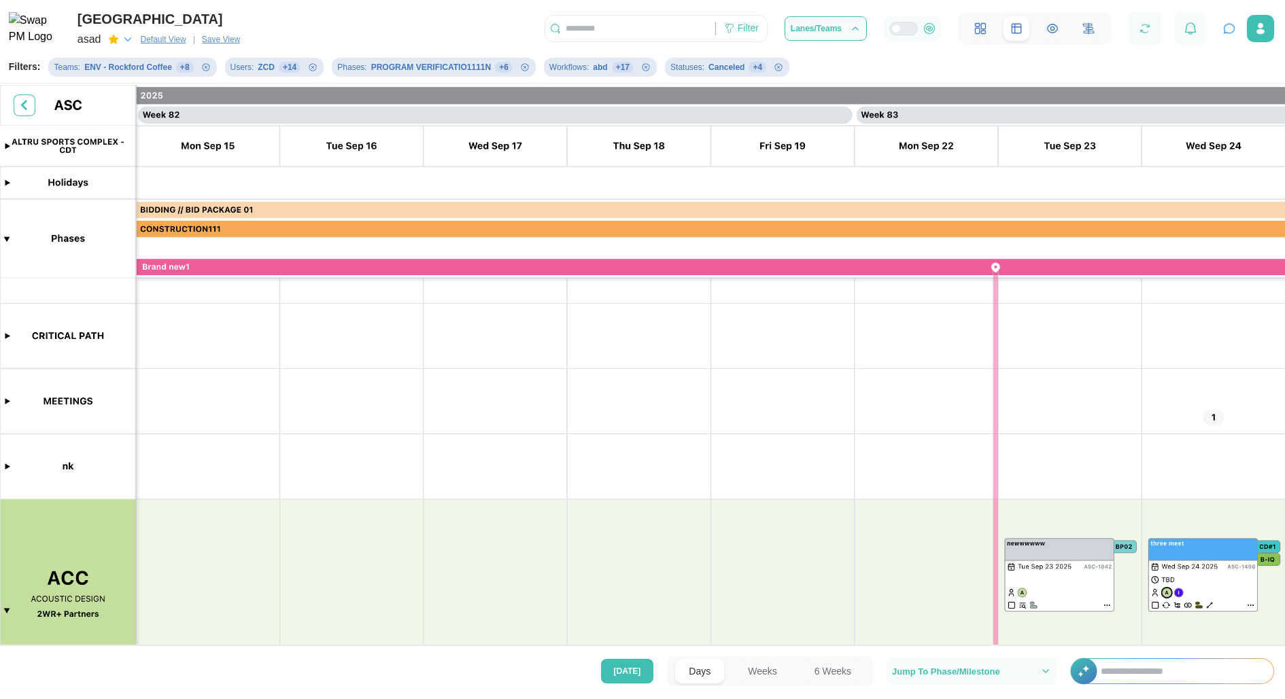
click at [691, 671] on button "Days" at bounding box center [699, 671] width 49 height 24
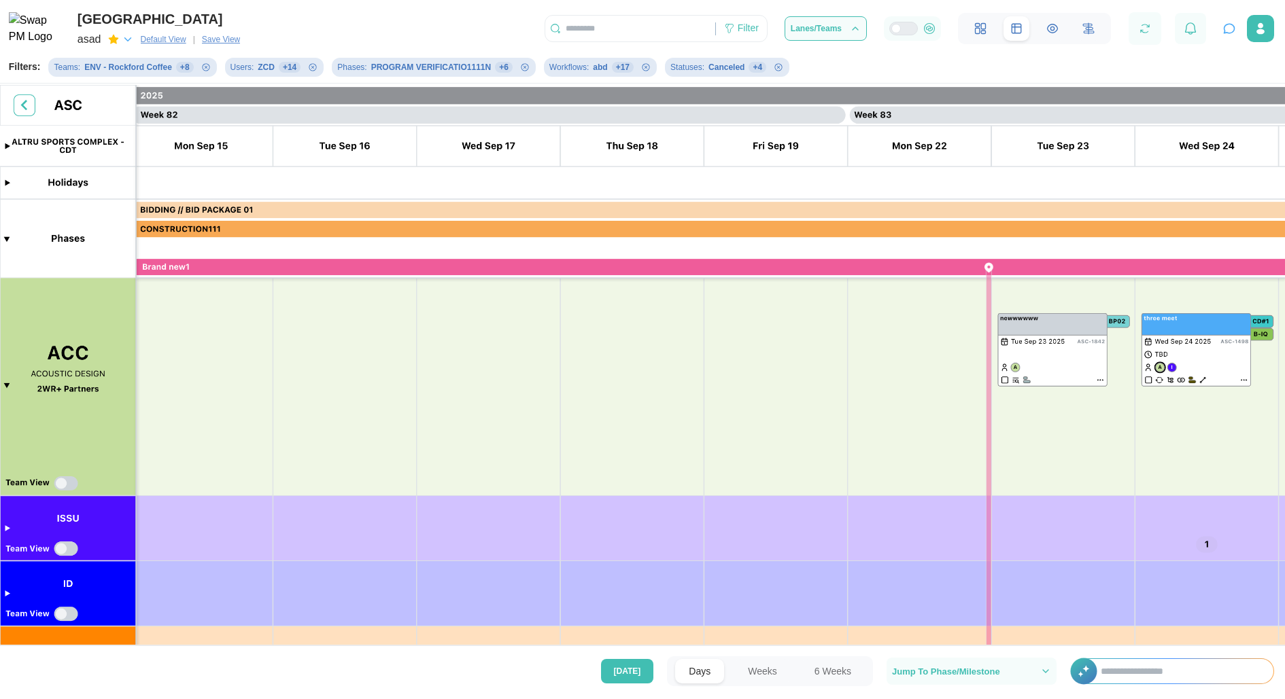
scroll to position [116, 0]
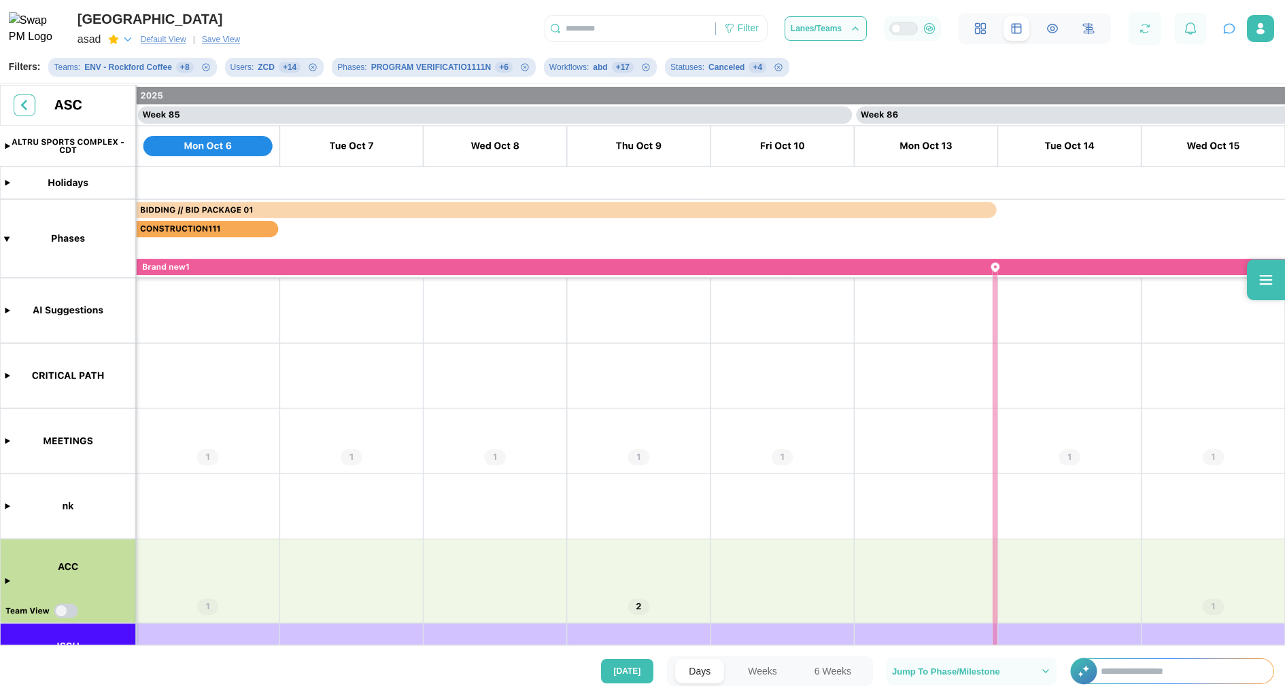
scroll to position [0, 60301]
click at [1270, 283] on icon at bounding box center [1265, 280] width 13 height 10
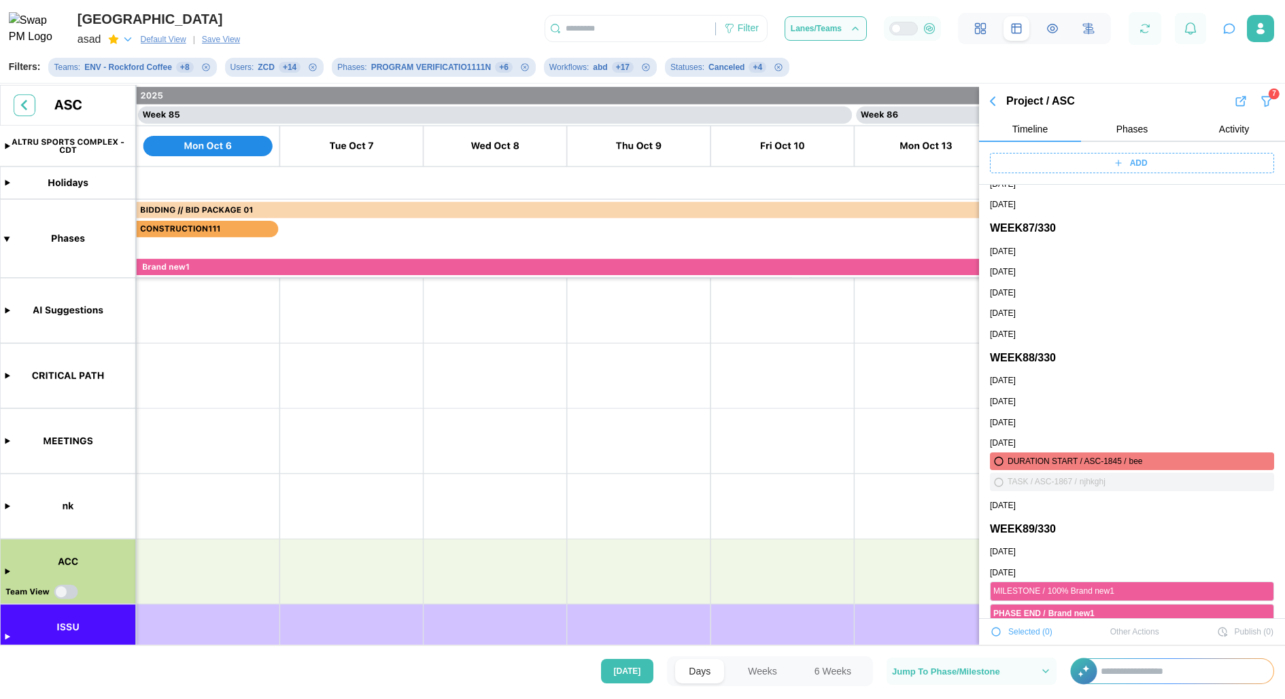
scroll to position [13146, 0]
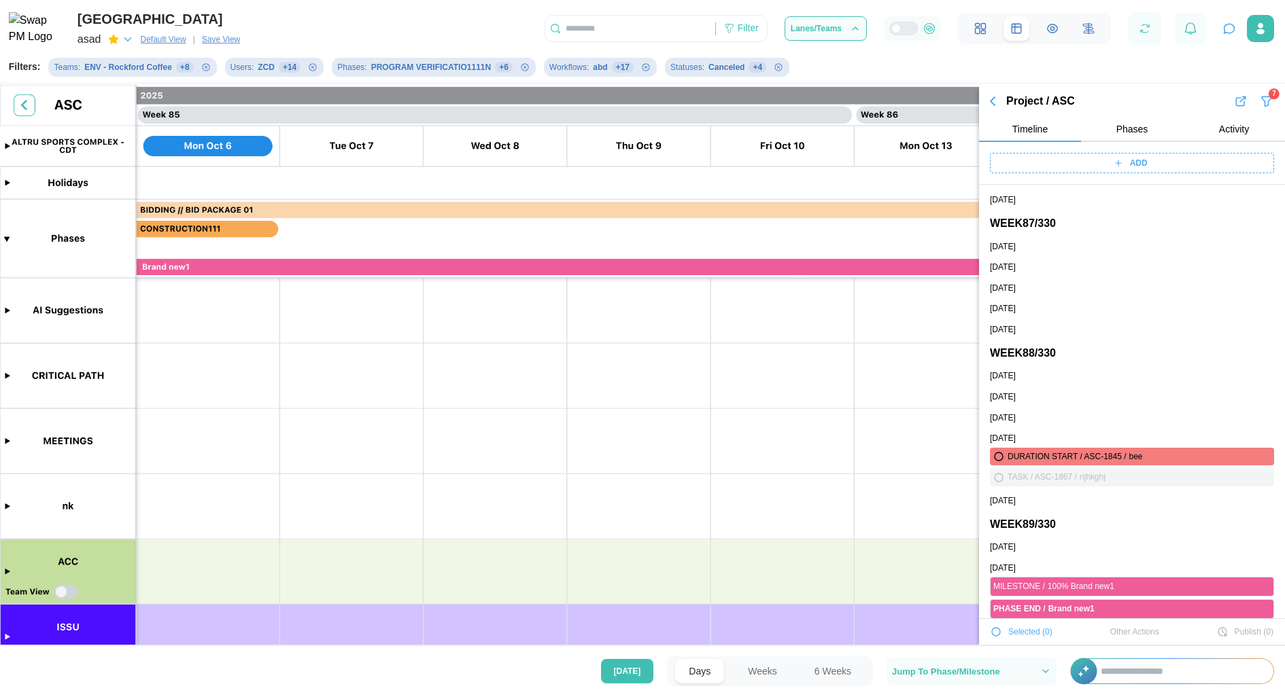
click at [990, 103] on icon "button" at bounding box center [992, 101] width 16 height 16
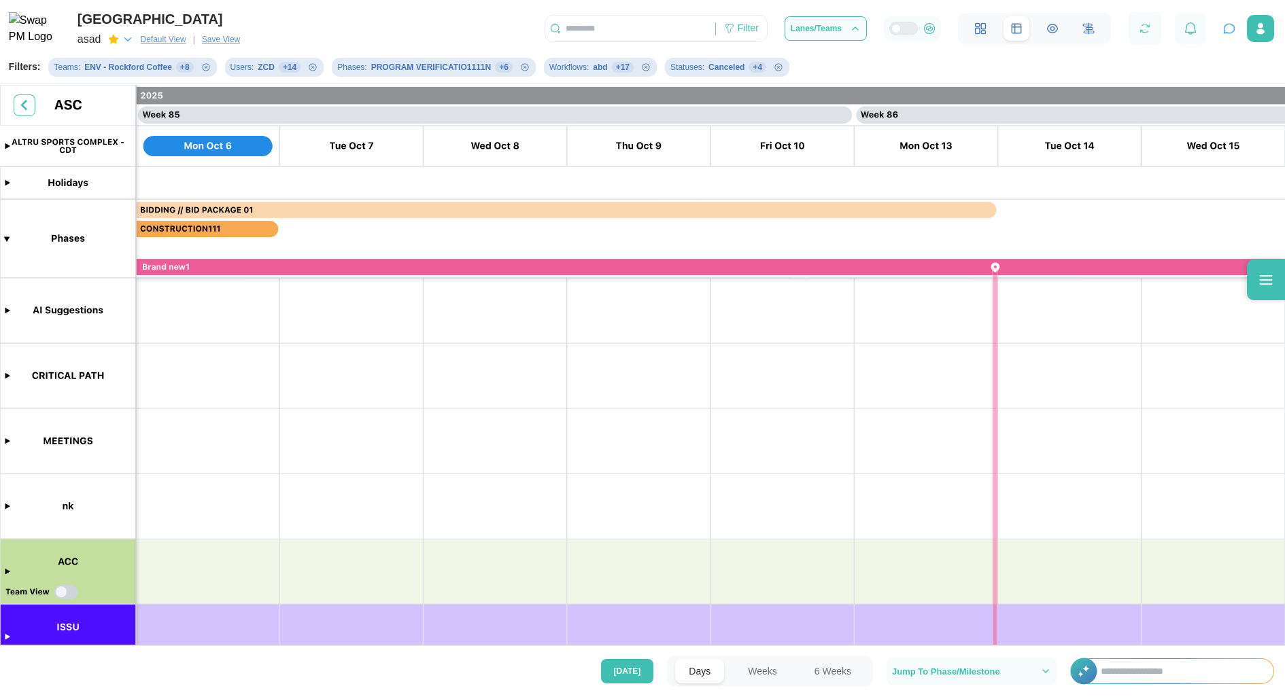
click at [1223, 33] on icon "button" at bounding box center [1229, 29] width 14 height 14
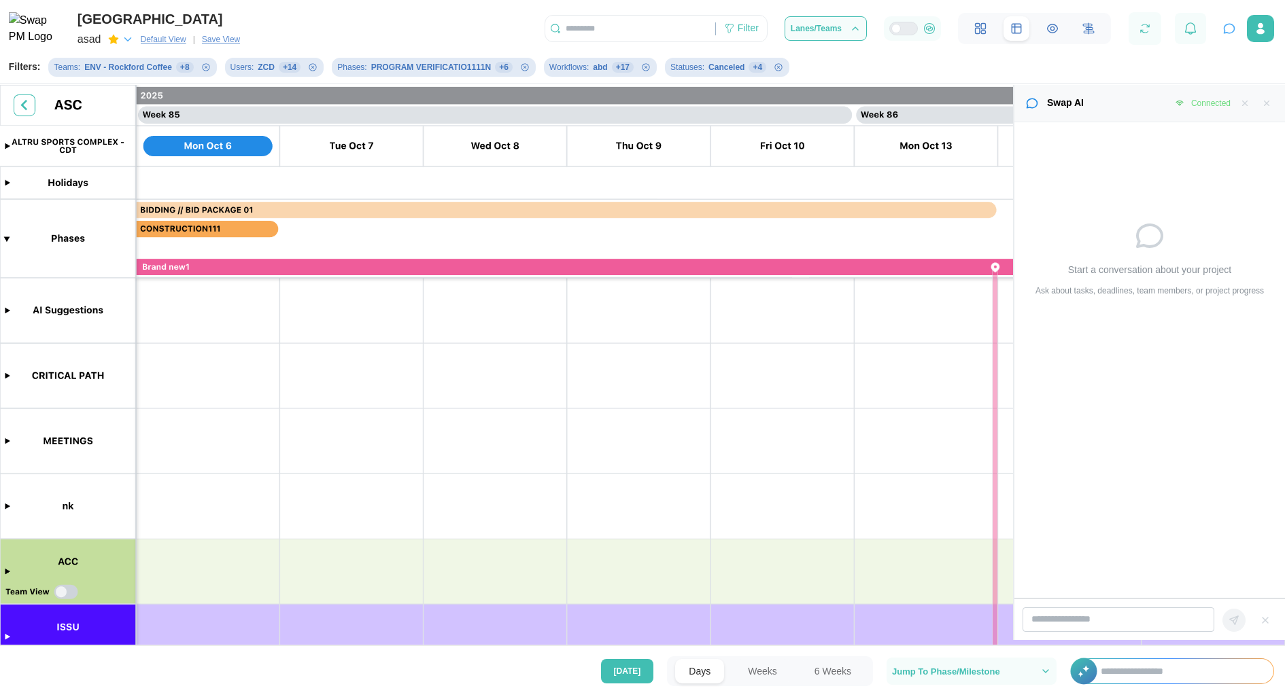
click at [125, 41] on icon "button" at bounding box center [128, 39] width 12 height 12
click at [238, 41] on span "Save View" at bounding box center [221, 40] width 38 height 14
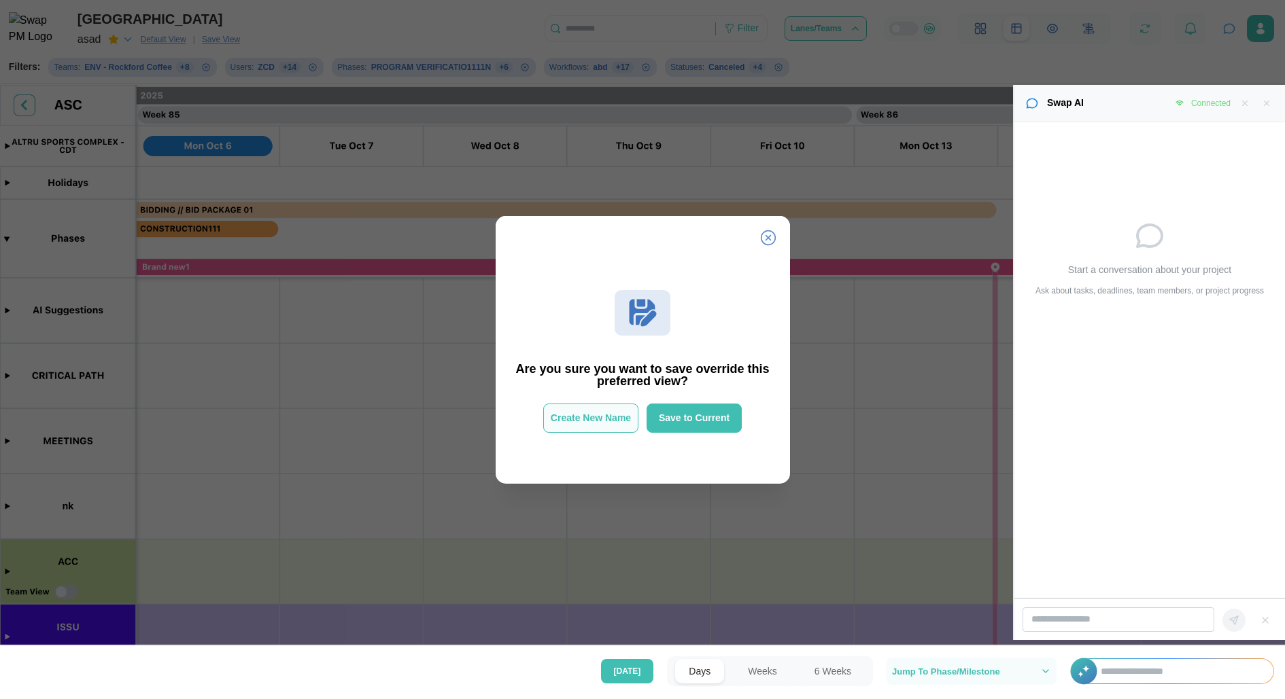
click at [621, 418] on span "Create New Name" at bounding box center [591, 418] width 80 height 10
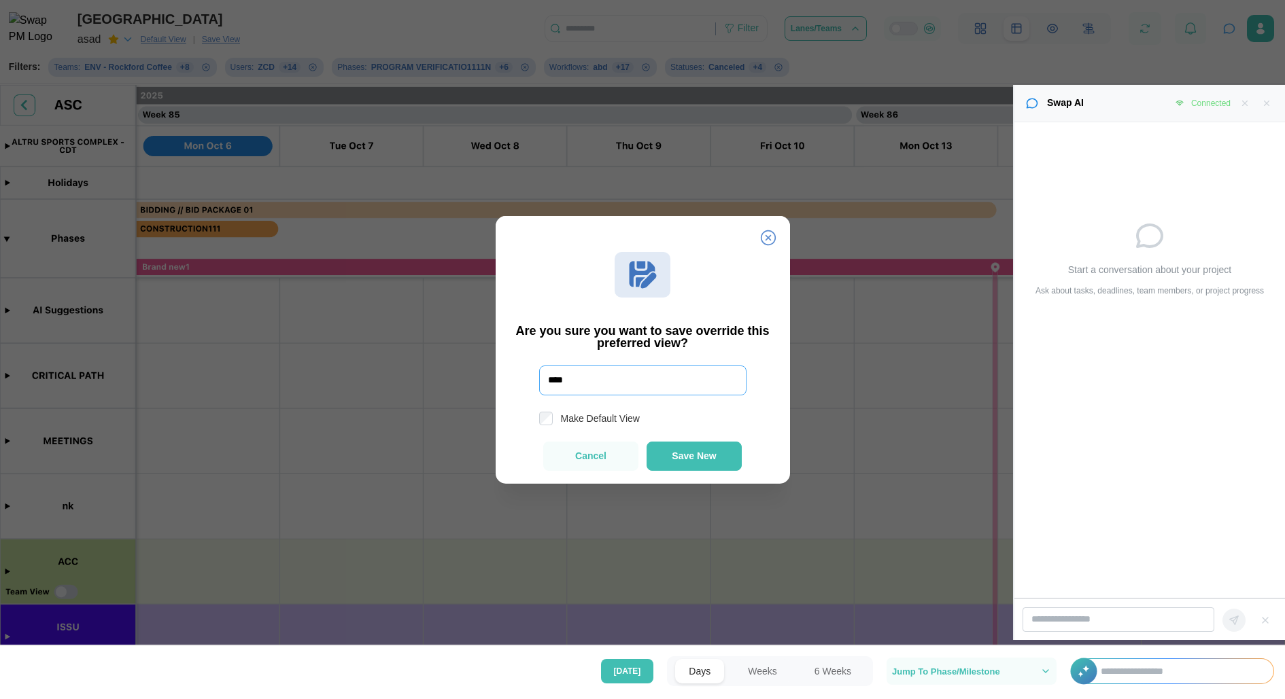
click at [613, 388] on input "****" at bounding box center [642, 381] width 207 height 30
type input "***"
click at [693, 453] on span "Save New" at bounding box center [693, 456] width 44 height 10
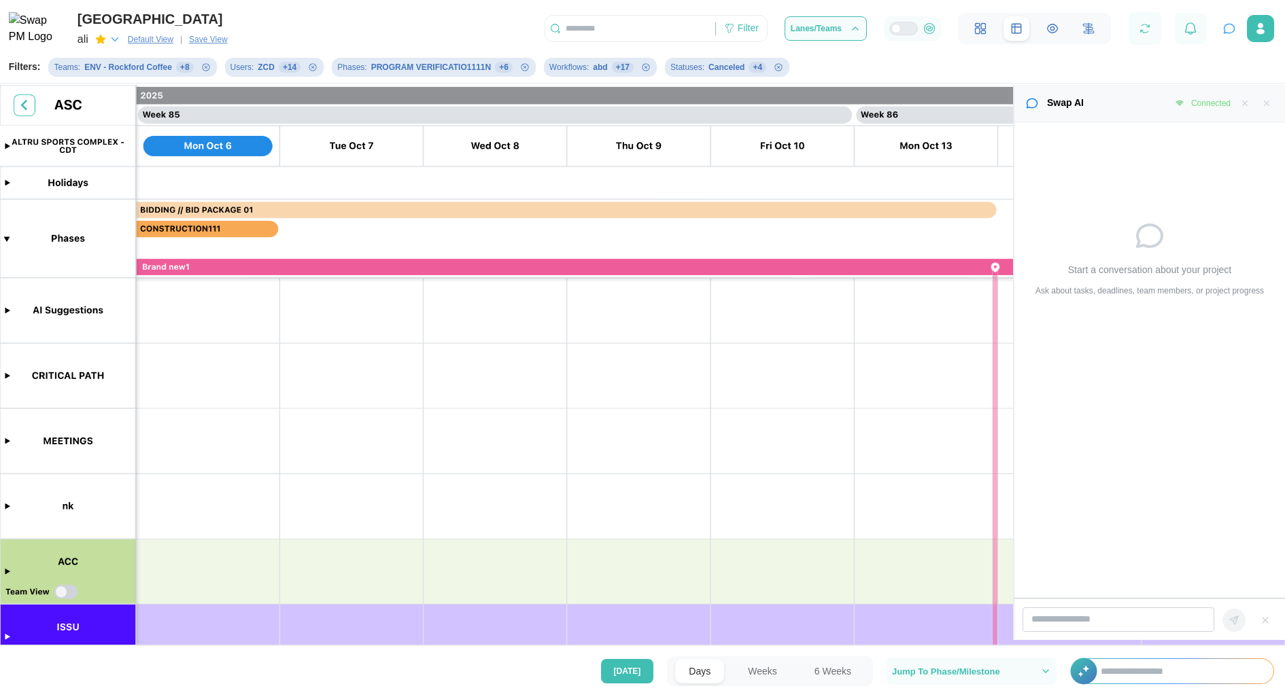
click at [96, 37] on icon "button" at bounding box center [100, 39] width 11 height 11
click at [115, 39] on icon "button" at bounding box center [115, 39] width 12 height 12
click at [843, 37] on button "Lanes/Teams" at bounding box center [825, 28] width 82 height 24
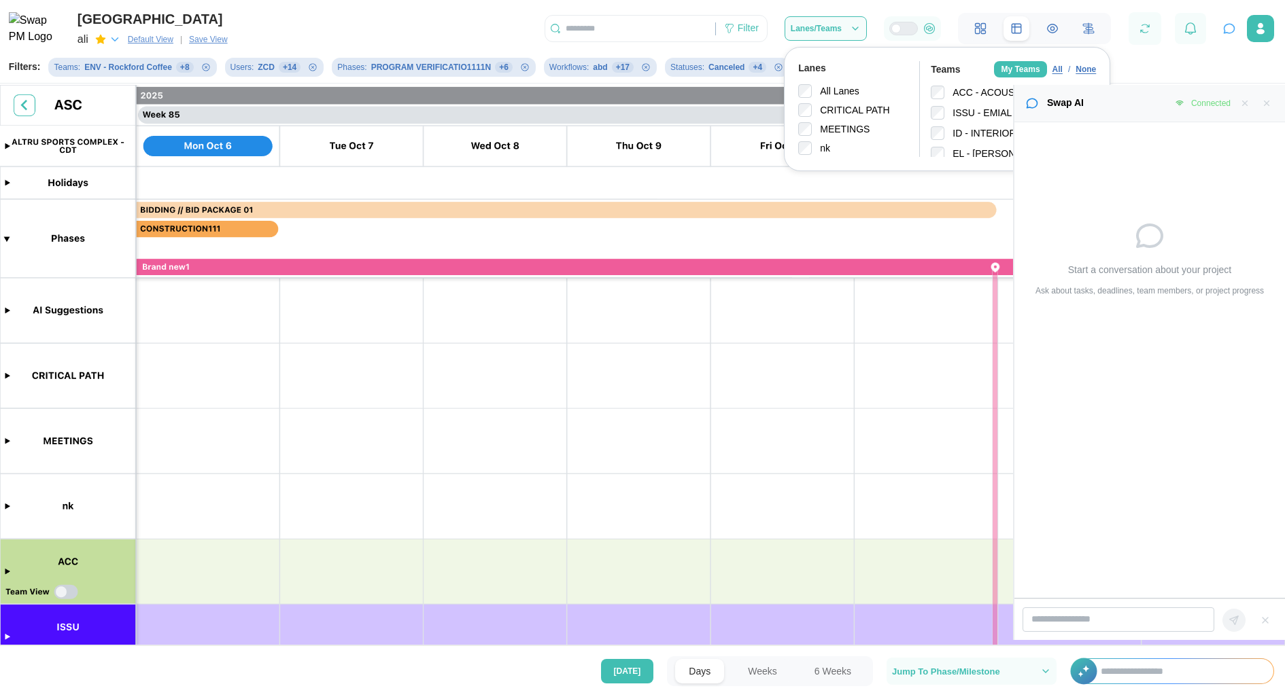
click at [1259, 101] on button "button" at bounding box center [1266, 103] width 15 height 15
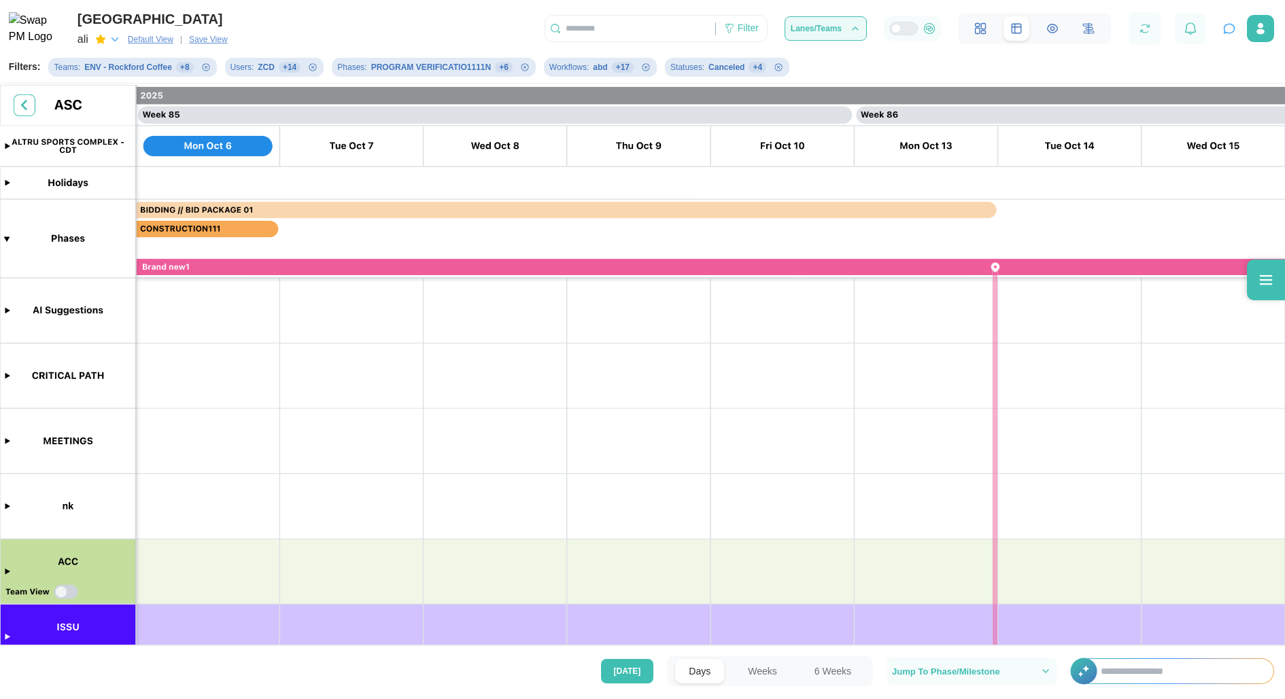
click at [847, 22] on button "Lanes/Teams" at bounding box center [825, 28] width 82 height 24
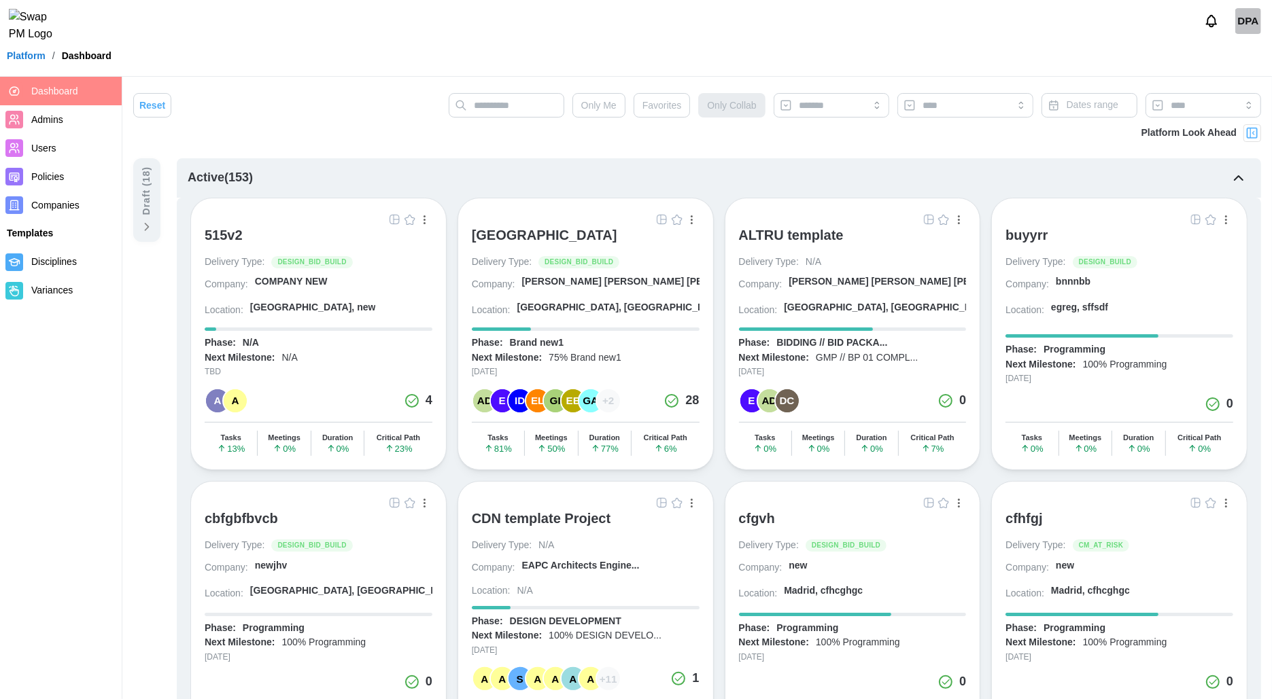
click at [1025, 234] on div "buyyrr" at bounding box center [1026, 235] width 42 height 16
click at [54, 207] on span "Companies" at bounding box center [55, 205] width 48 height 11
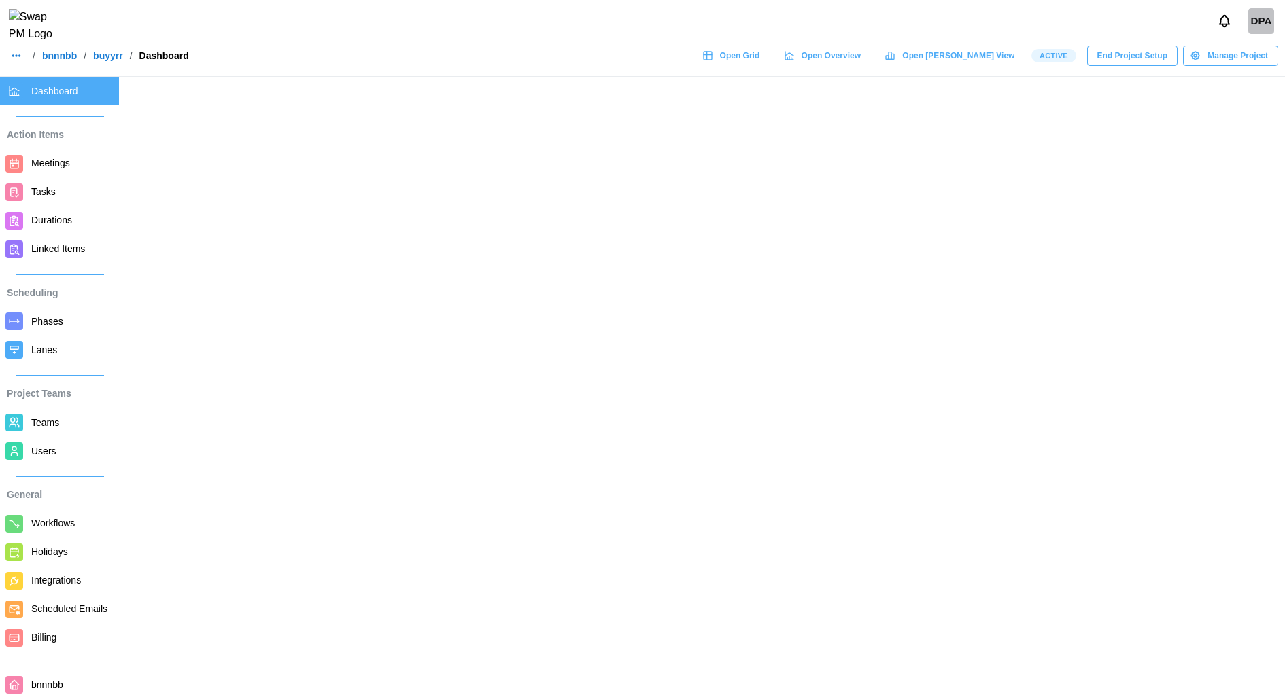
click at [79, 453] on span "Users" at bounding box center [72, 451] width 82 height 17
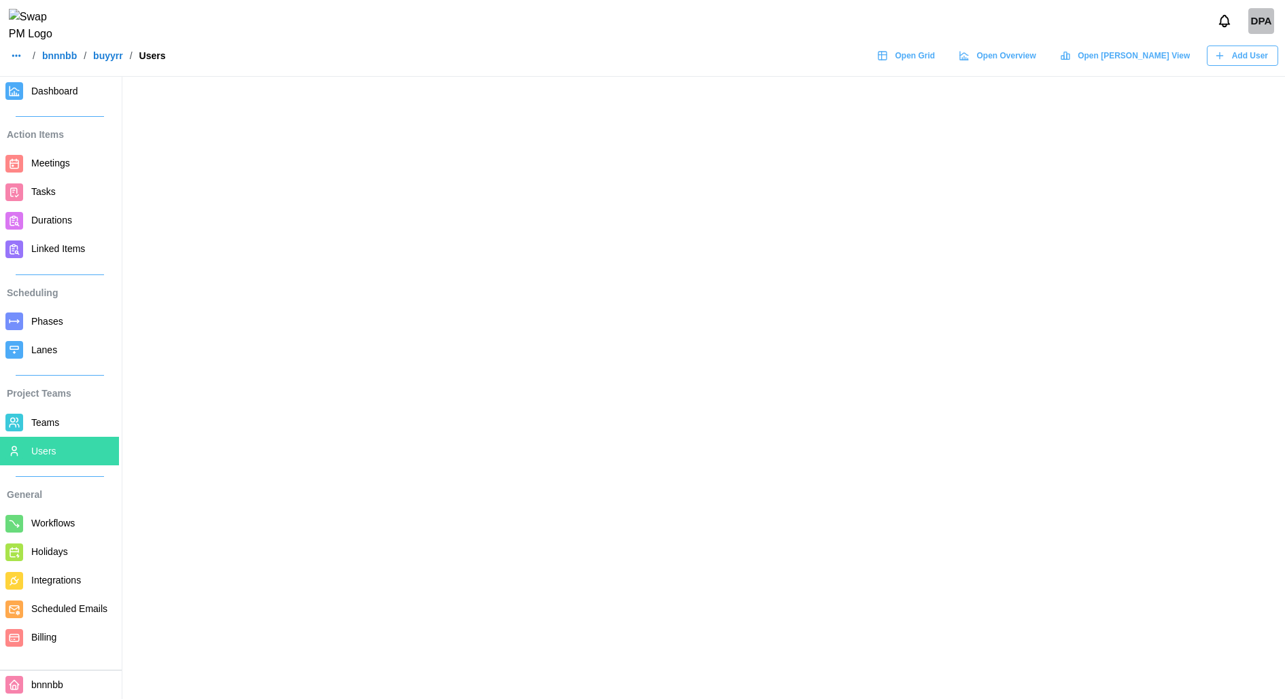
click at [69, 425] on span "Teams" at bounding box center [72, 423] width 82 height 17
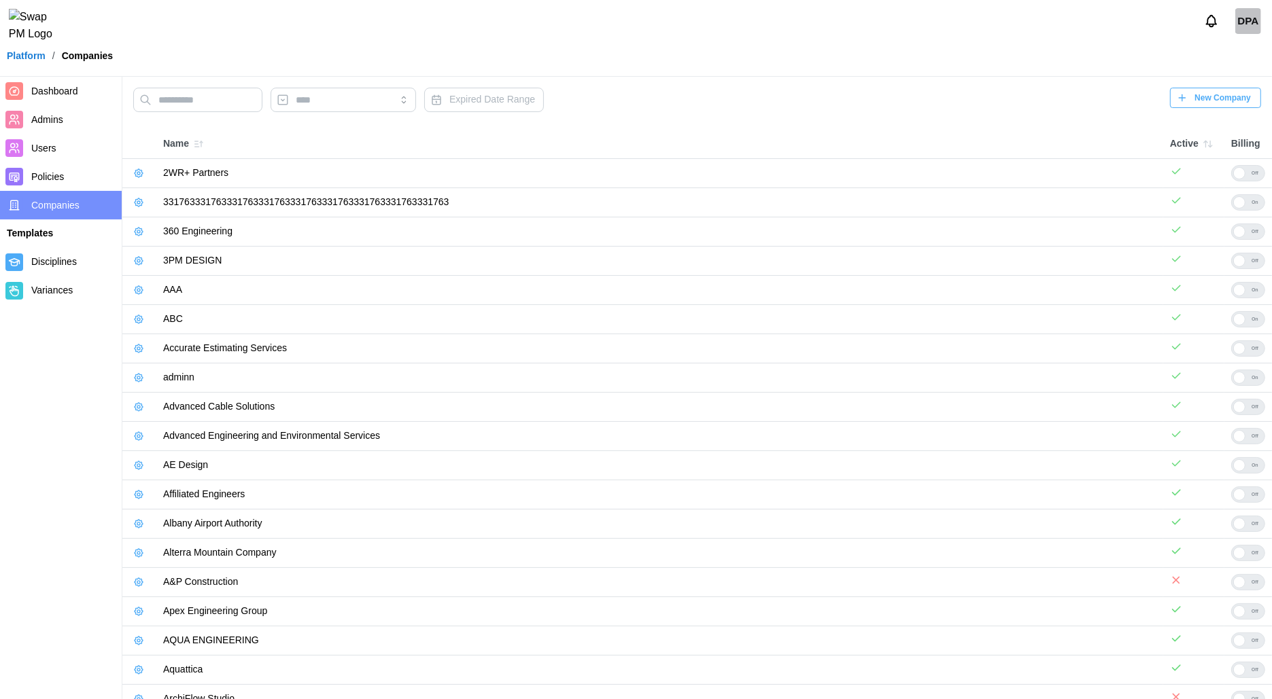
click at [1196, 102] on span "New Company" at bounding box center [1222, 97] width 56 height 19
click at [1216, 103] on span "New Company" at bounding box center [1222, 97] width 56 height 19
click at [954, 110] on div "Expired Date Range New Company" at bounding box center [697, 103] width 1128 height 31
click at [1233, 92] on span "New Company" at bounding box center [1222, 97] width 56 height 19
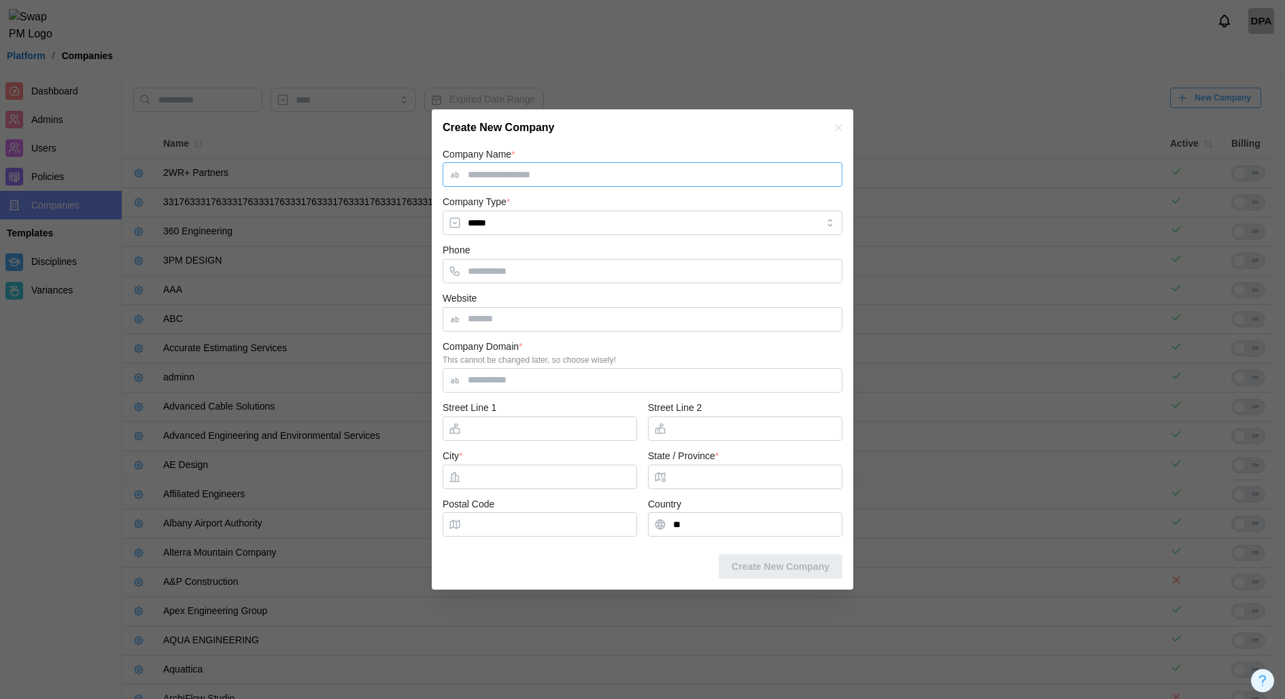
click at [663, 175] on input "Company Name *" at bounding box center [642, 174] width 400 height 24
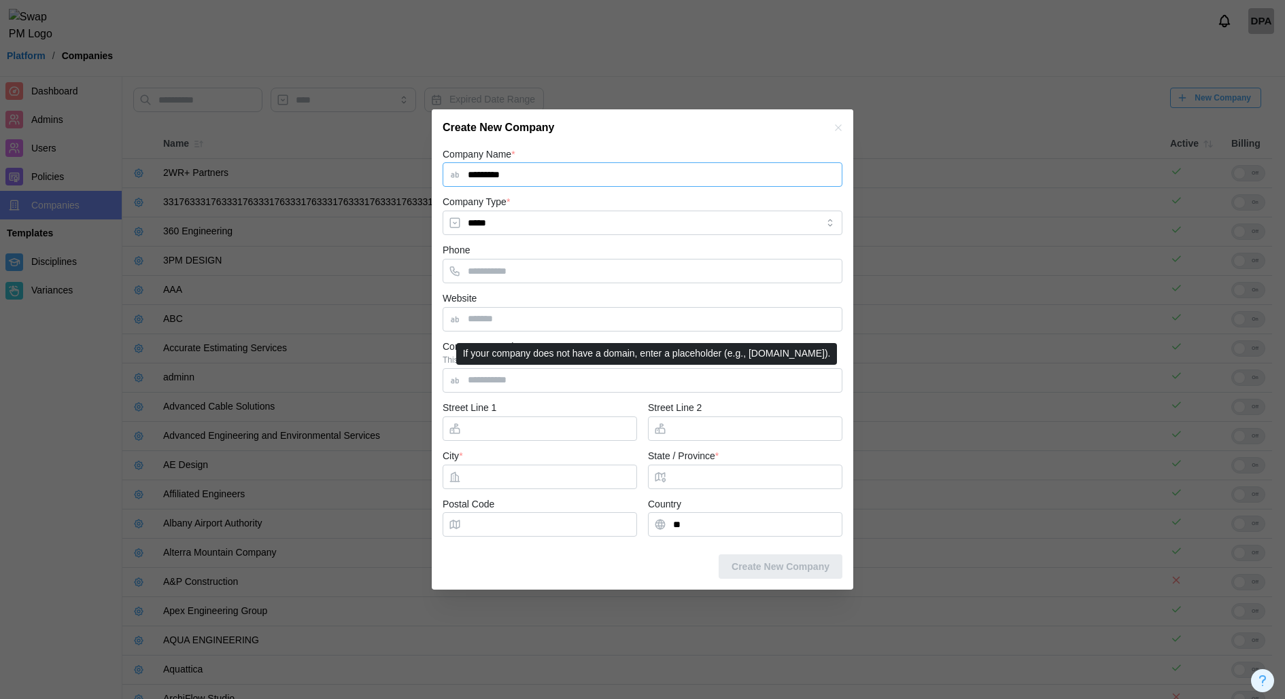
type input "*********"
click at [530, 375] on input "Company Domain *" at bounding box center [642, 380] width 400 height 24
type input "**********"
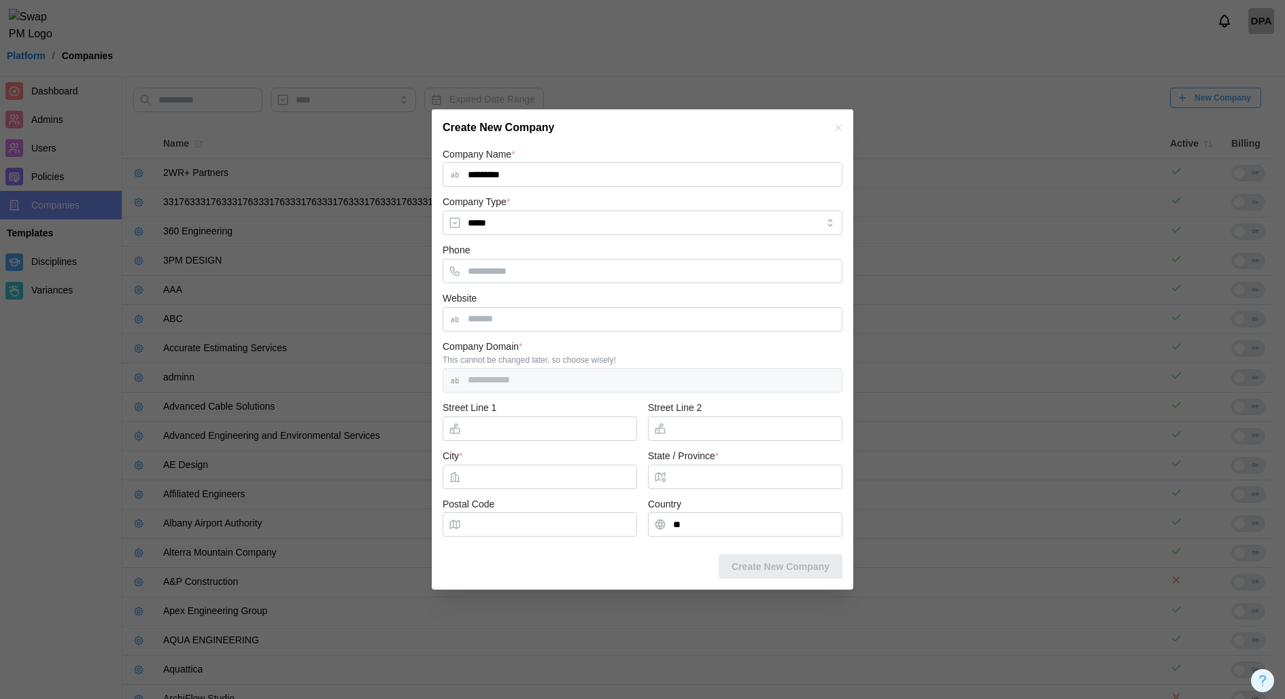
click at [557, 465] on div at bounding box center [539, 477] width 194 height 24
click at [652, 367] on div "**********" at bounding box center [642, 365] width 400 height 54
click at [546, 474] on input "City *" at bounding box center [539, 477] width 194 height 24
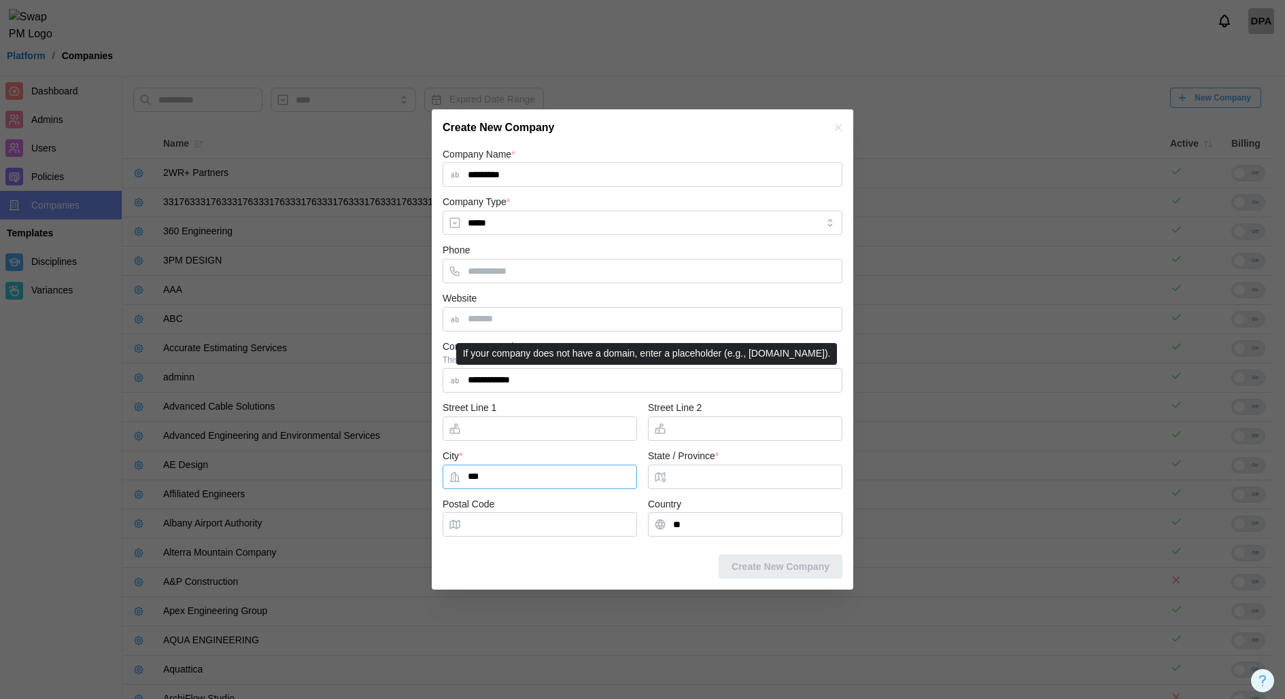
type input "***"
click at [583, 383] on input "**********" at bounding box center [642, 380] width 400 height 24
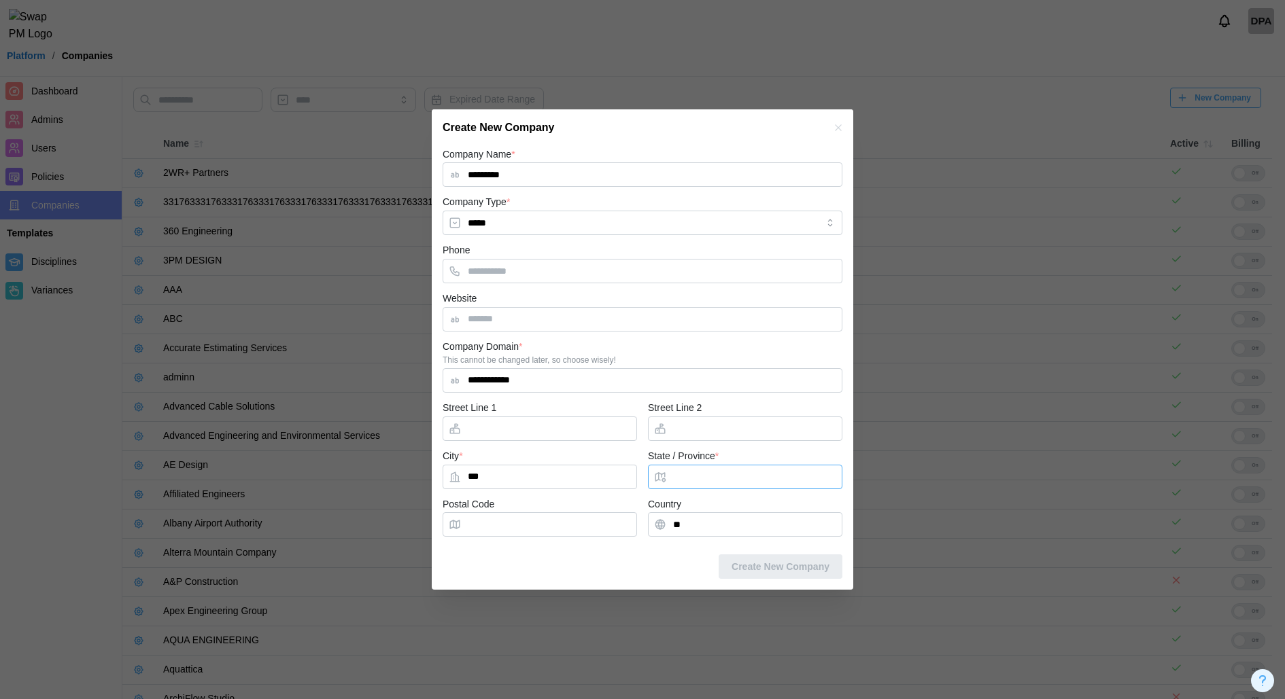
click at [771, 481] on input "State / Province *" at bounding box center [745, 477] width 194 height 24
type input "**"
click at [749, 217] on input "*****" at bounding box center [642, 223] width 400 height 24
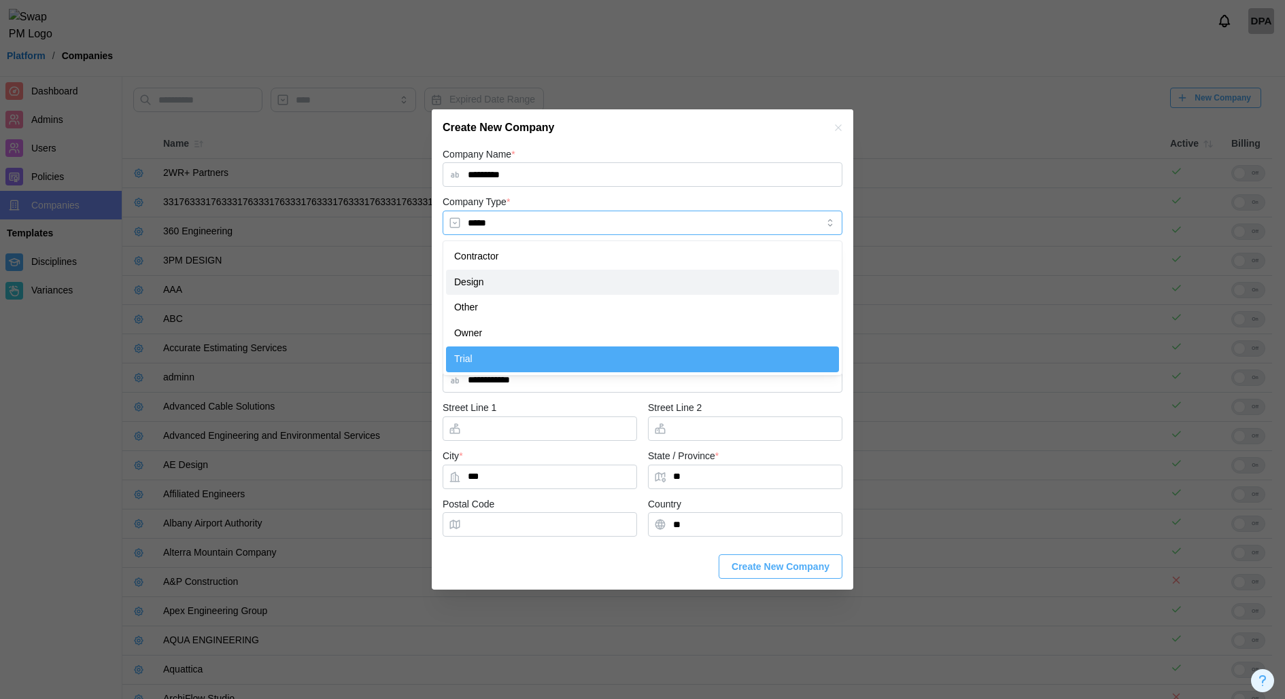
type input "******"
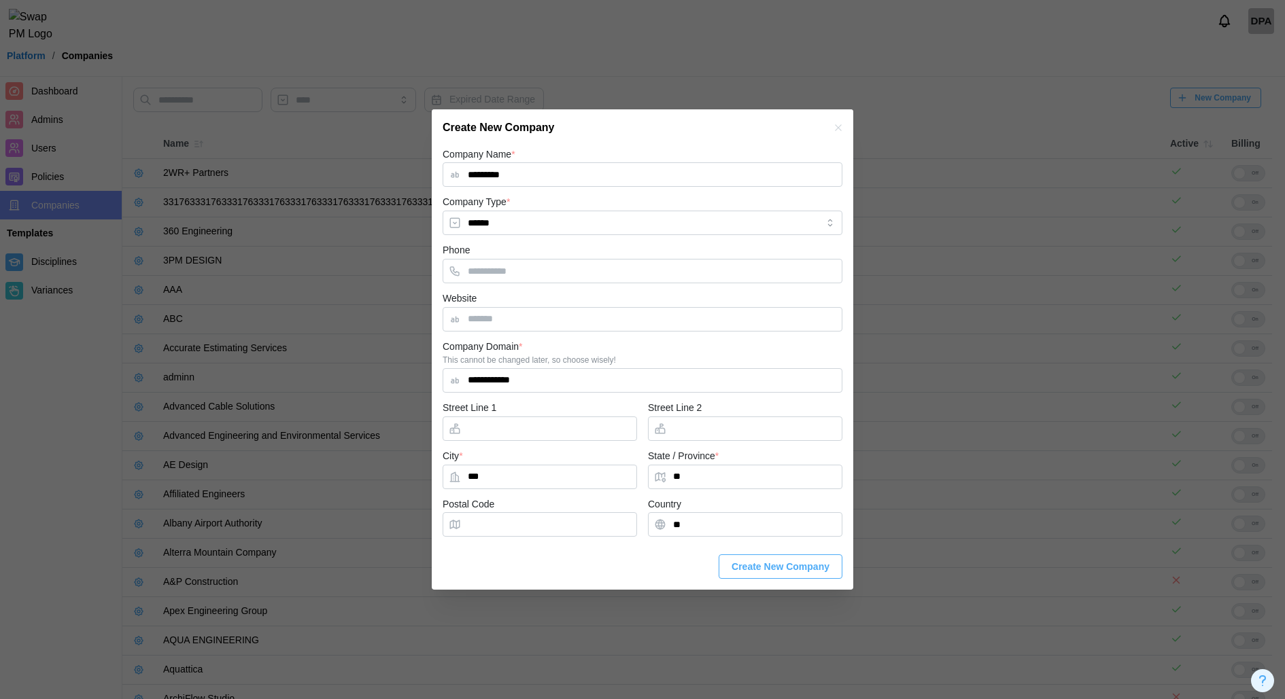
click at [758, 572] on span "Create New Company" at bounding box center [780, 566] width 98 height 23
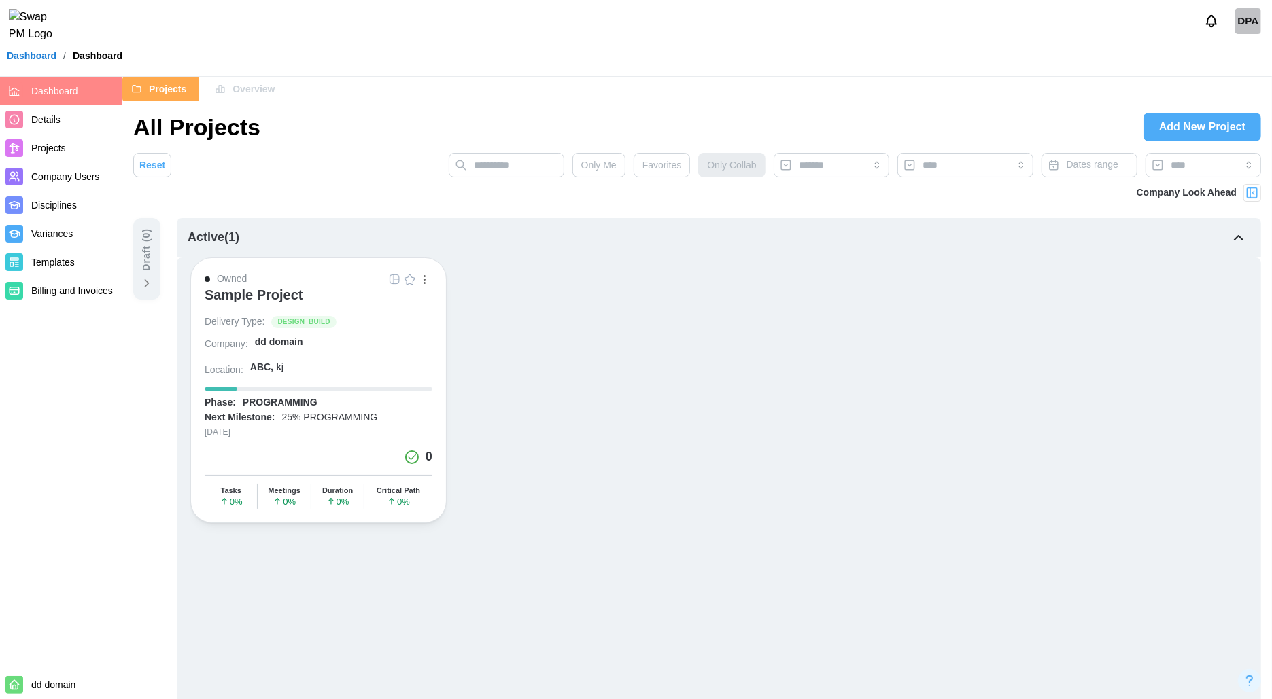
click at [88, 186] on link "Company Users" at bounding box center [61, 176] width 122 height 29
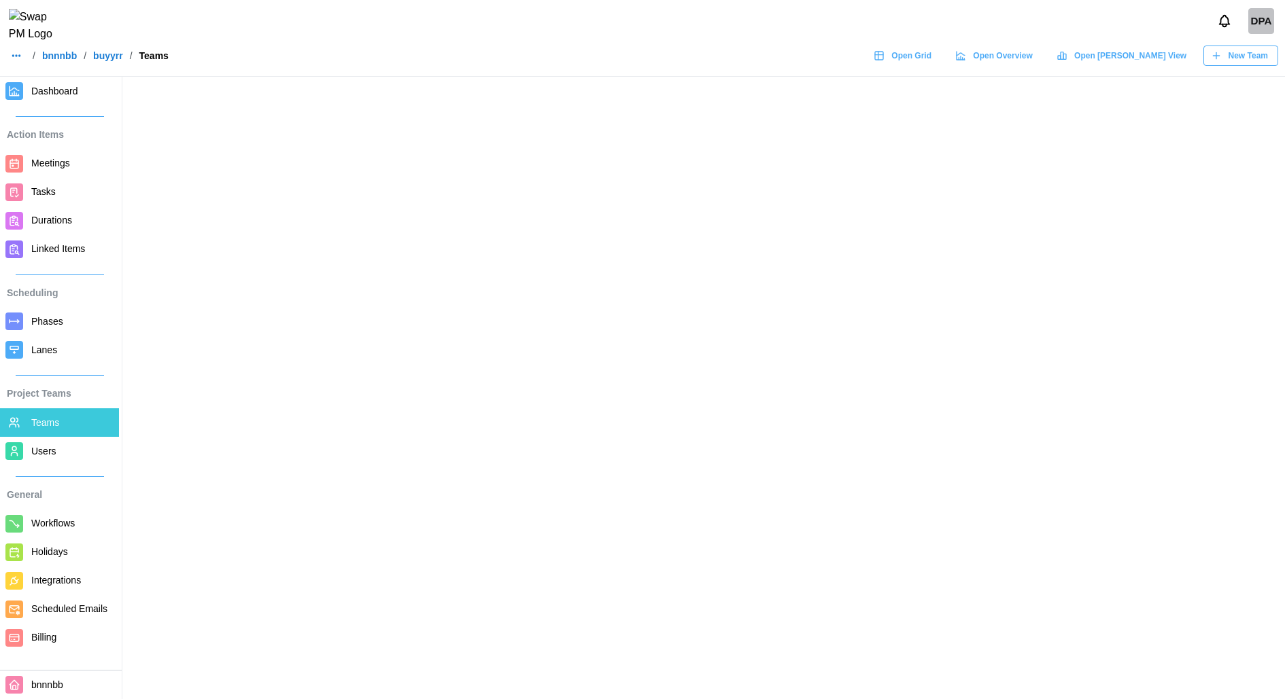
click at [1246, 65] on span "New Team" at bounding box center [1247, 55] width 39 height 19
click at [1236, 65] on span "New Team" at bounding box center [1247, 55] width 39 height 19
click at [1232, 65] on span "New Team" at bounding box center [1247, 55] width 39 height 19
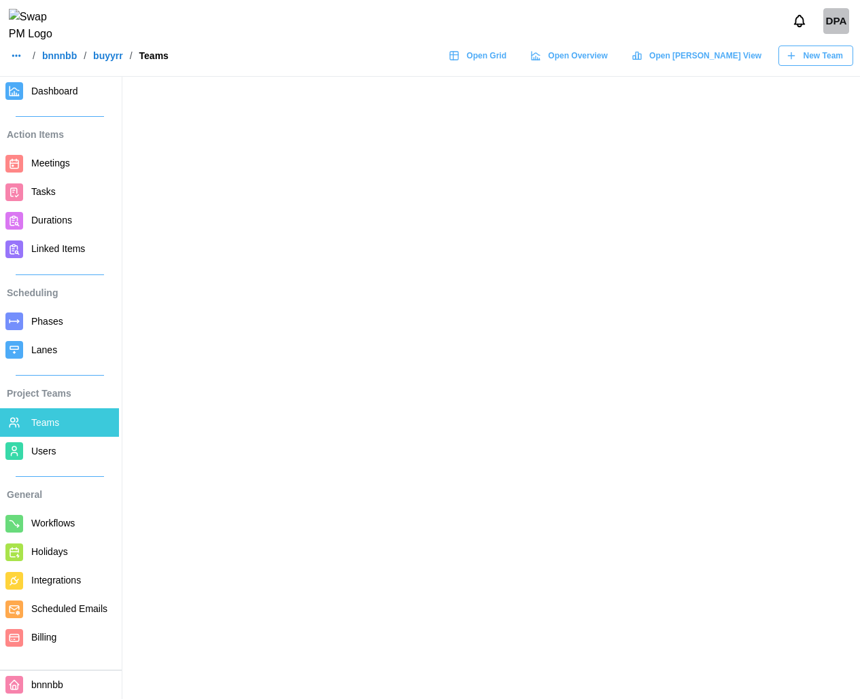
click at [813, 60] on span "New Team" at bounding box center [822, 55] width 39 height 19
click at [831, 65] on span "New Team" at bounding box center [822, 55] width 39 height 19
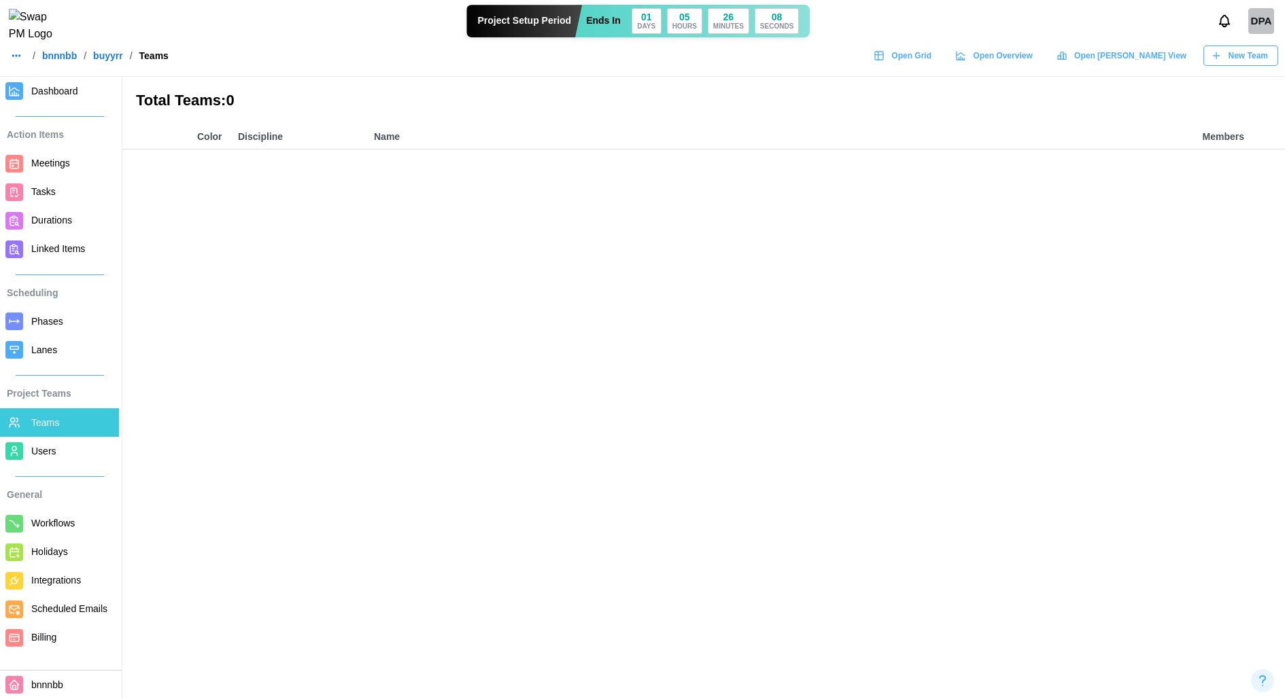
click at [1249, 63] on span "New Team" at bounding box center [1247, 55] width 39 height 19
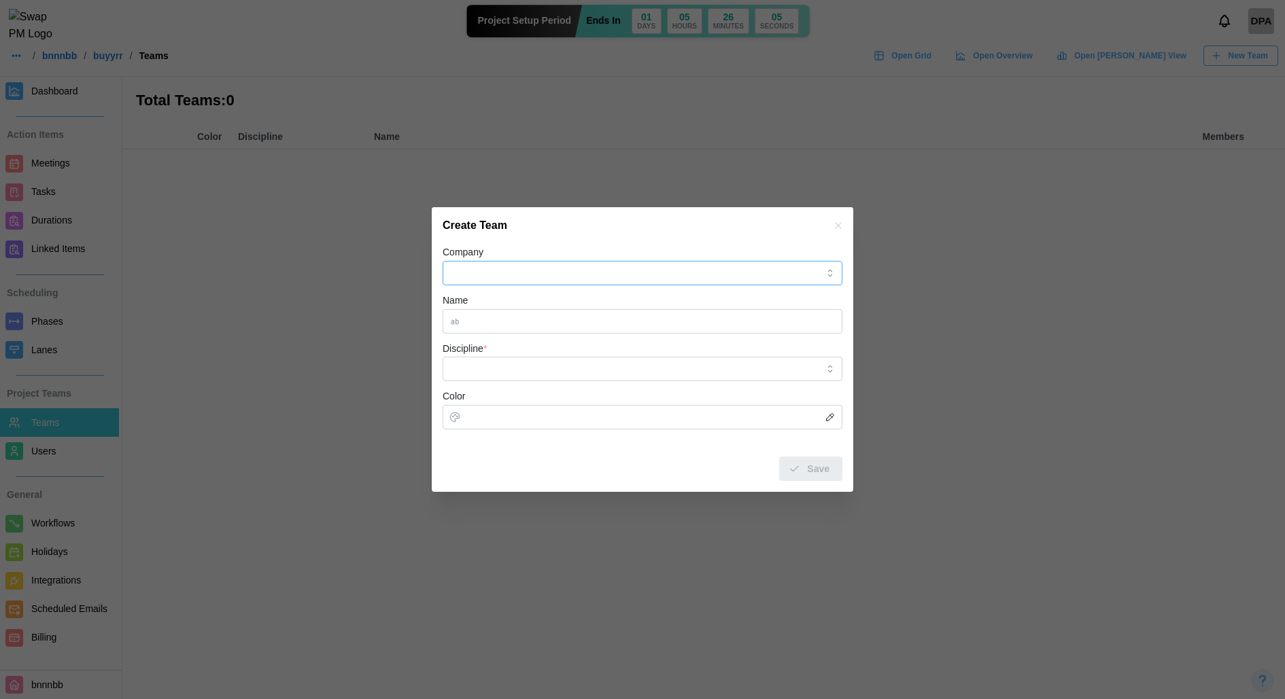
click at [574, 264] on input "Company" at bounding box center [642, 273] width 400 height 24
type input "*********"
click at [562, 378] on input "Discipline *" at bounding box center [642, 369] width 400 height 24
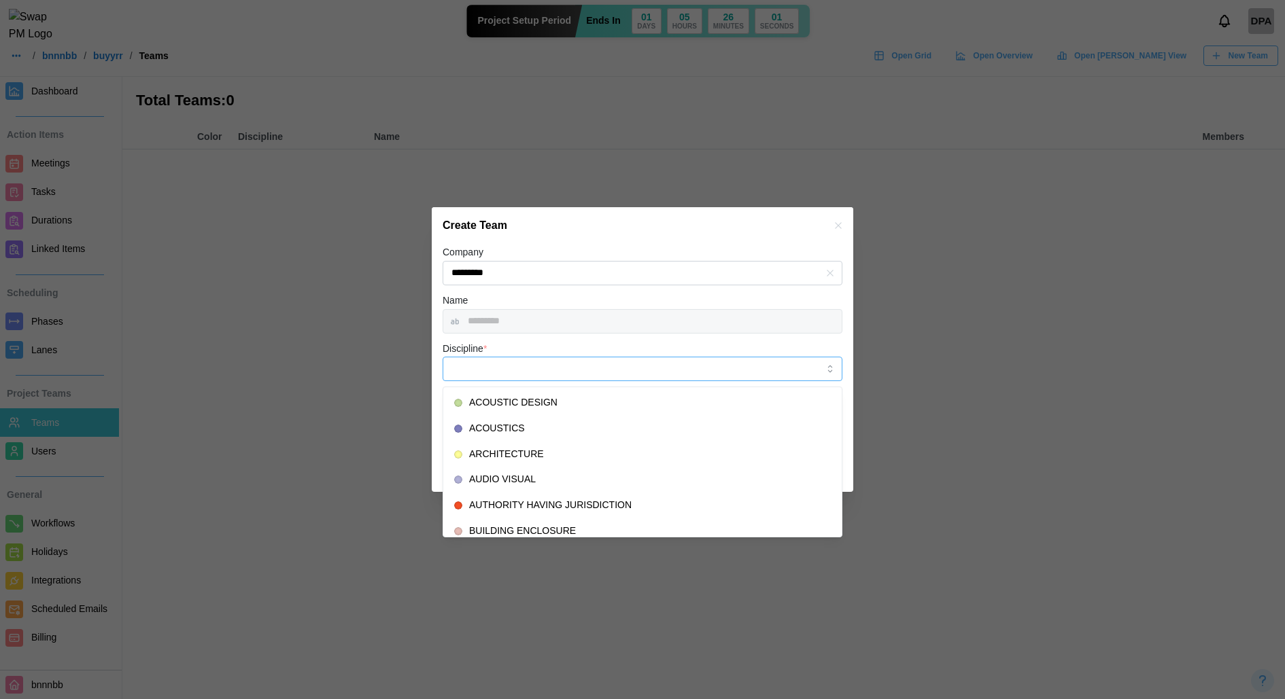
type input "**********"
type input "*******"
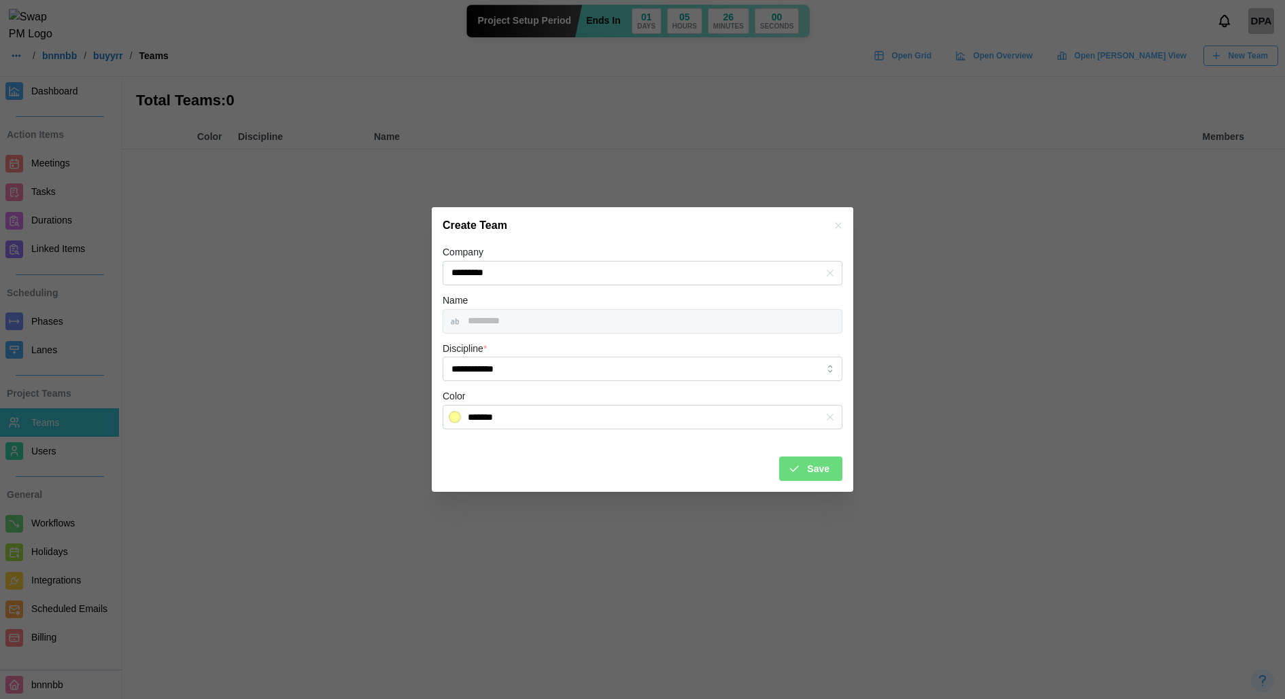
click at [818, 478] on span "Save" at bounding box center [818, 468] width 22 height 23
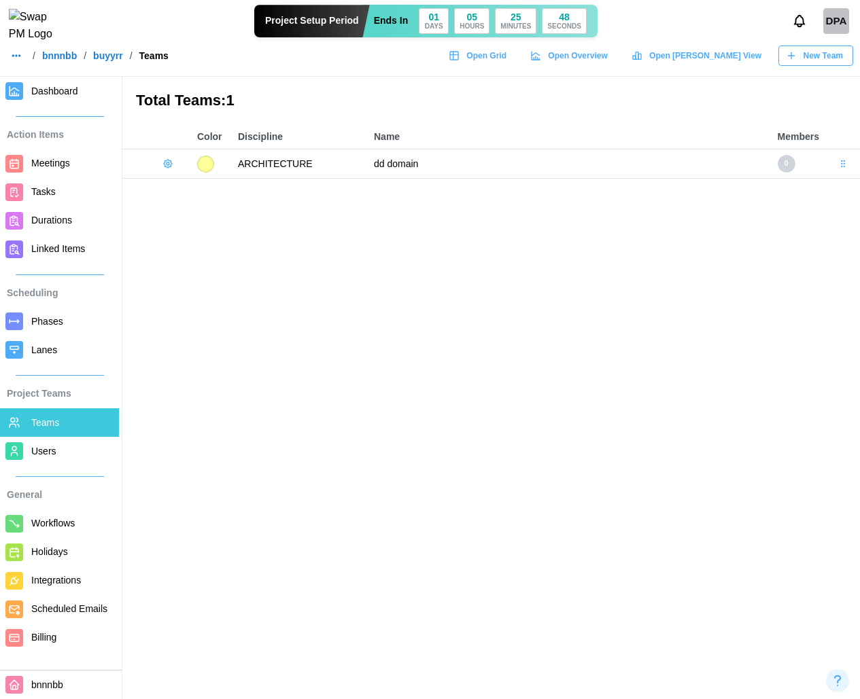
click at [164, 164] on icon "button" at bounding box center [167, 163] width 11 height 11
click at [185, 187] on button "Add User" at bounding box center [205, 192] width 86 height 26
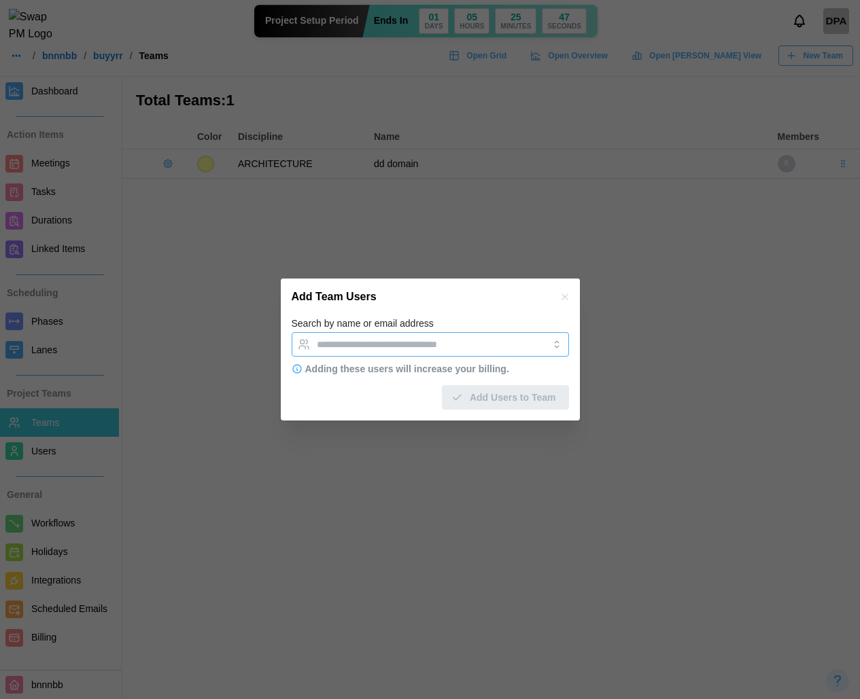
click at [406, 349] on input "Search by name or email address" at bounding box center [418, 344] width 203 height 11
type input "**********"
click at [445, 322] on div "**********" at bounding box center [430, 335] width 277 height 41
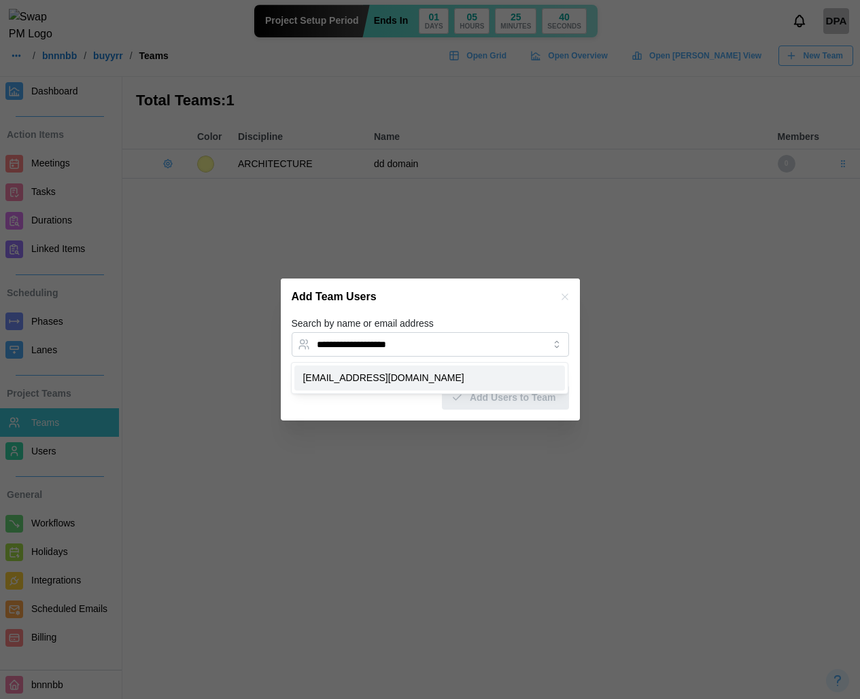
click at [406, 410] on div "**********" at bounding box center [430, 367] width 299 height 105
click at [514, 311] on div "Add Team Users" at bounding box center [430, 297] width 299 height 37
click at [493, 377] on div "Add Users to Team" at bounding box center [430, 391] width 277 height 35
click at [474, 342] on input "**********" at bounding box center [418, 344] width 203 height 11
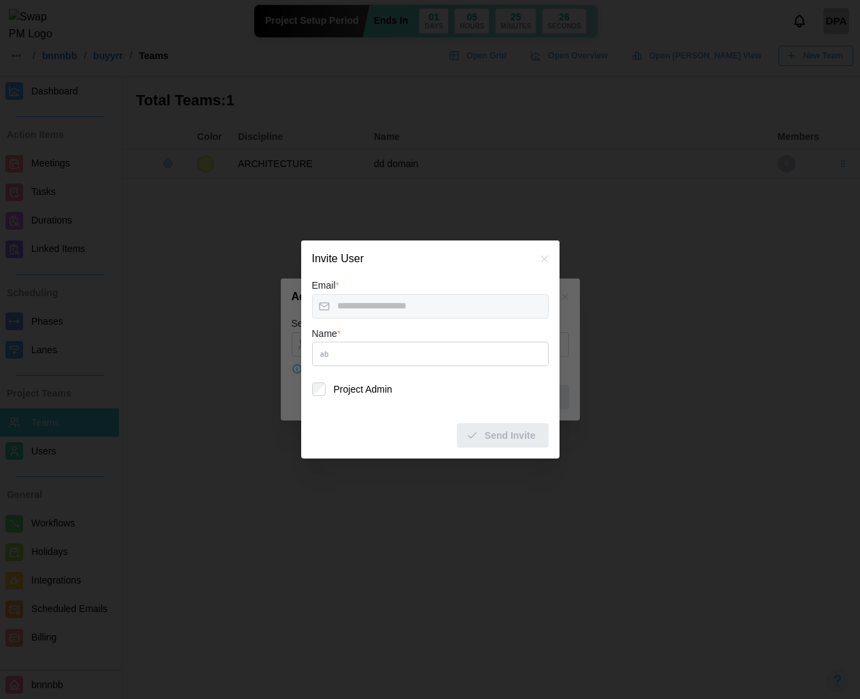
click at [546, 262] on icon "button" at bounding box center [544, 259] width 11 height 11
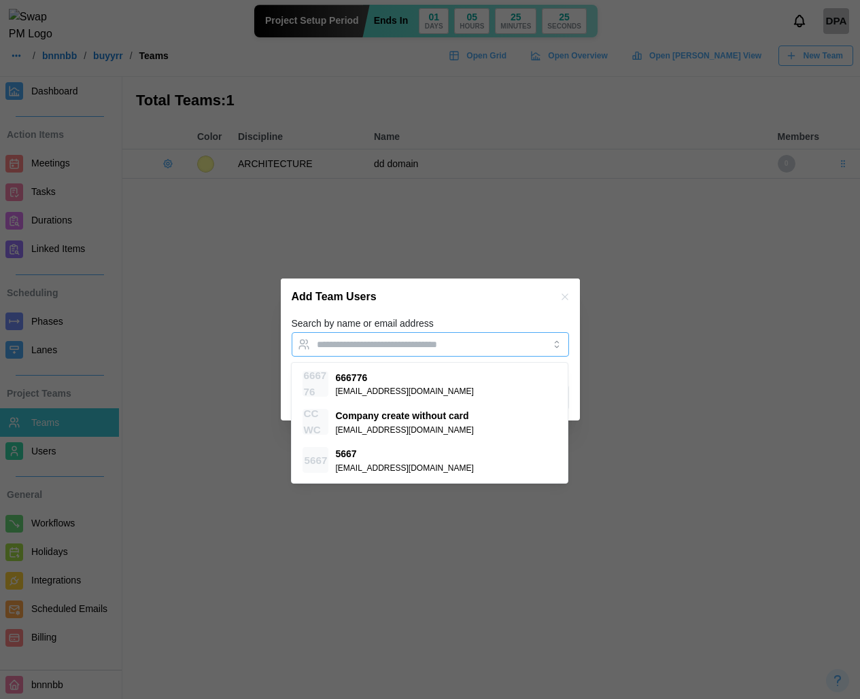
click at [489, 344] on input "Search by name or email address" at bounding box center [418, 344] width 203 height 11
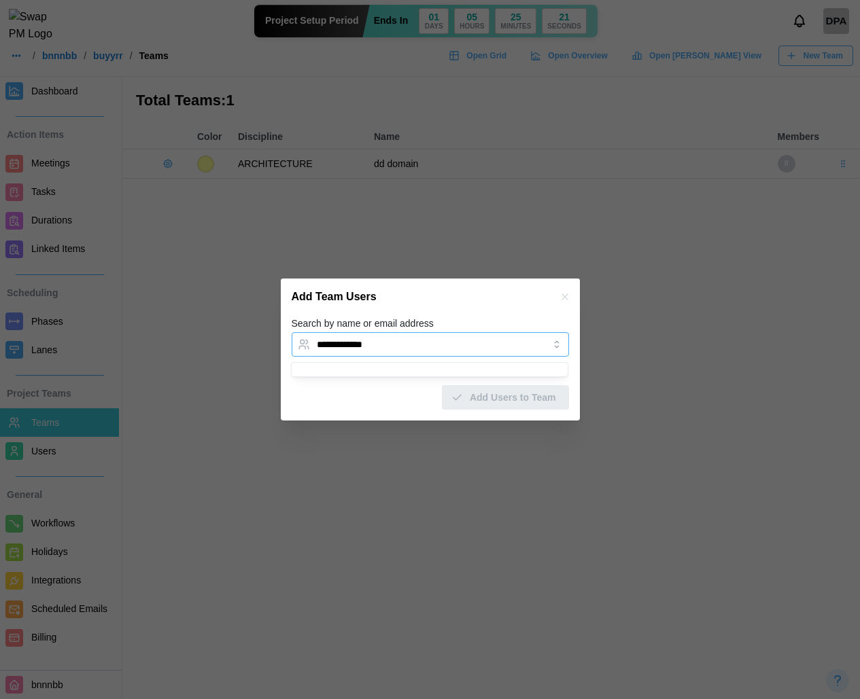
type input "**********"
click at [449, 373] on div "Invite New Team Member" at bounding box center [429, 379] width 270 height 26
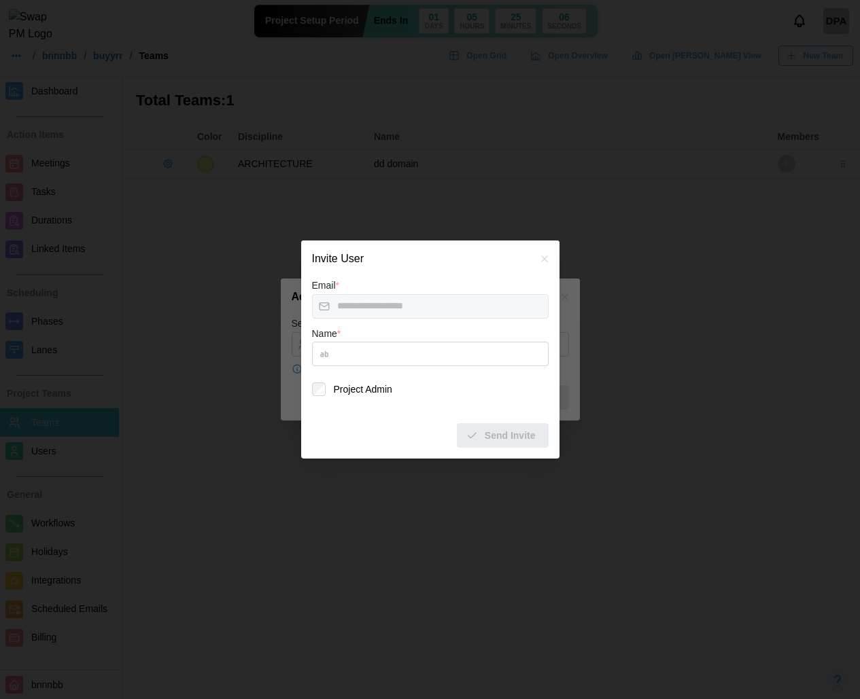
click at [546, 251] on button "button" at bounding box center [544, 258] width 15 height 15
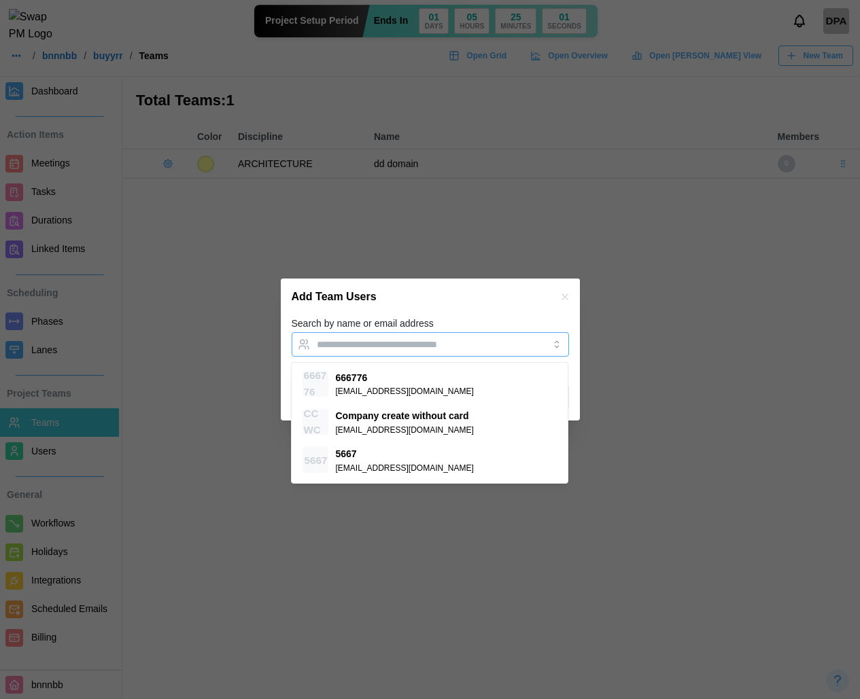
click at [393, 337] on div at bounding box center [416, 344] width 206 height 23
type input "***"
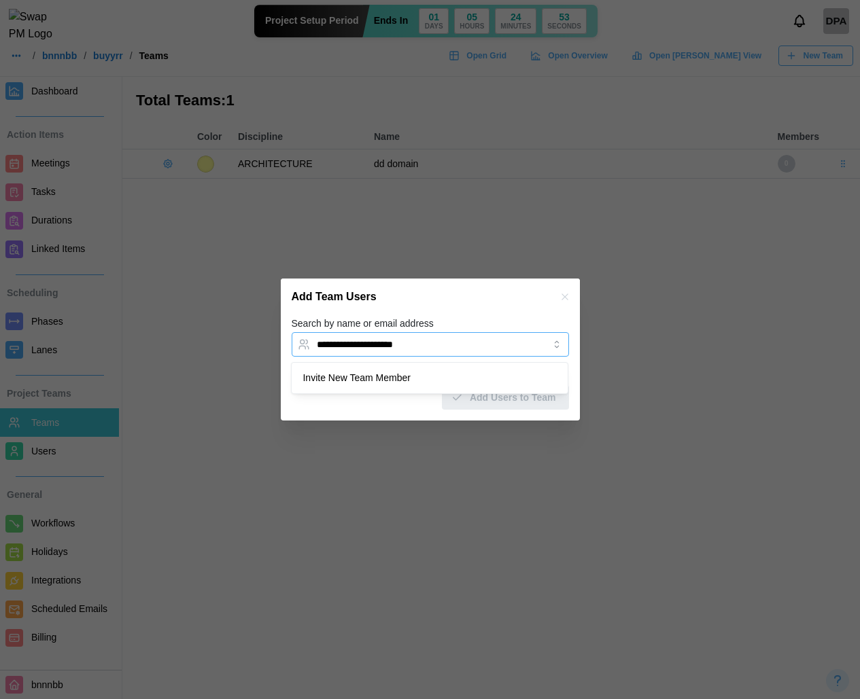
type input "**********"
click at [386, 383] on div "Invite New Team Member" at bounding box center [429, 379] width 270 height 26
click at [363, 378] on div "Invite New Team Member" at bounding box center [429, 379] width 270 height 26
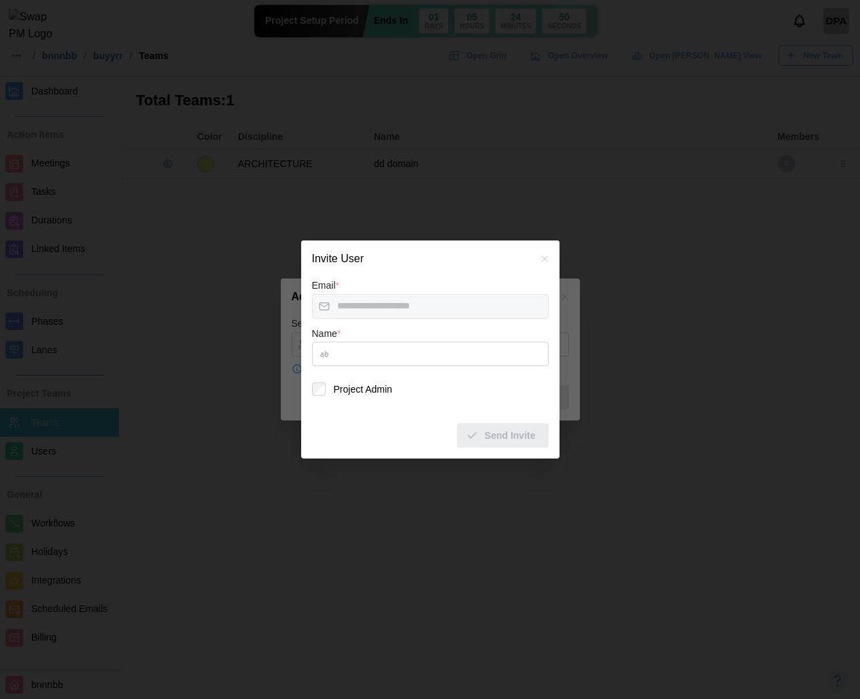
click at [546, 262] on icon "button" at bounding box center [544, 259] width 11 height 11
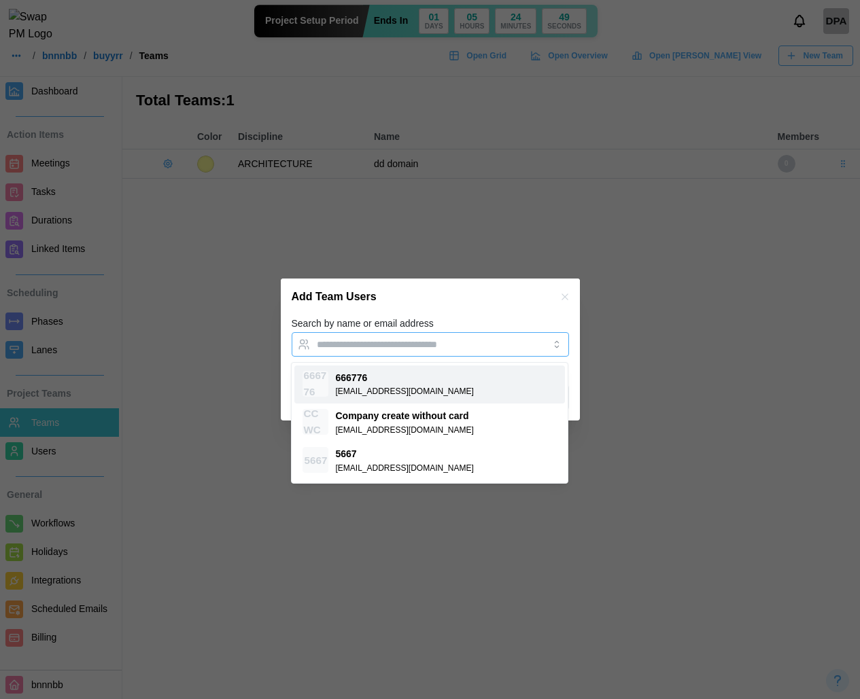
click at [452, 345] on input "Search by name or email address" at bounding box center [418, 344] width 203 height 11
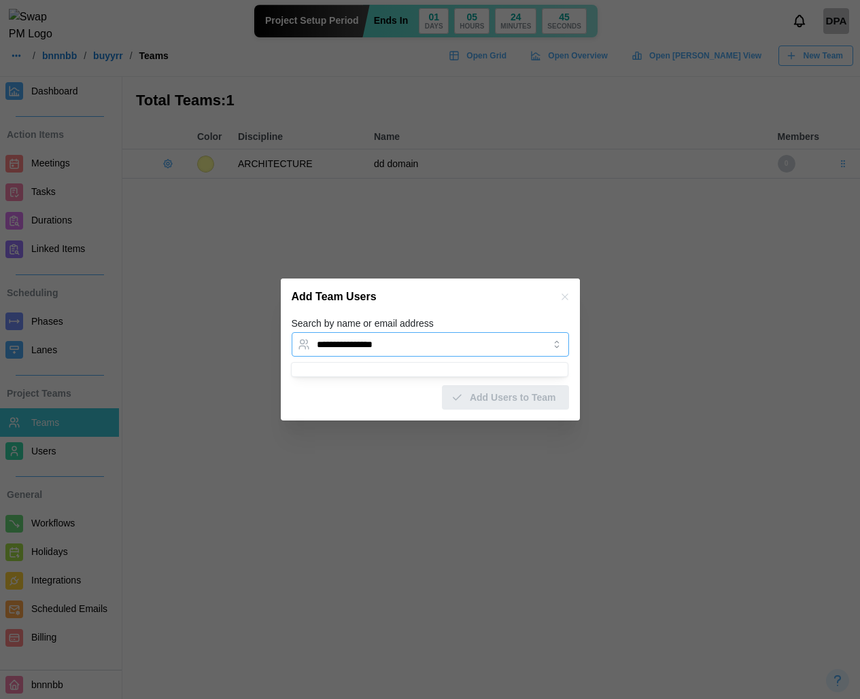
type input "**********"
click at [397, 385] on div "Invite New Team Member" at bounding box center [429, 379] width 270 height 26
click at [375, 382] on div "Invite New Team Member" at bounding box center [429, 379] width 270 height 26
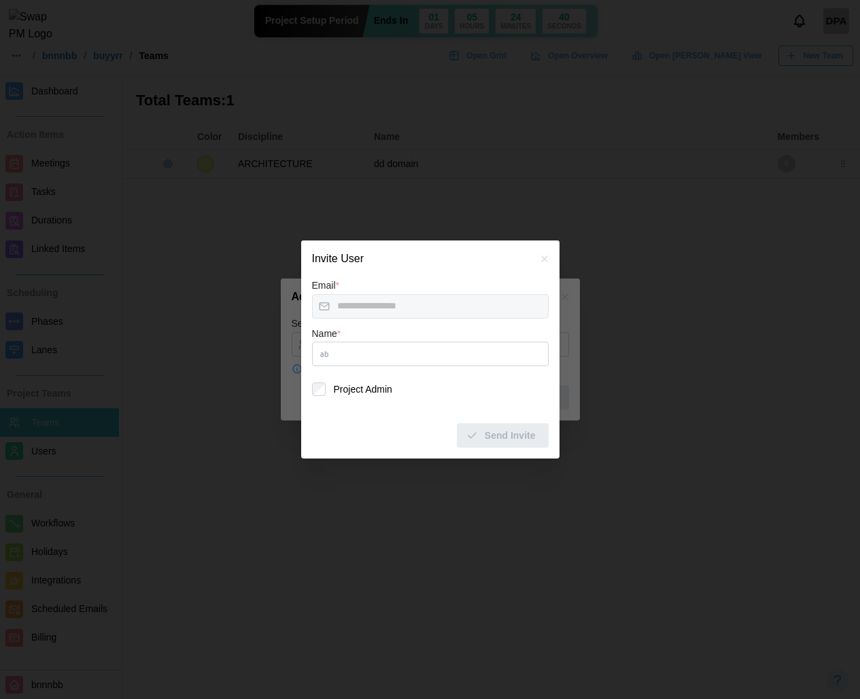
click at [539, 256] on icon "button" at bounding box center [544, 259] width 11 height 11
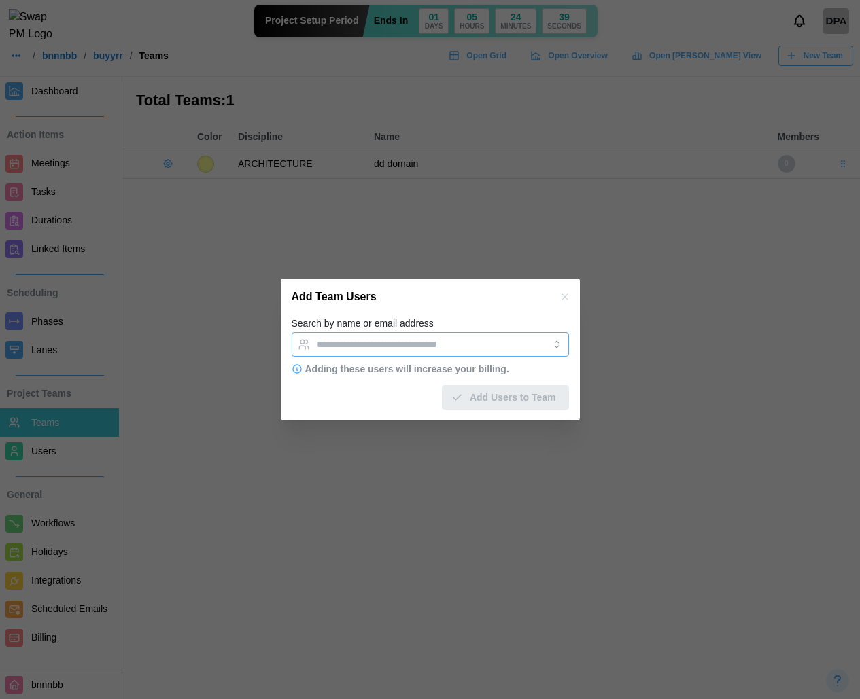
click at [459, 340] on input "Search by name or email address" at bounding box center [418, 344] width 203 height 11
type input "*"
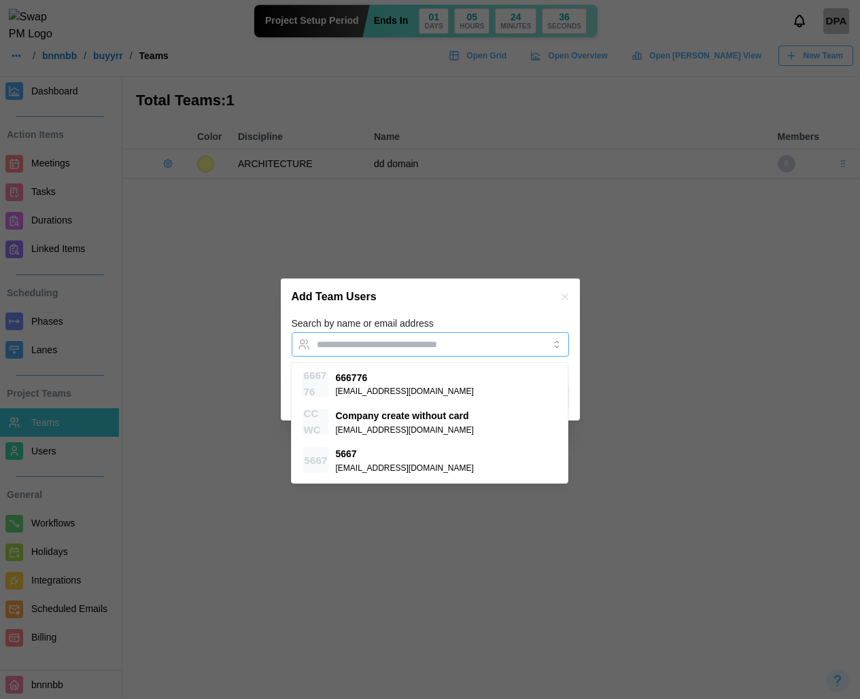
type input "*"
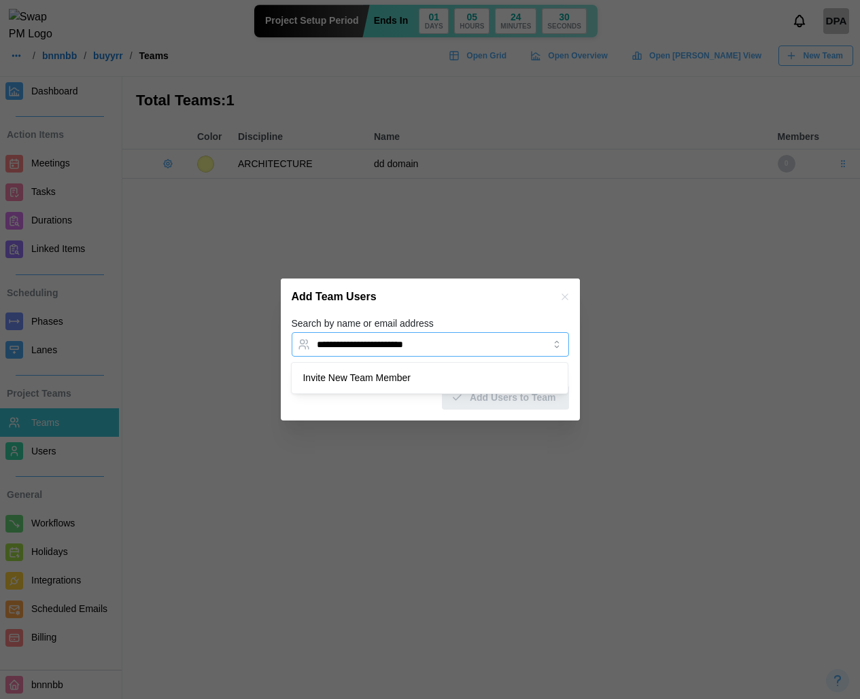
type input "**********"
click at [422, 373] on div "Invite New Team Member" at bounding box center [429, 379] width 270 height 26
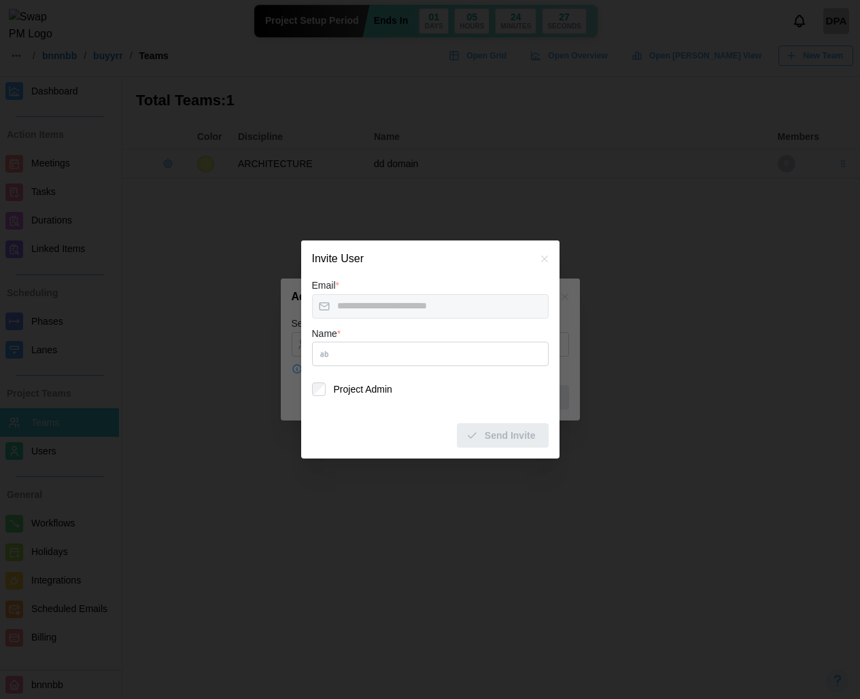
click at [547, 260] on icon "button" at bounding box center [544, 259] width 11 height 11
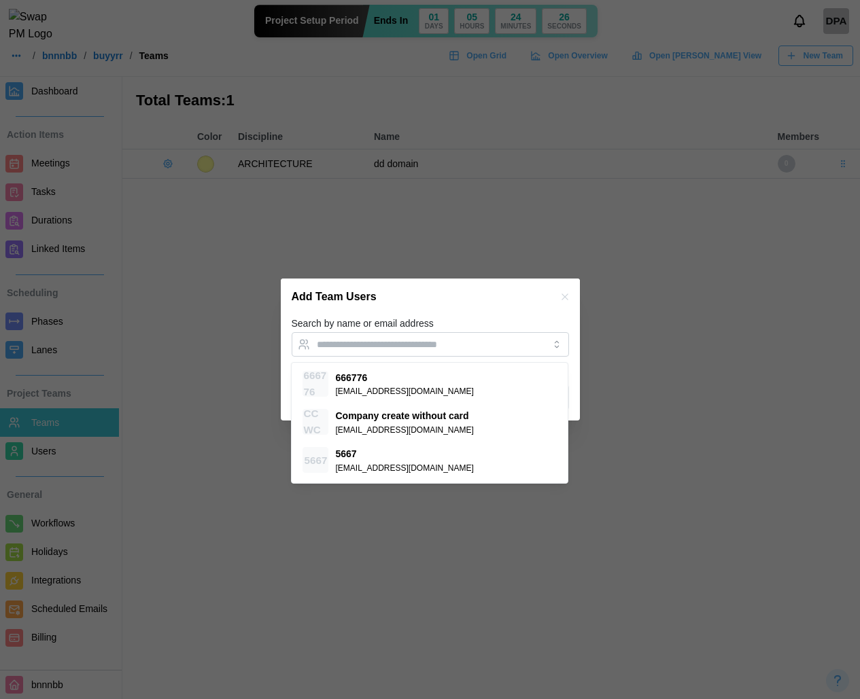
click at [532, 311] on div "Add Team Users" at bounding box center [430, 297] width 299 height 37
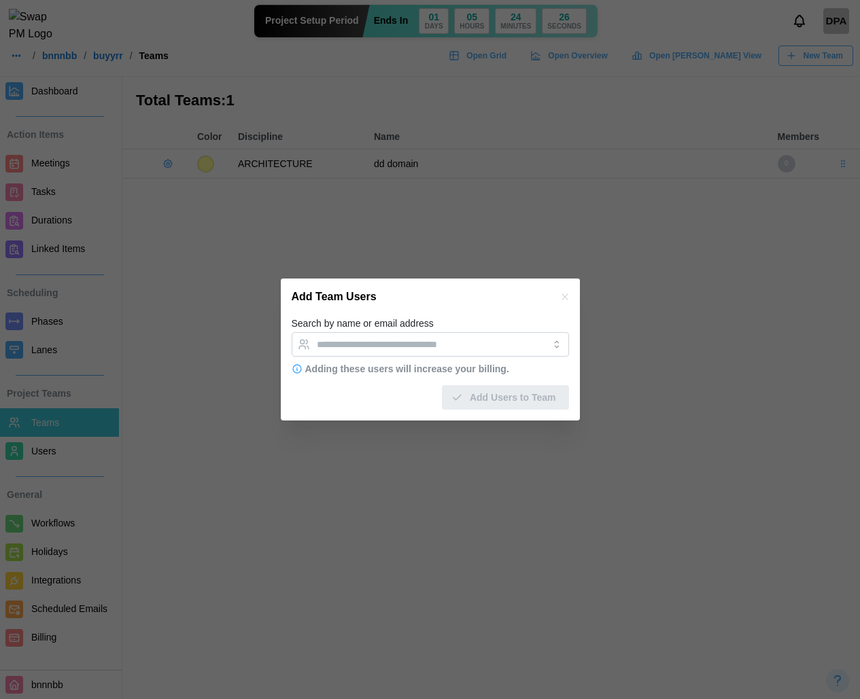
click at [567, 296] on icon "button" at bounding box center [564, 297] width 11 height 11
